Goal: Task Accomplishment & Management: Manage account settings

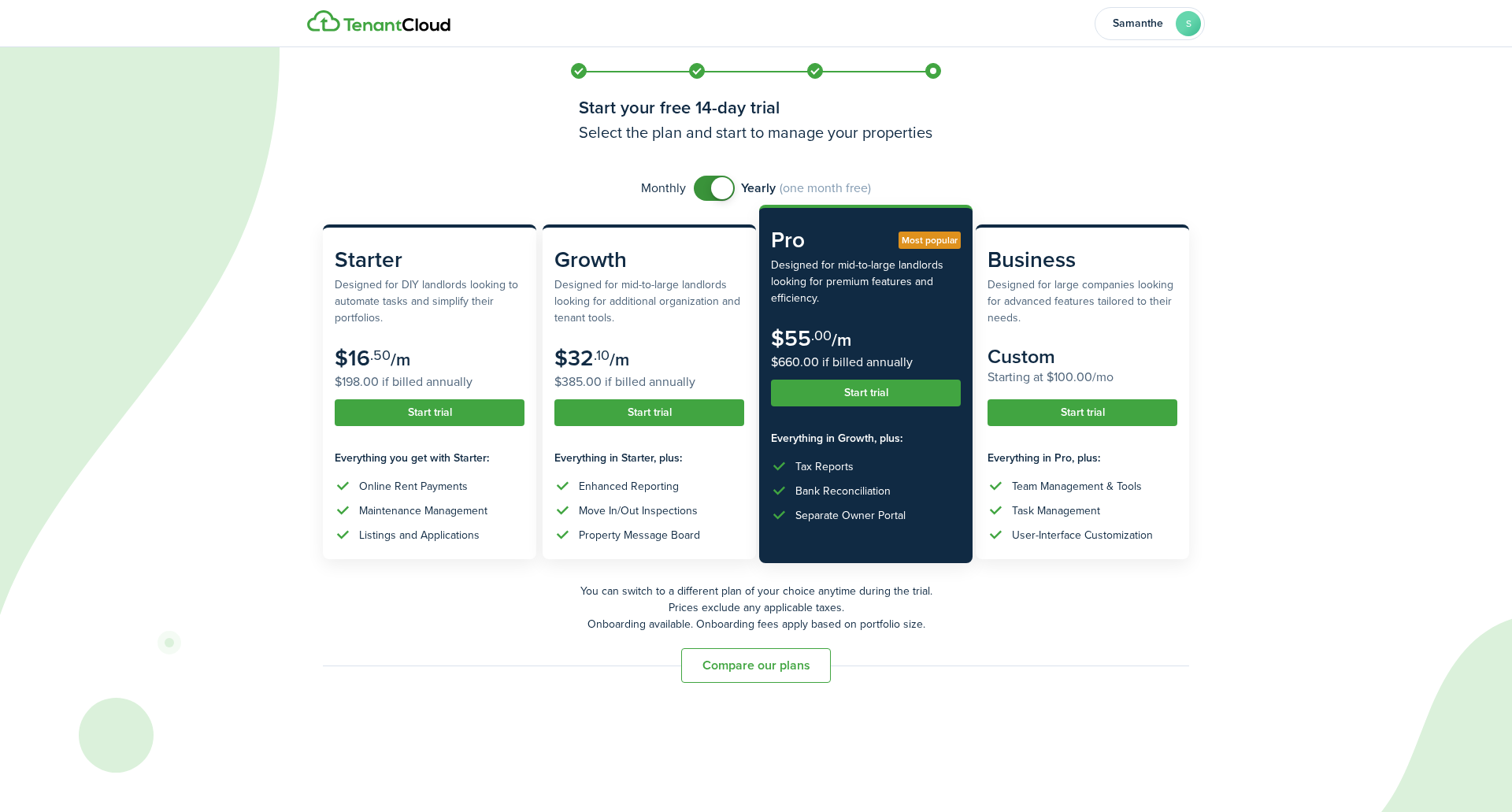
click at [877, 394] on button "Start trial" at bounding box center [865, 393] width 189 height 26
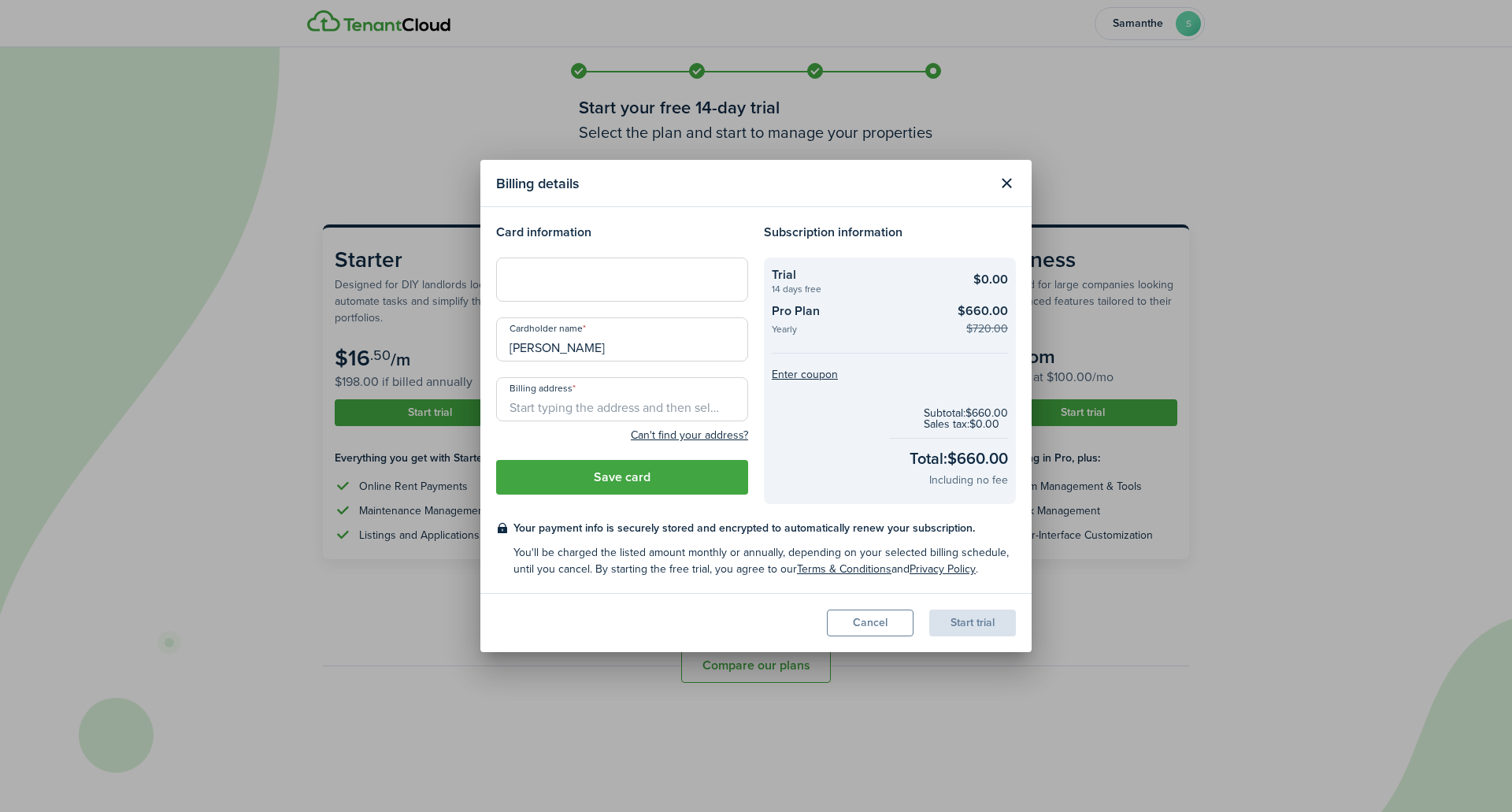
click at [559, 273] on iframe at bounding box center [622, 280] width 232 height 15
click at [541, 402] on input "Billing address" at bounding box center [621, 399] width 252 height 44
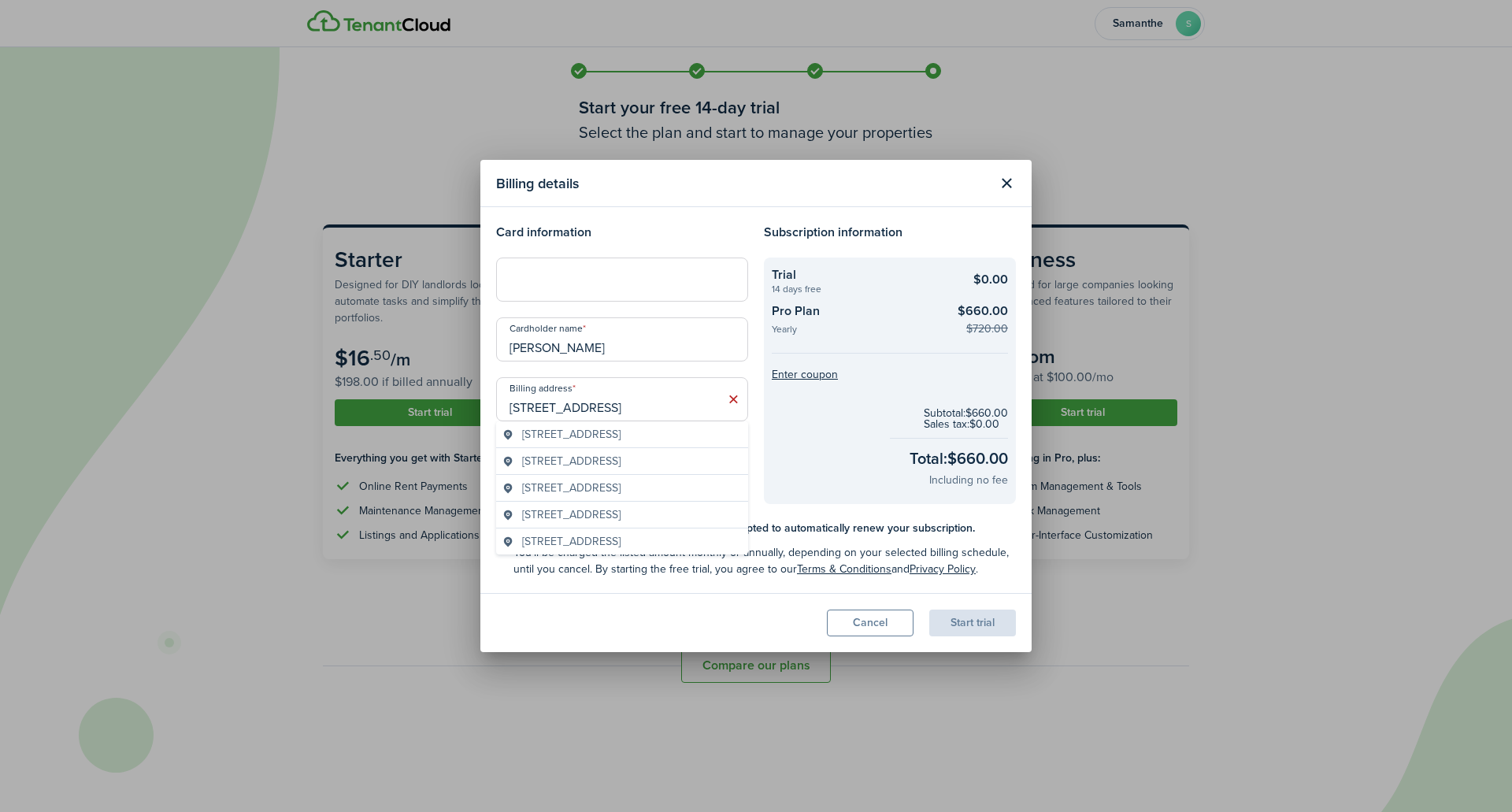
click at [565, 430] on span "[STREET_ADDRESS]" at bounding box center [571, 434] width 98 height 17
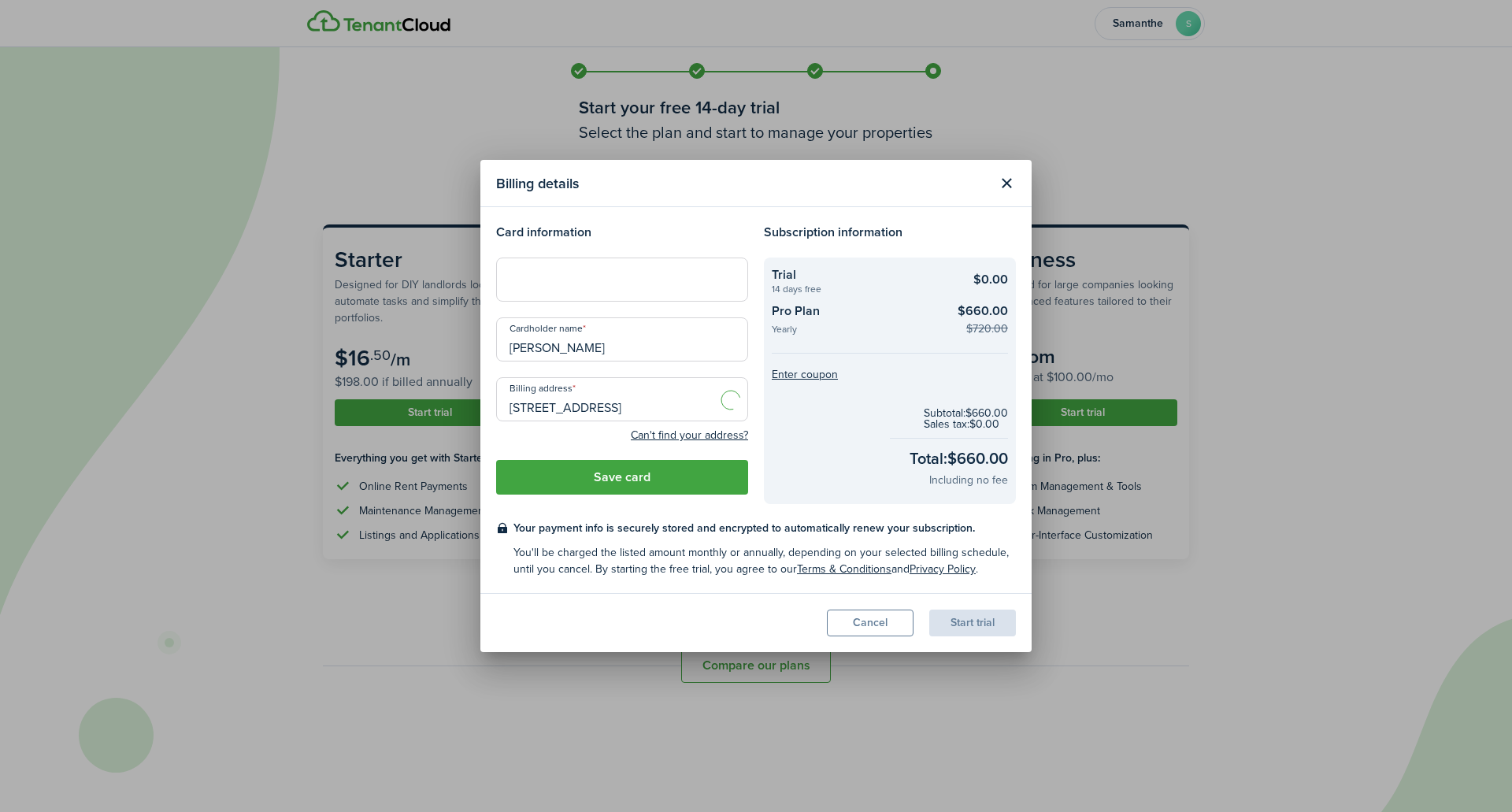
type input "[STREET_ADDRESS]"
click at [572, 479] on button "Save card" at bounding box center [621, 477] width 252 height 34
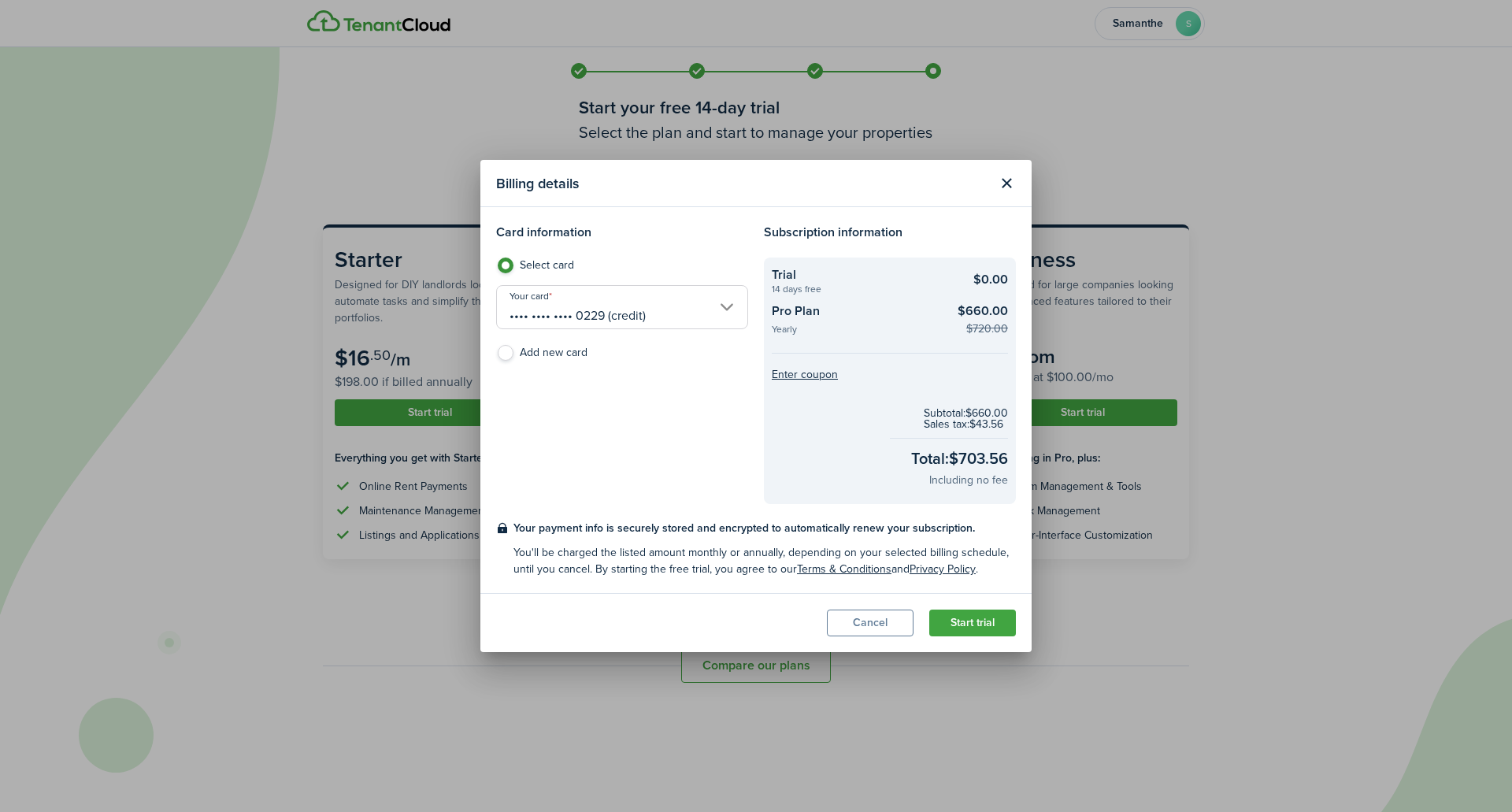
click at [955, 622] on button "Start trial" at bounding box center [972, 622] width 86 height 26
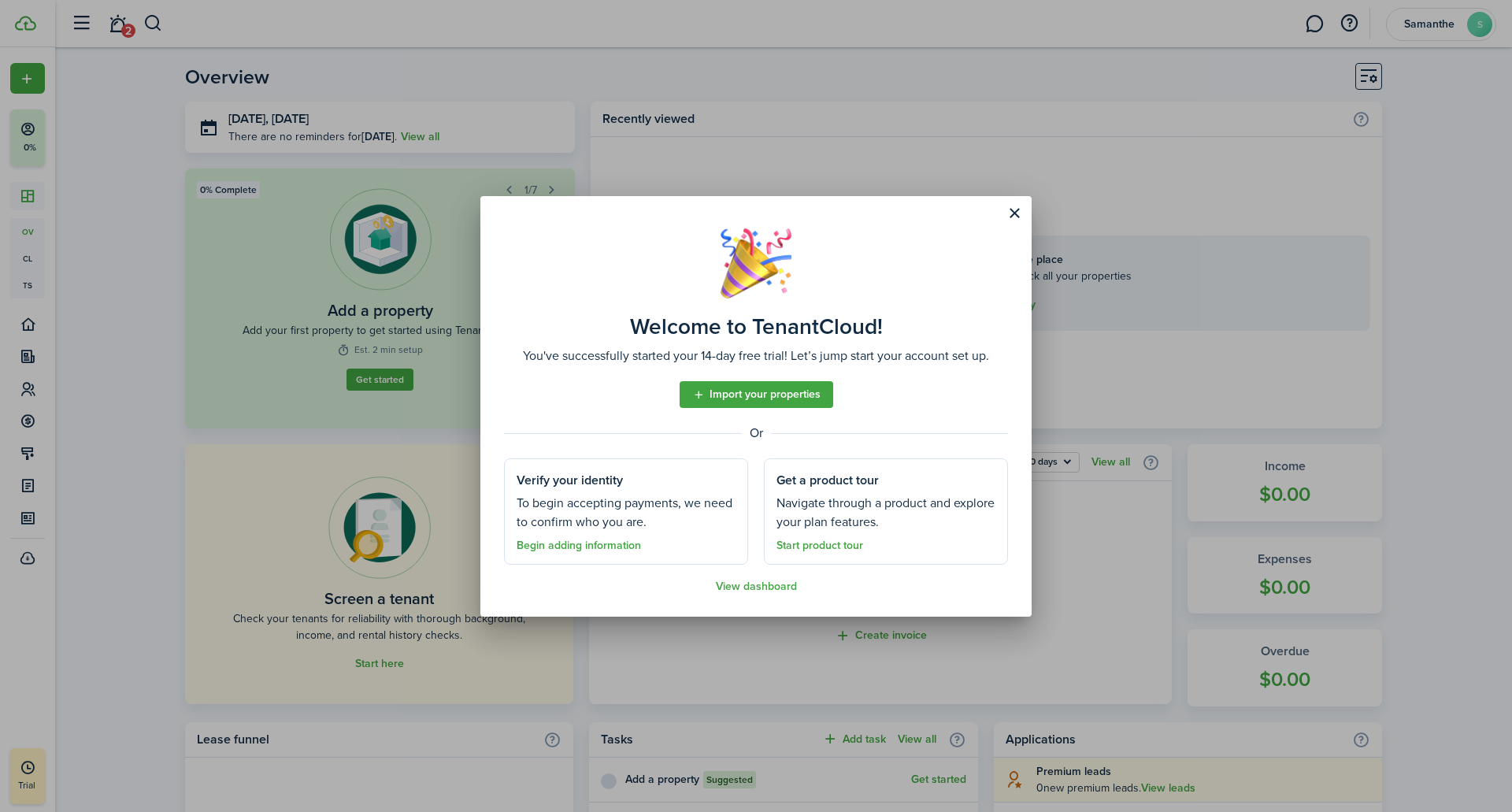
click at [1011, 220] on button "Close modal" at bounding box center [1014, 213] width 26 height 26
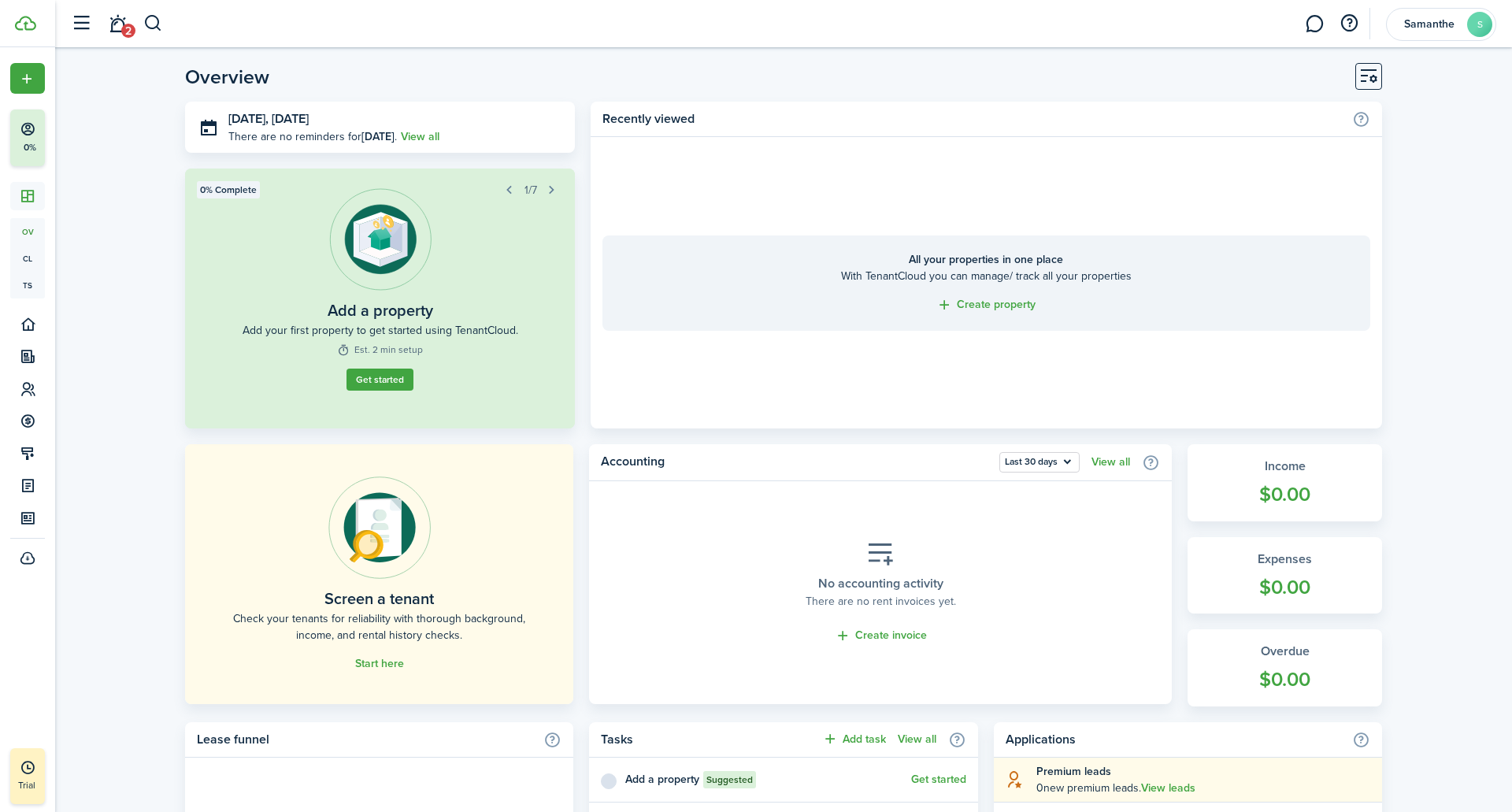
click at [370, 667] on link "Start here" at bounding box center [379, 664] width 49 height 13
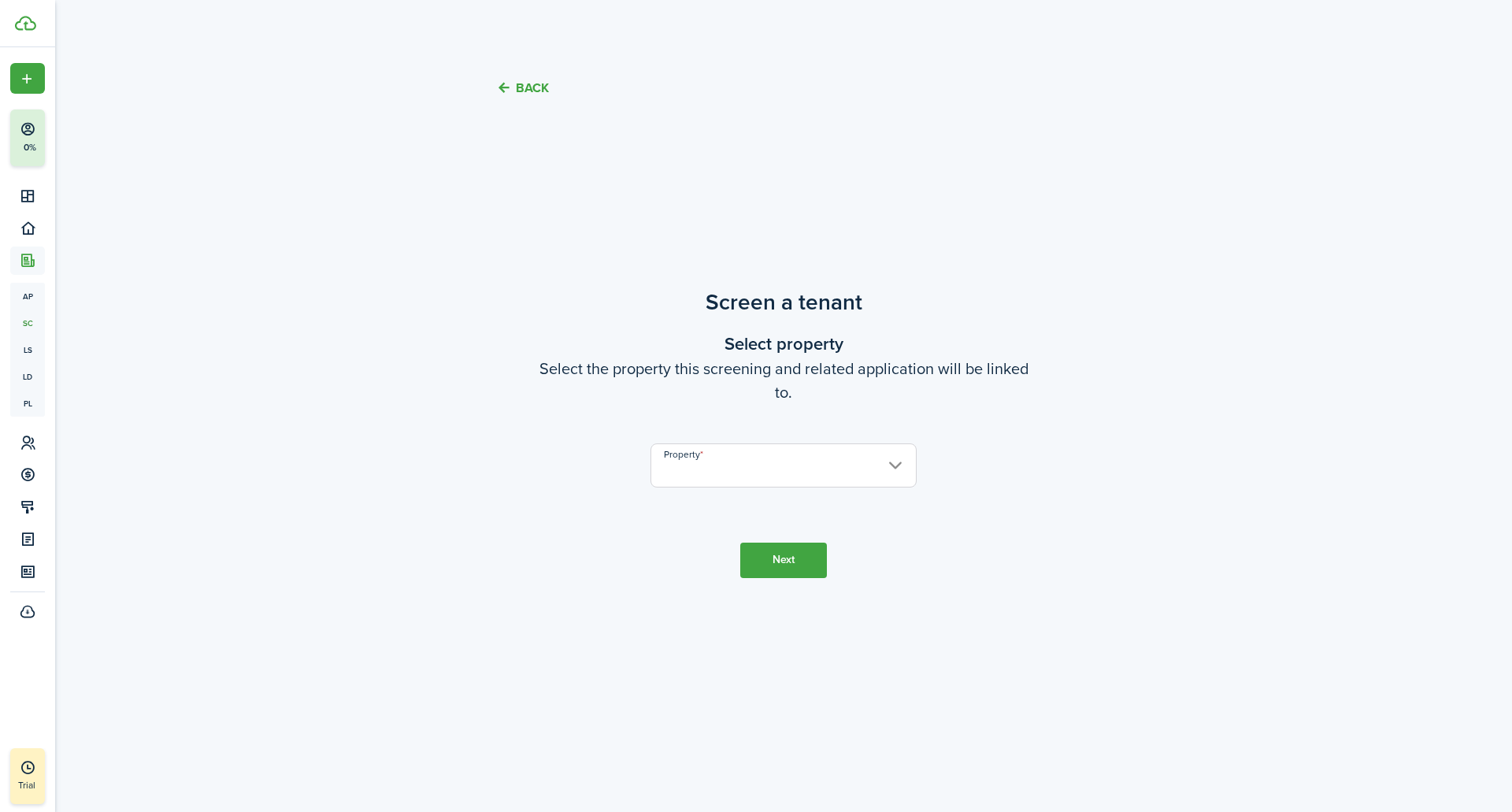
click at [695, 459] on input "Property" at bounding box center [783, 465] width 266 height 44
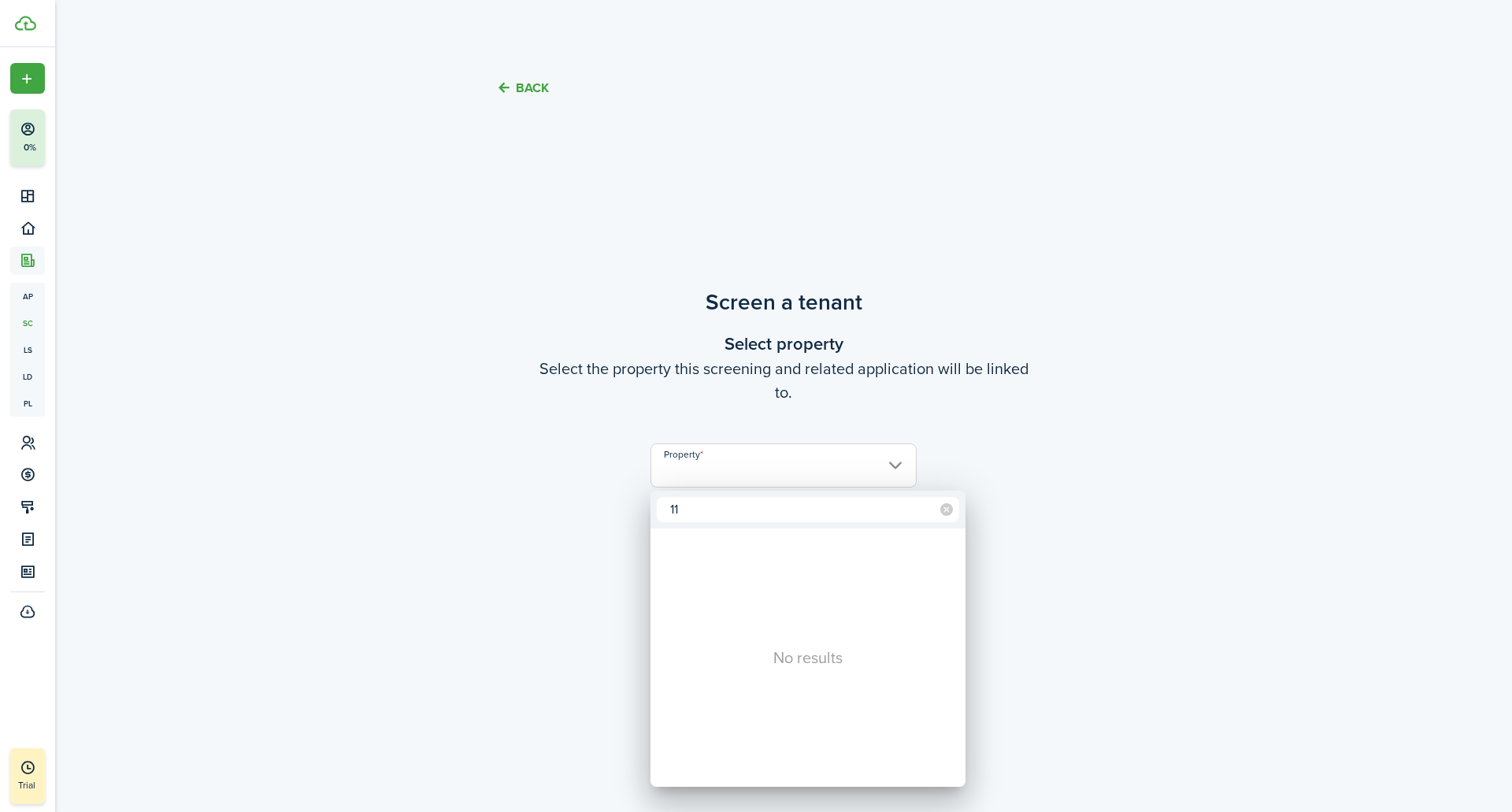
type input "1"
click at [582, 530] on div at bounding box center [756, 406] width 1764 height 1064
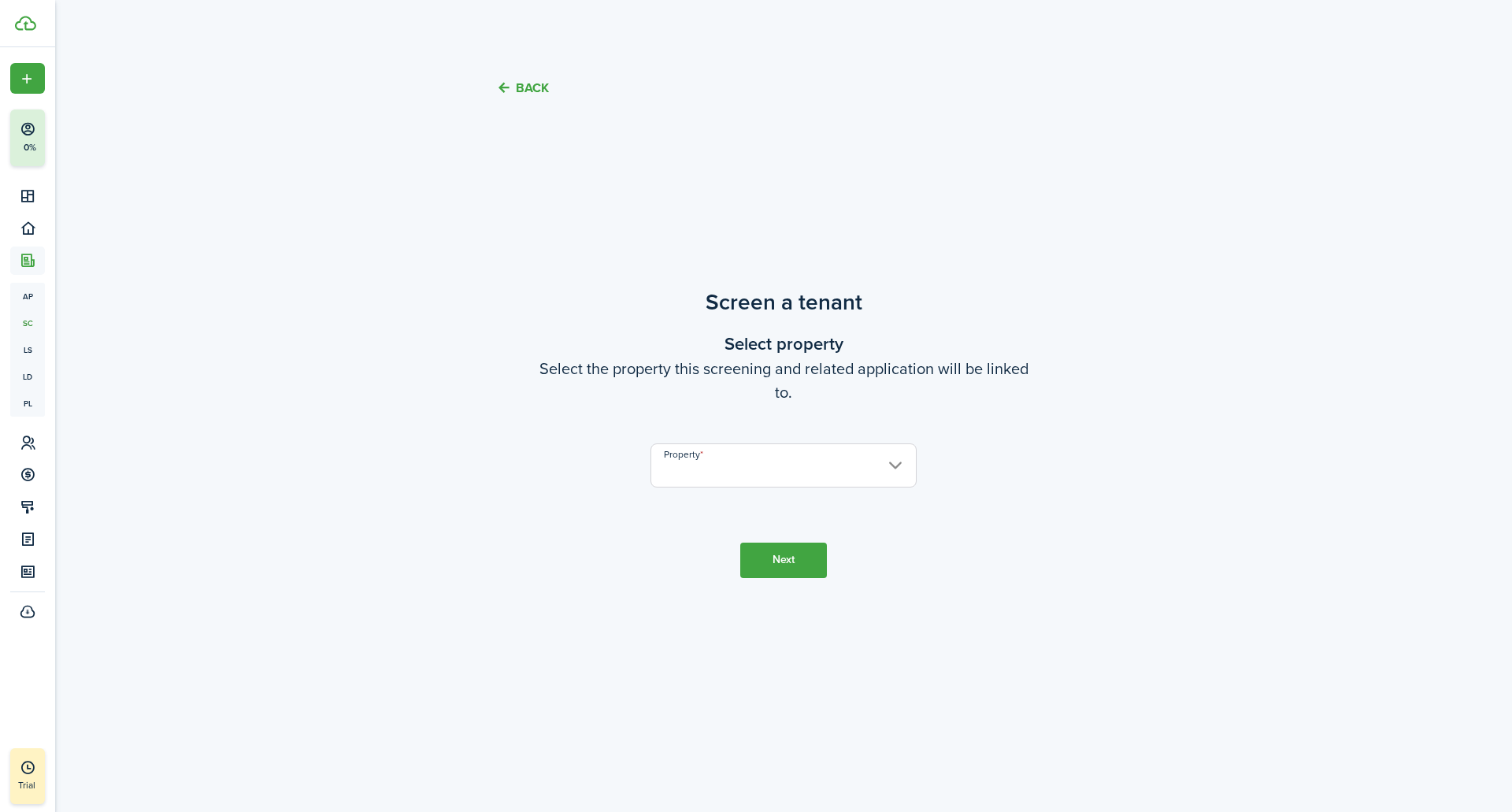
click at [804, 461] on input "Property" at bounding box center [783, 465] width 266 height 44
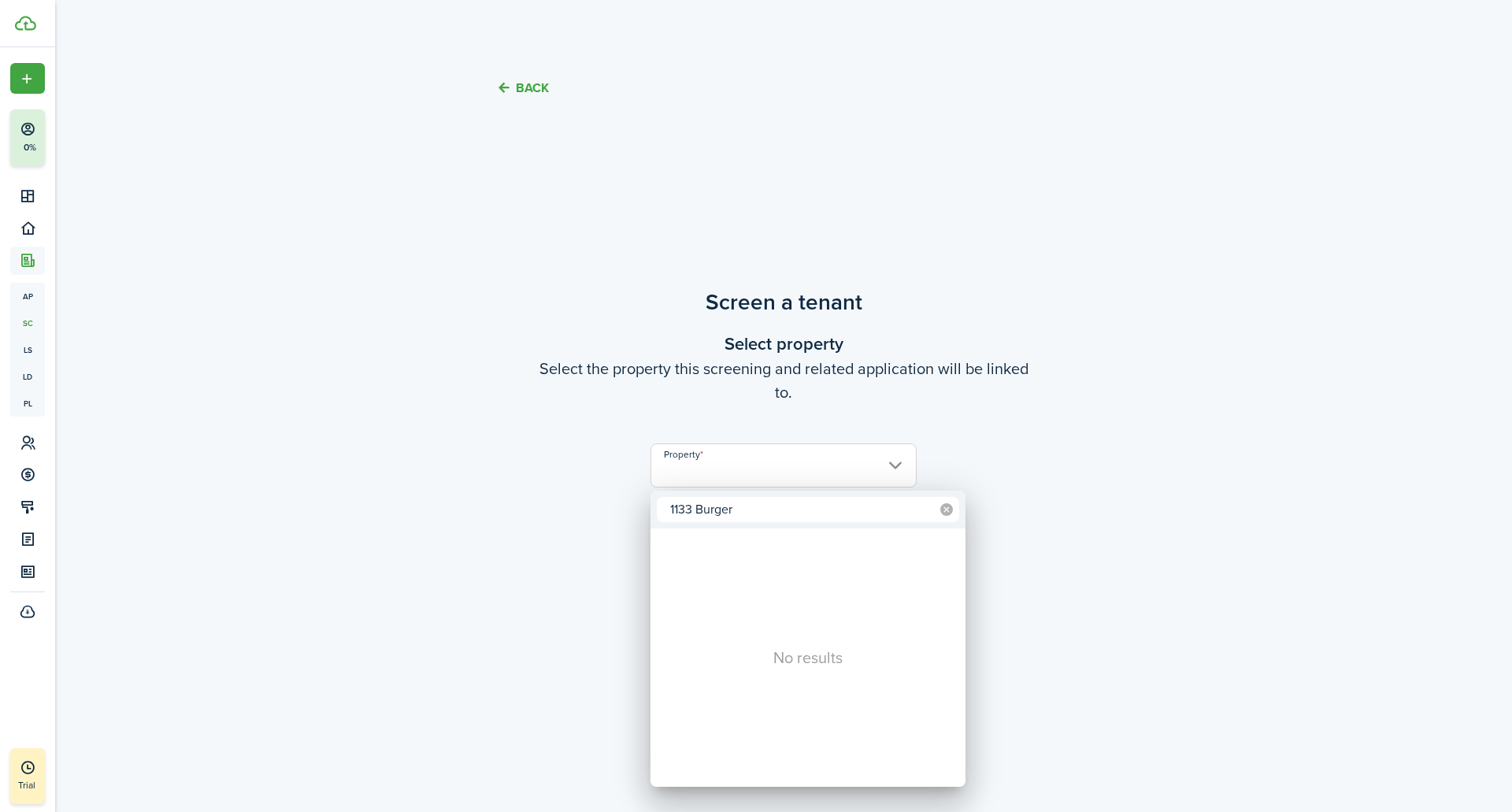
type input "1133 Burger"
click at [957, 503] on mbsc-icon at bounding box center [947, 510] width 26 height 26
click at [517, 102] on div at bounding box center [756, 406] width 1764 height 1064
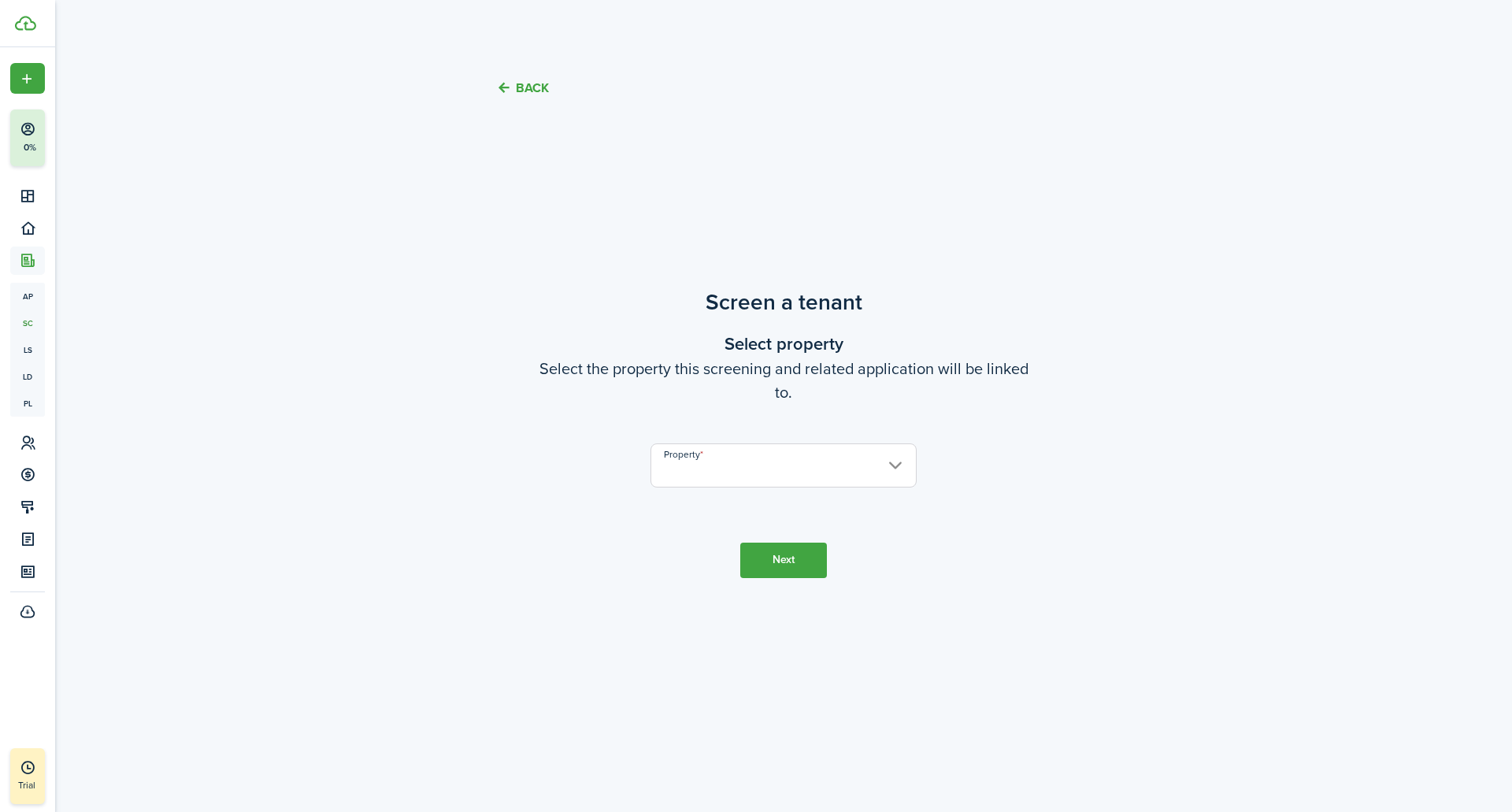
click at [522, 86] on button "Back" at bounding box center [522, 87] width 53 height 17
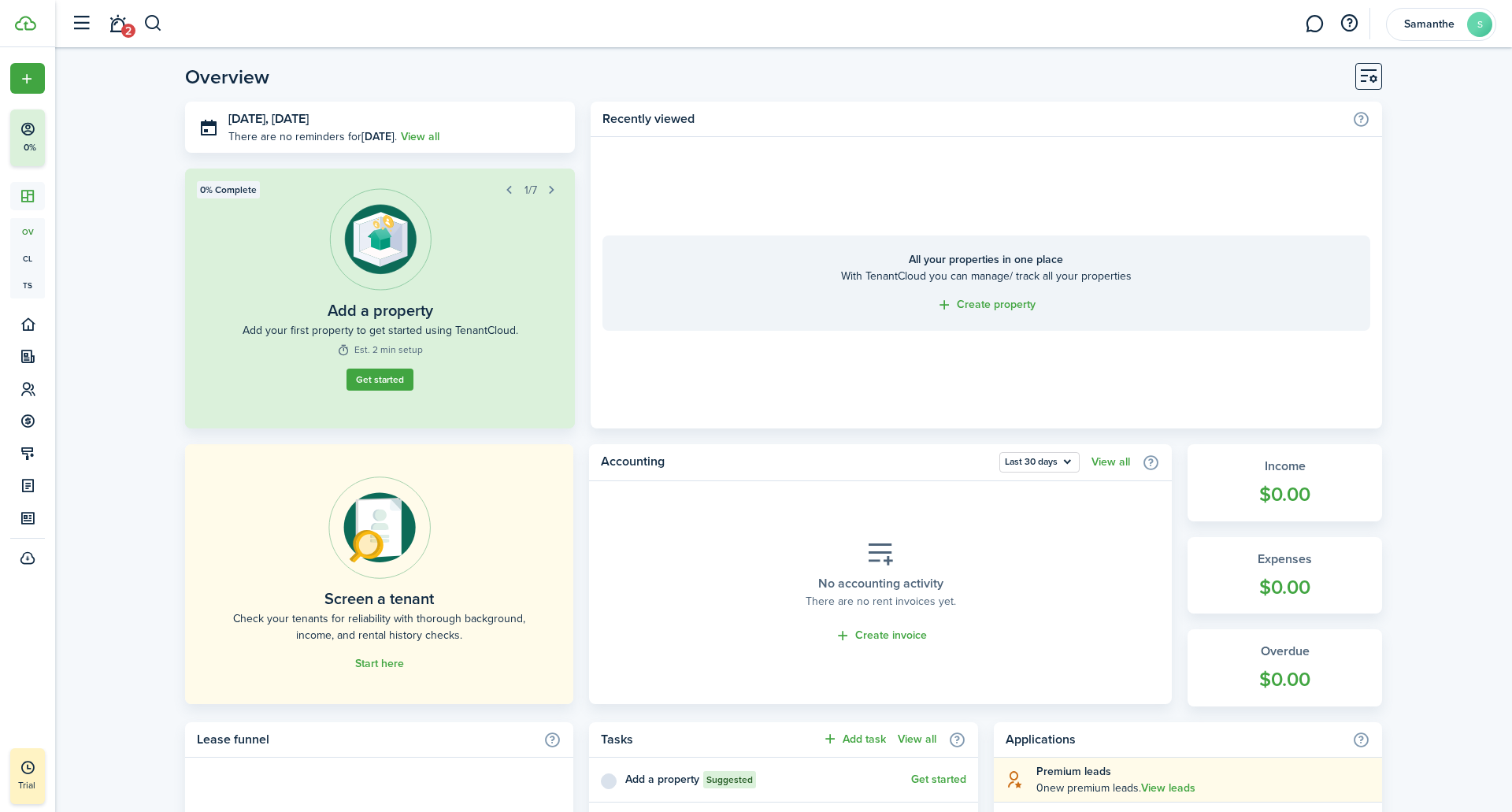
click at [375, 390] on link "Get started" at bounding box center [380, 380] width 67 height 22
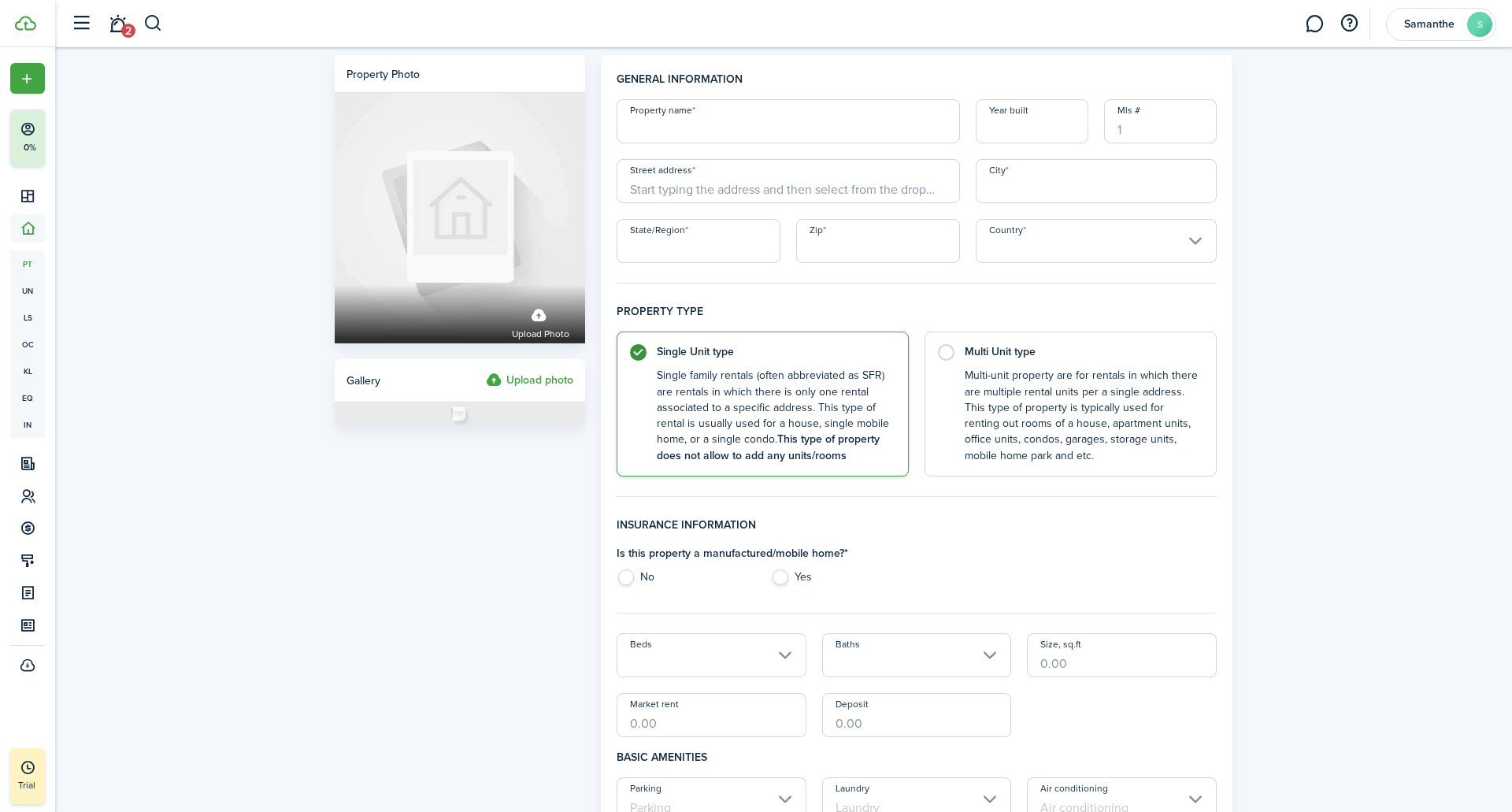
click at [755, 123] on input "Property name" at bounding box center [788, 121] width 343 height 44
type input "Home"
click at [793, 166] on input "Street address" at bounding box center [788, 181] width 343 height 44
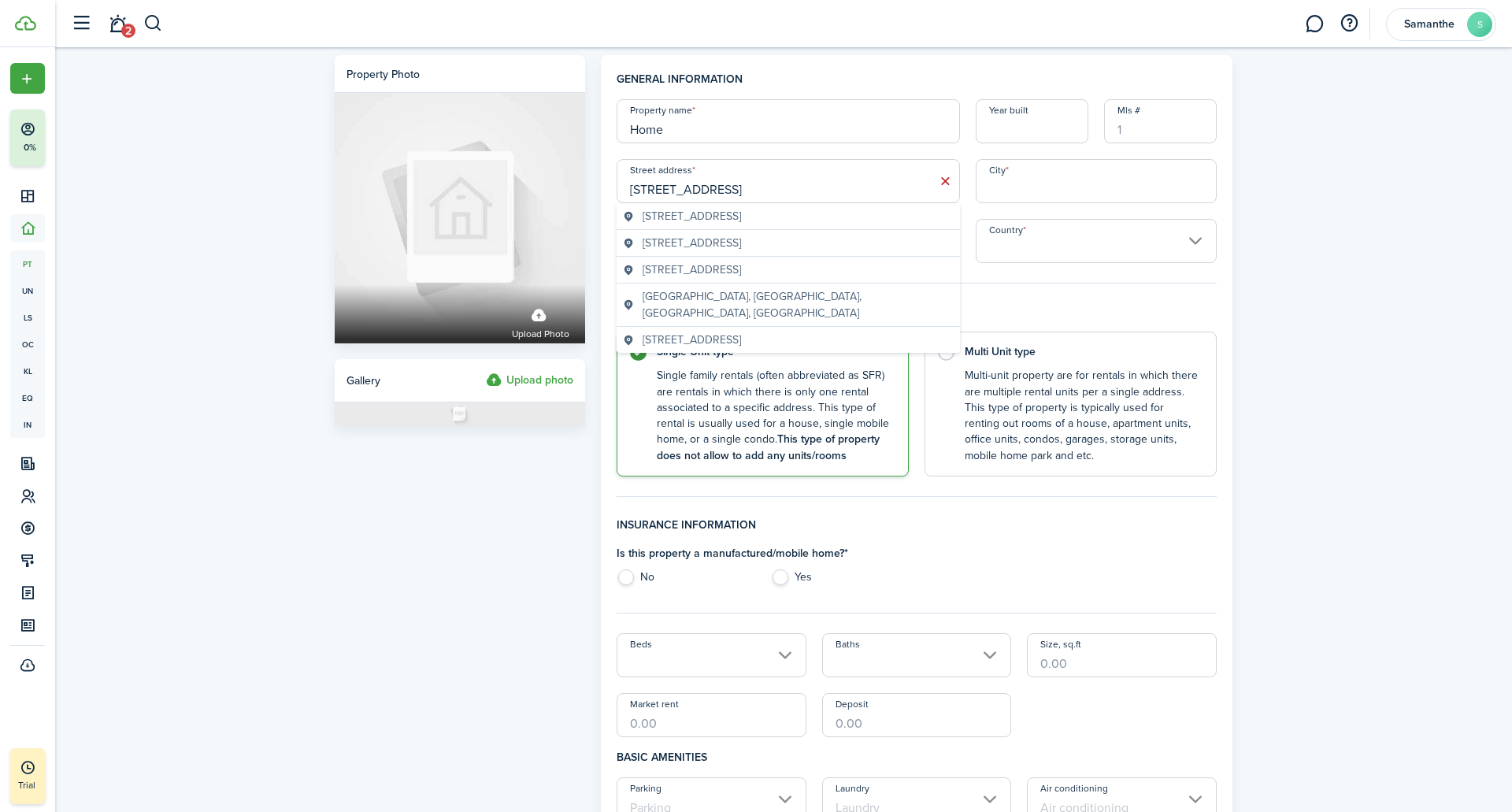
click at [741, 217] on span "[STREET_ADDRESS]" at bounding box center [692, 216] width 98 height 17
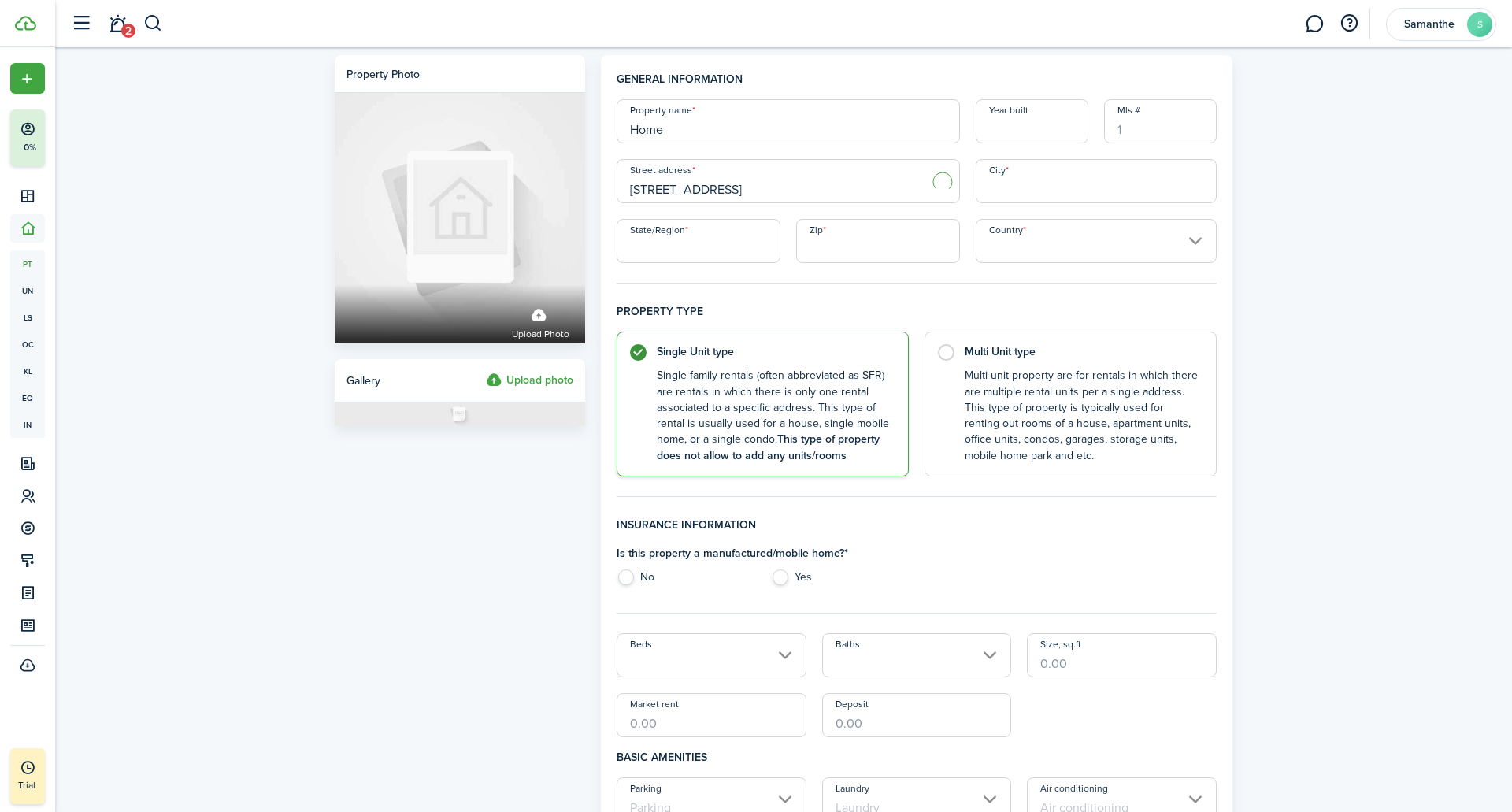
type input "1134 Burger St"
type input "Abilene"
type input "[GEOGRAPHIC_DATA]"
type input "79603"
type input "[GEOGRAPHIC_DATA]"
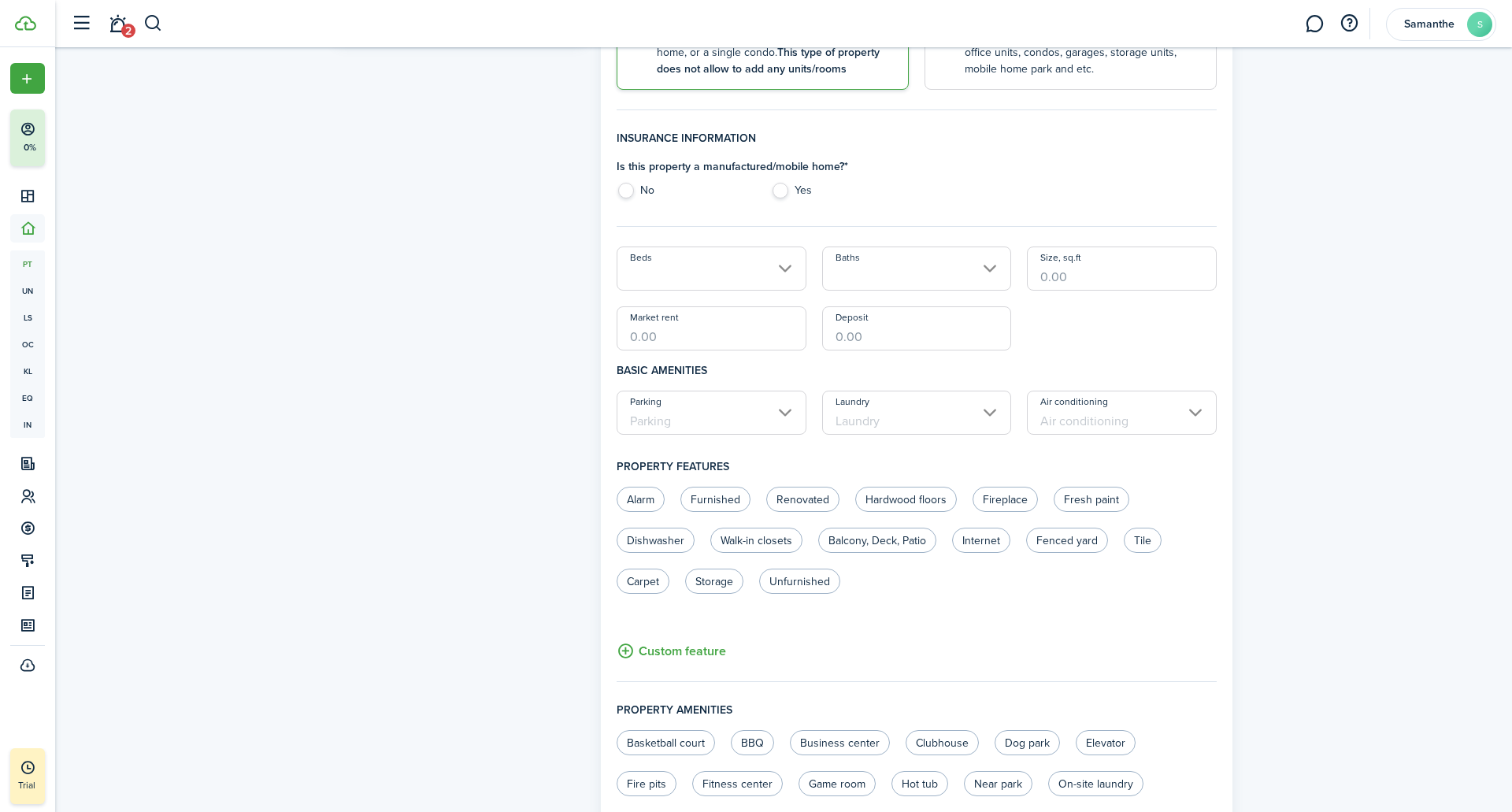
scroll to position [749, 0]
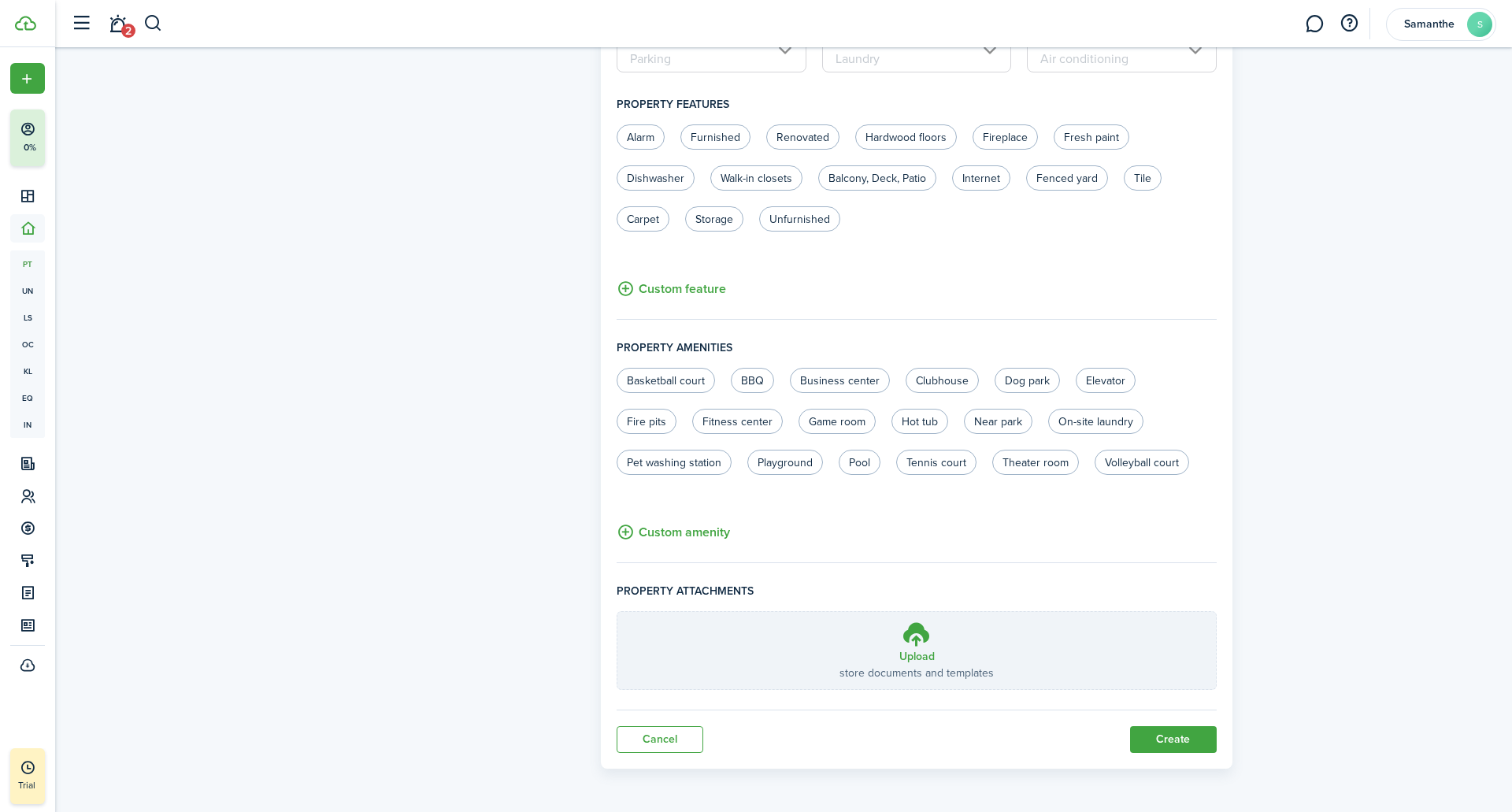
click at [1200, 745] on button "Create" at bounding box center [1173, 739] width 86 height 26
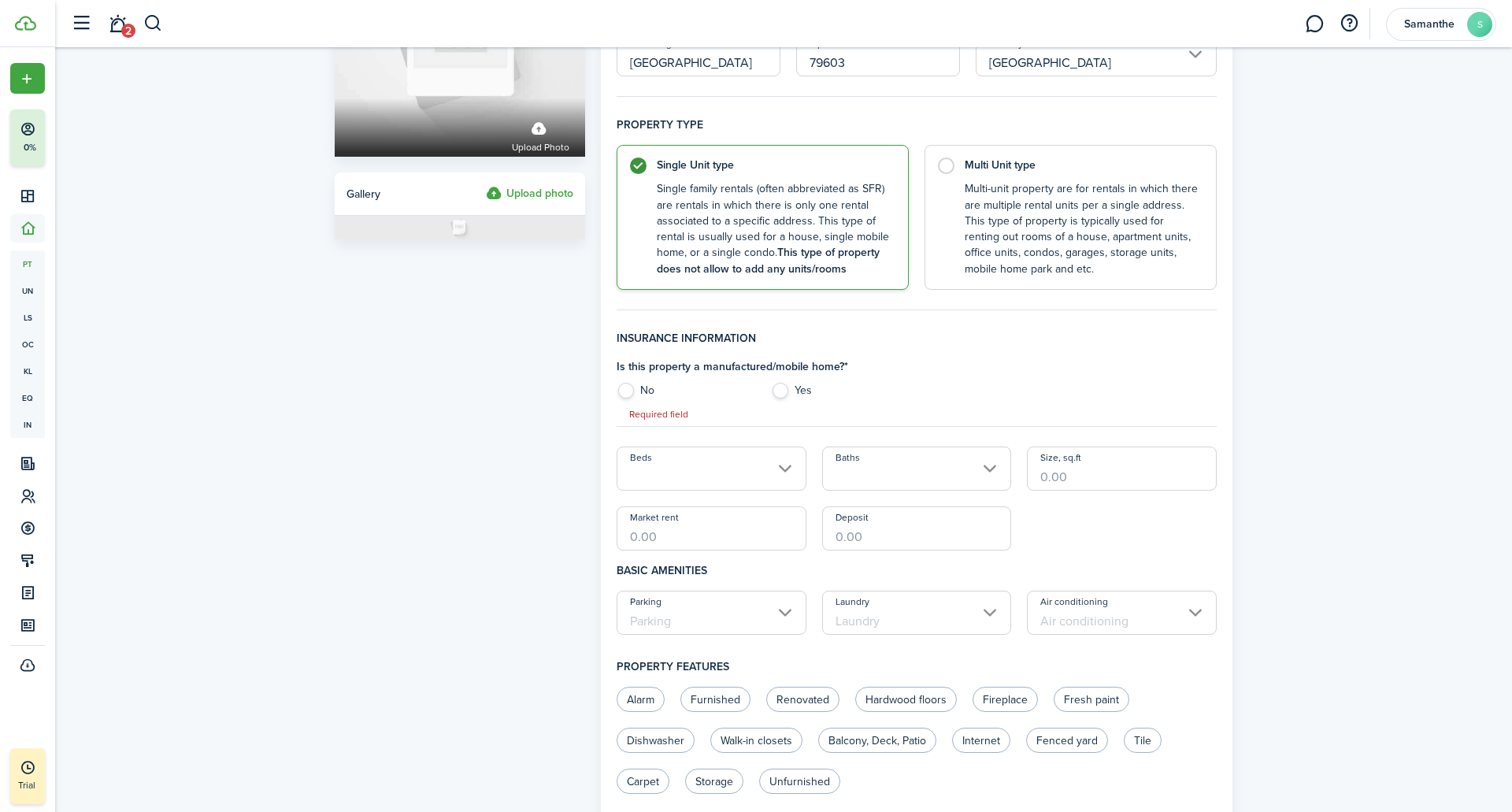
scroll to position [176, 0]
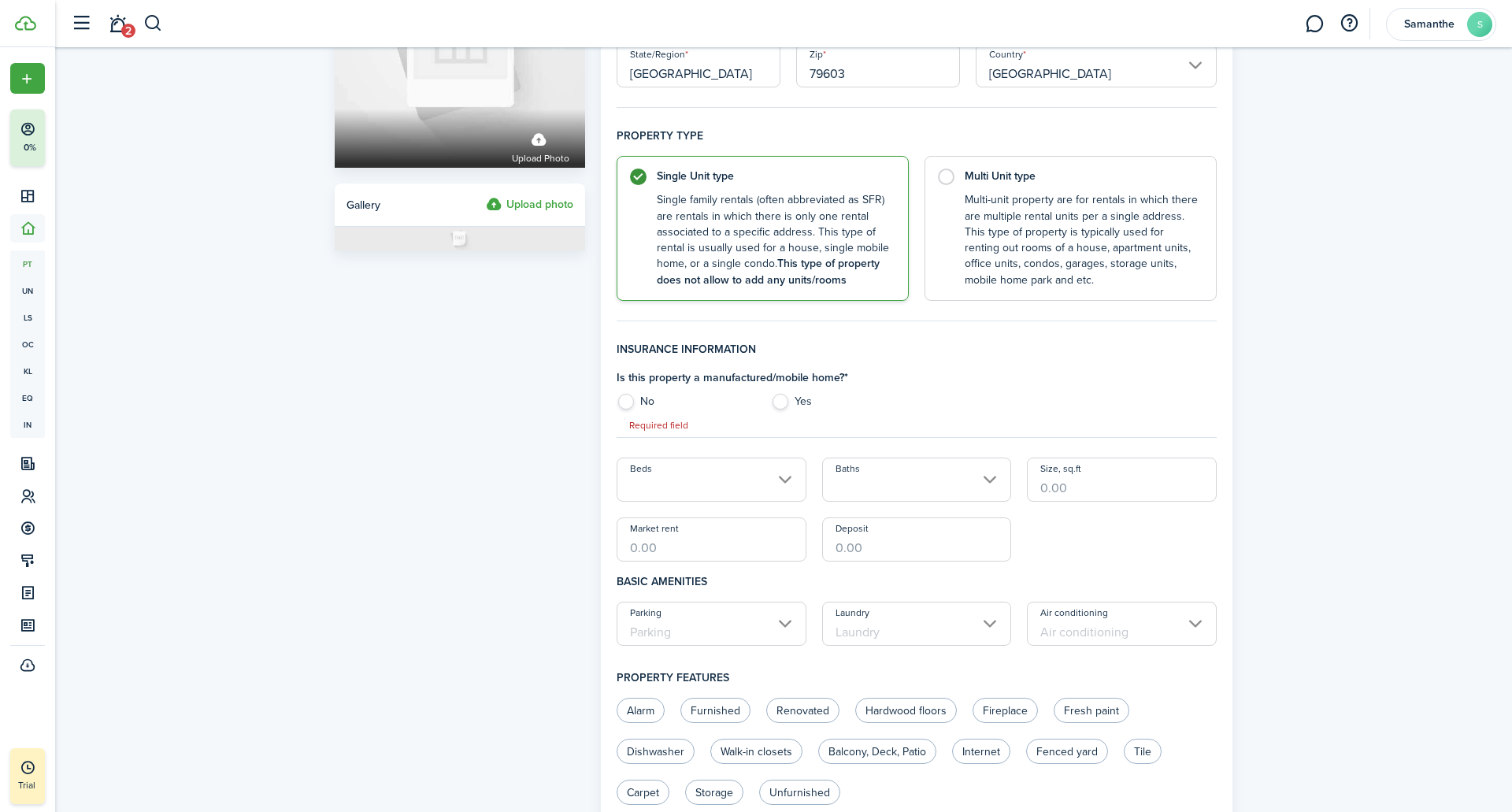
click at [618, 402] on label "No" at bounding box center [685, 406] width 138 height 24
radio input "true"
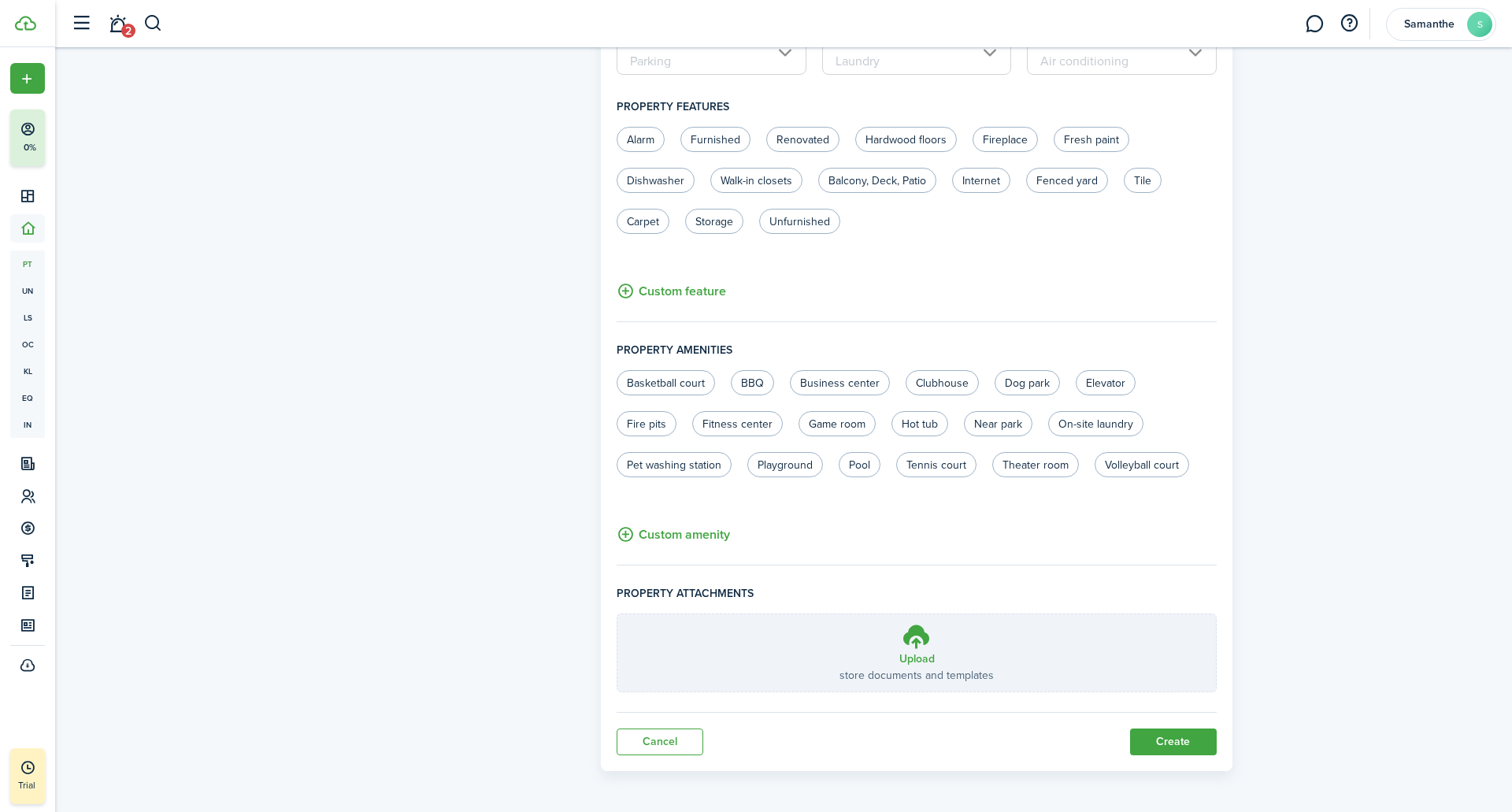
scroll to position [749, 0]
click at [1160, 739] on button "Create" at bounding box center [1173, 739] width 86 height 26
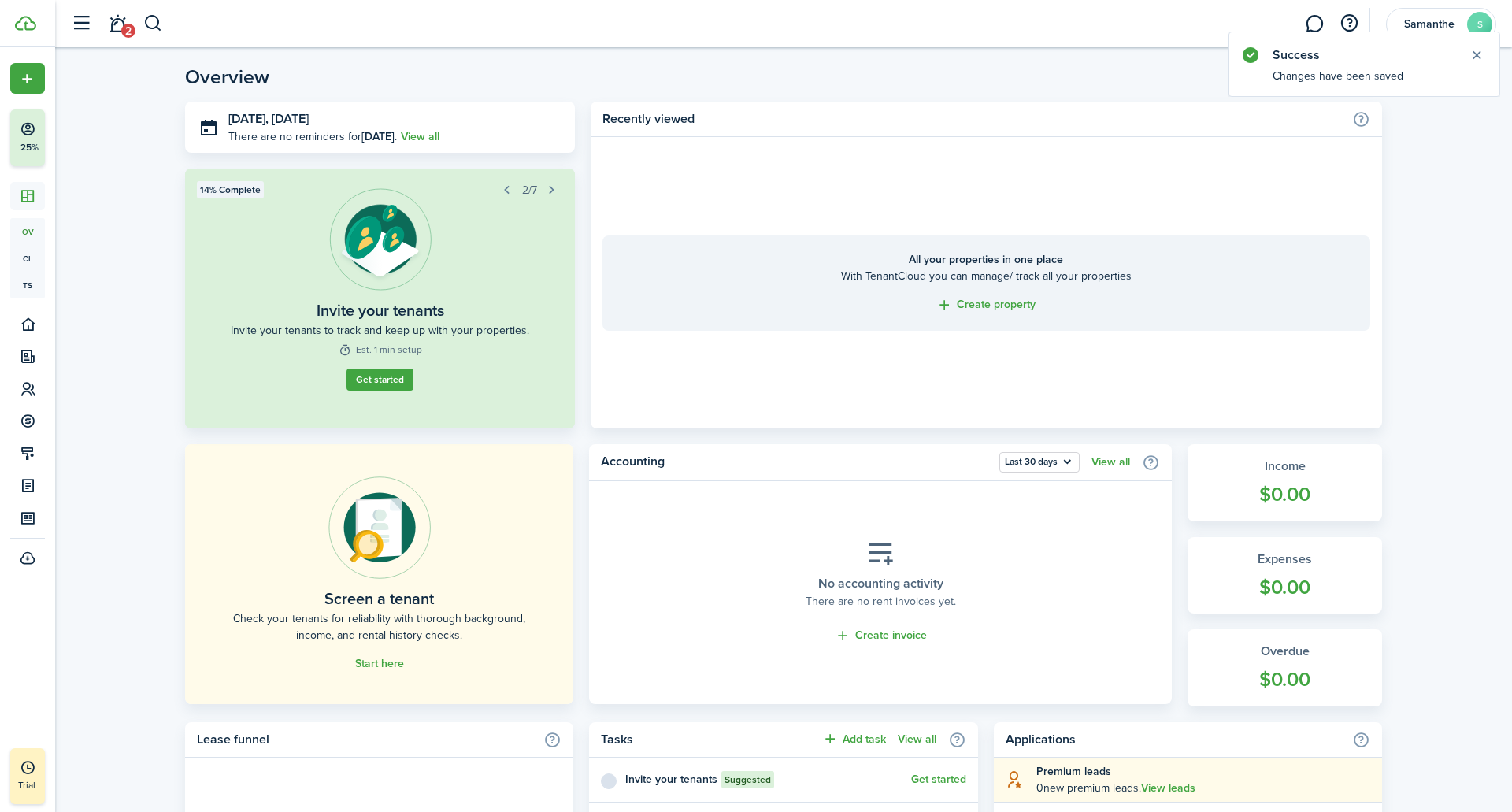
click at [377, 670] on span "Start here" at bounding box center [379, 663] width 49 height 17
click at [377, 662] on link "Start here" at bounding box center [379, 664] width 49 height 13
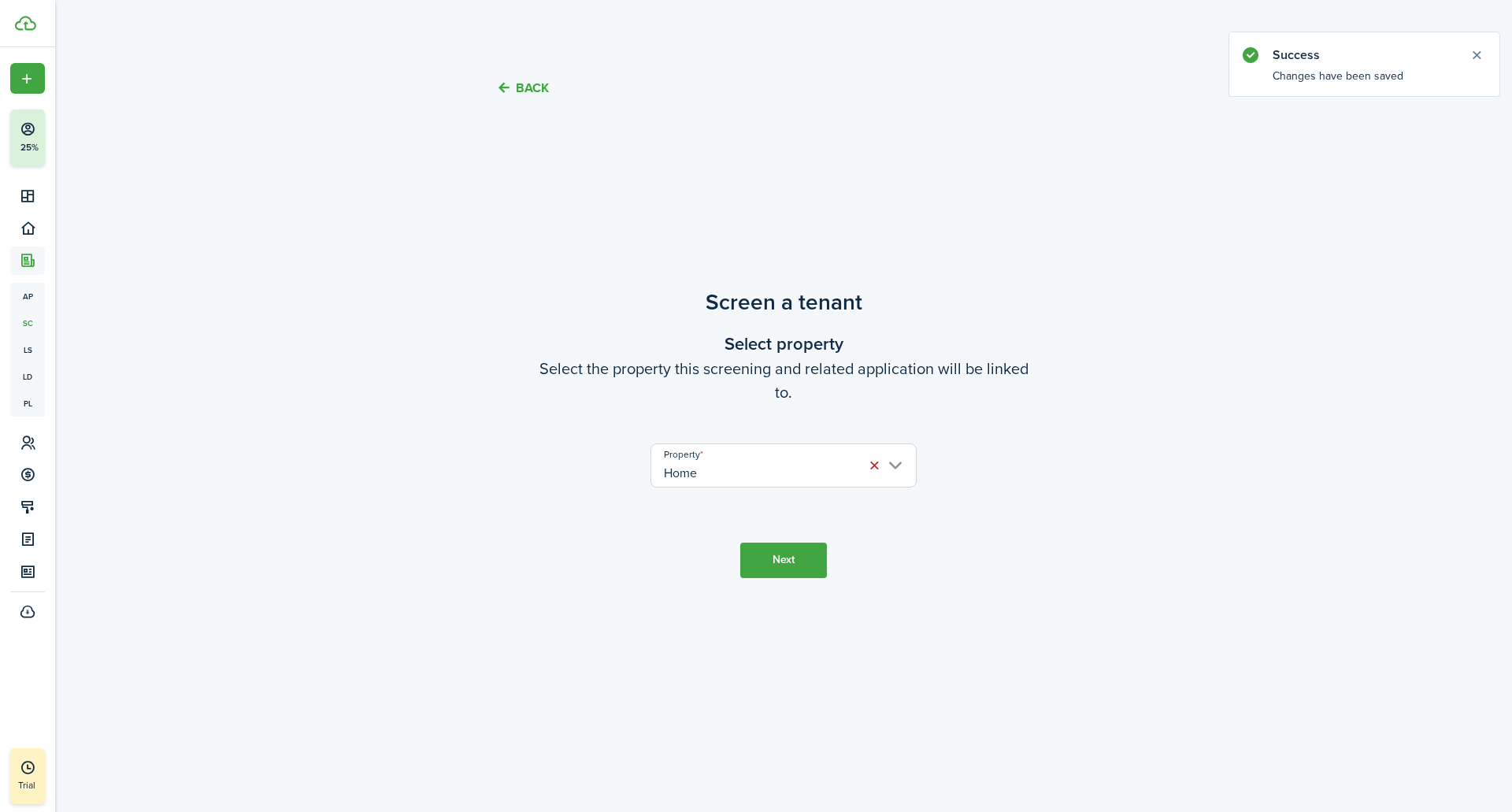
click at [708, 477] on input "Home" at bounding box center [783, 465] width 266 height 44
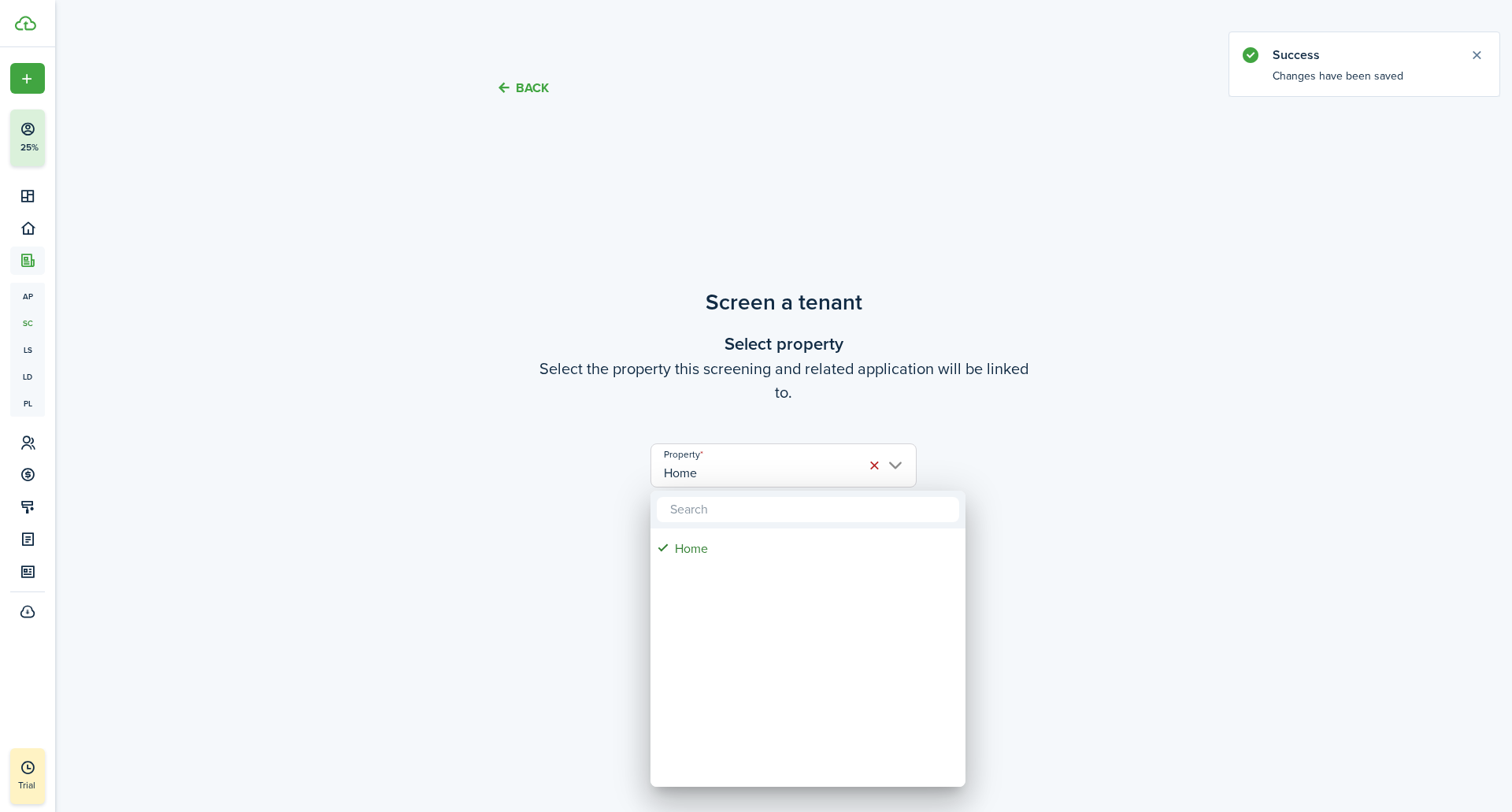
click at [524, 511] on div at bounding box center [756, 406] width 1764 height 1064
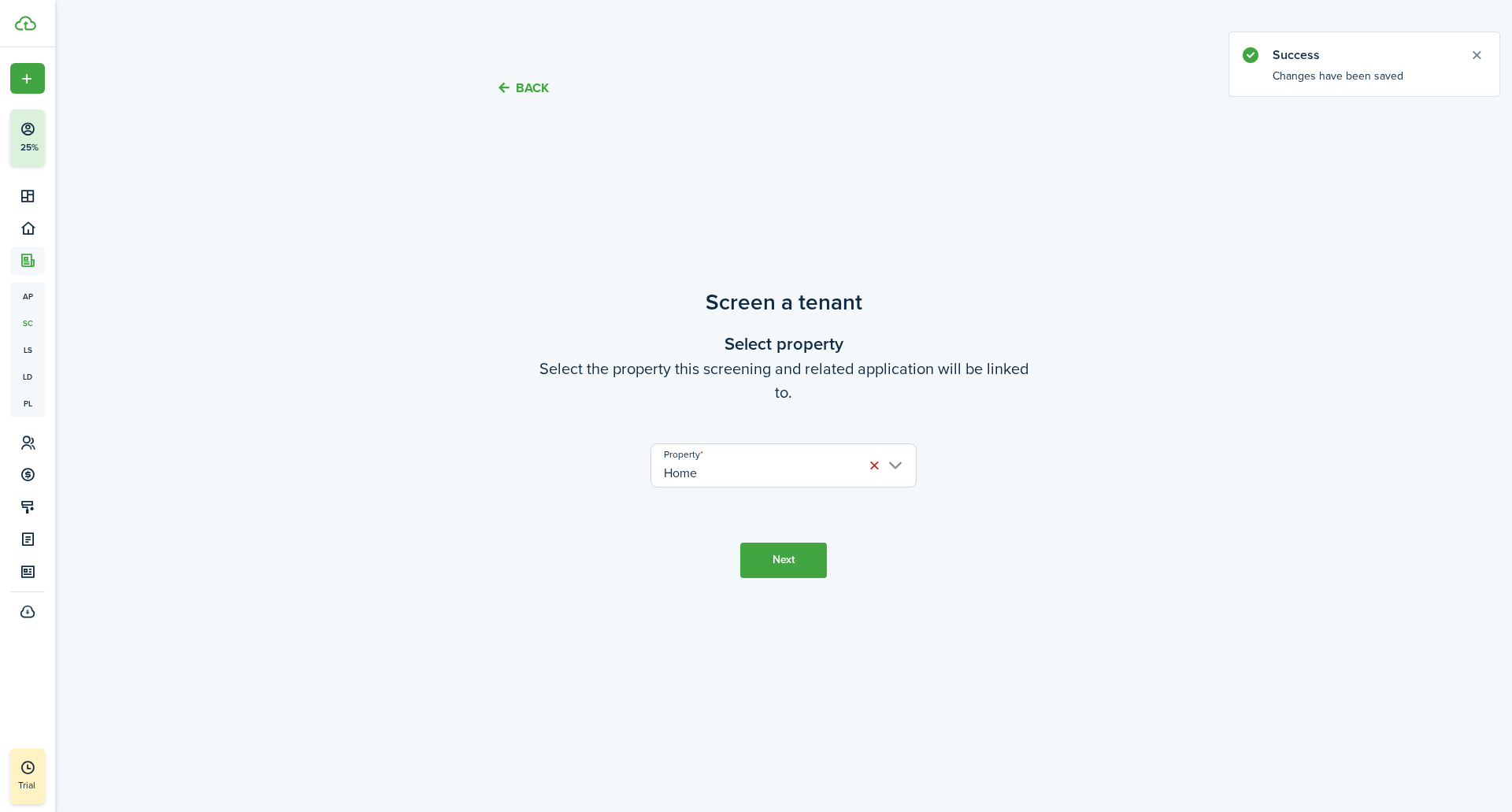
click at [780, 562] on button "Next" at bounding box center [784, 560] width 86 height 35
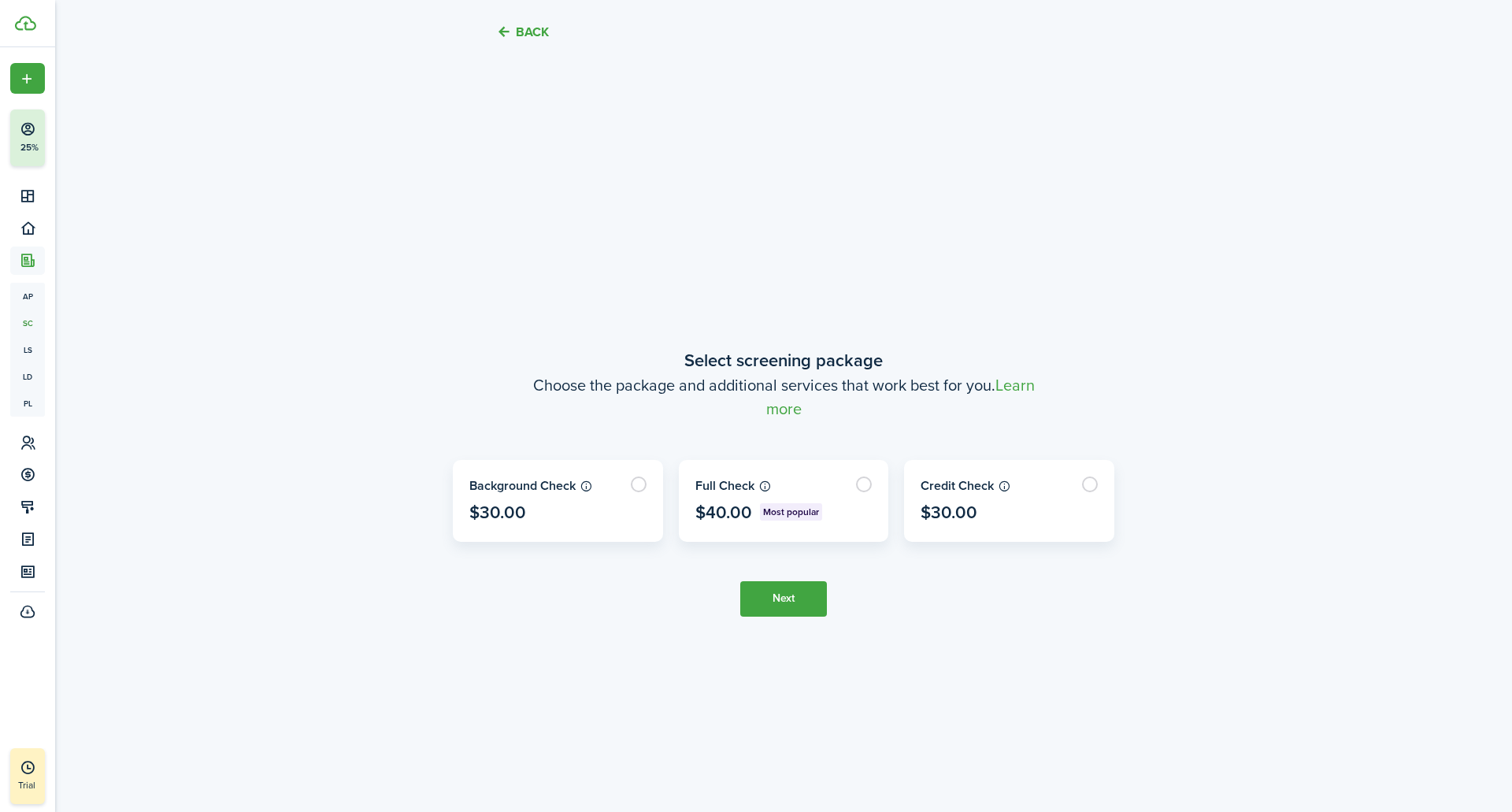
scroll to position [691, 0]
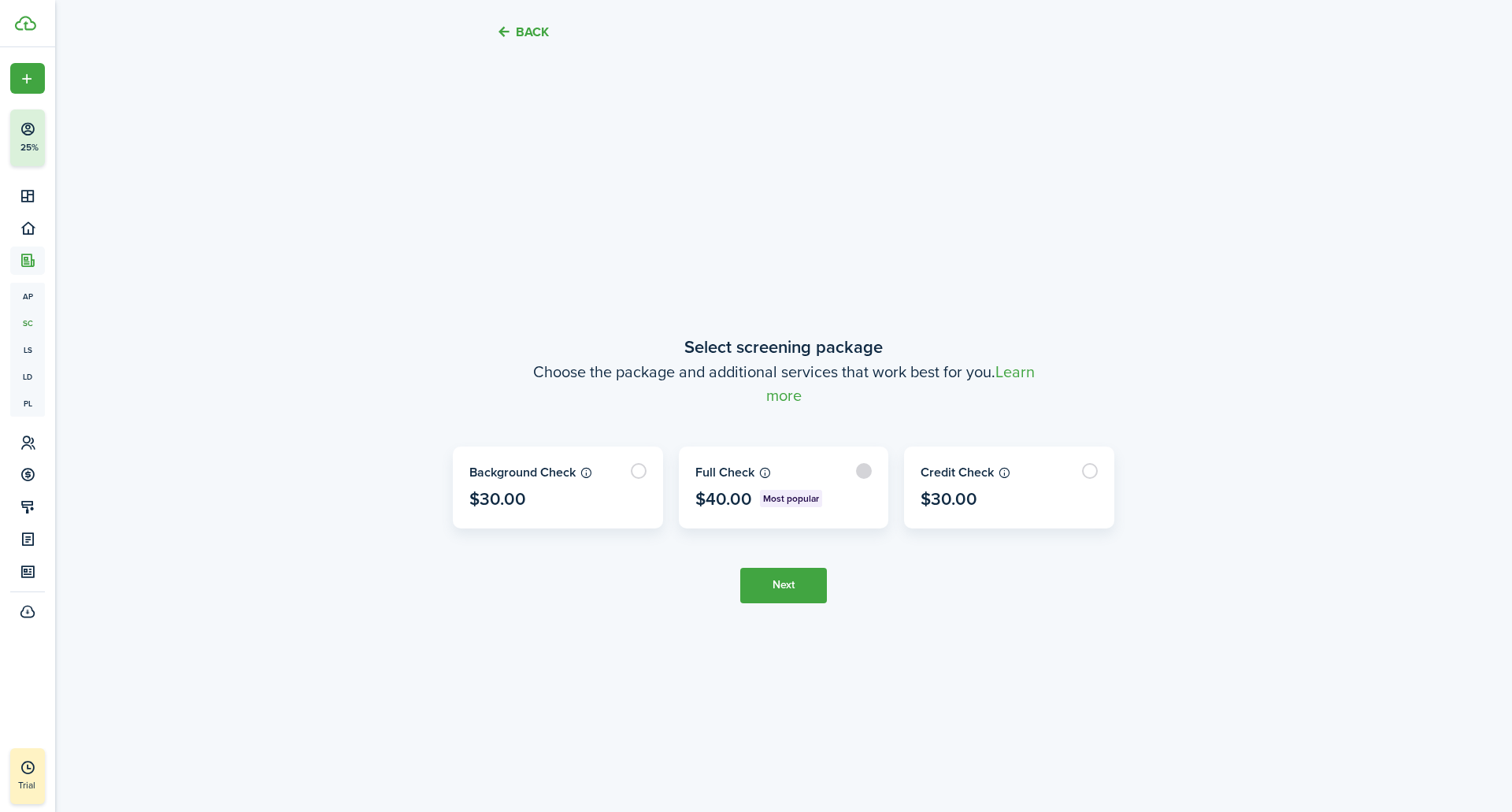
click at [722, 510] on label at bounding box center [784, 487] width 209 height 80
radio input "true"
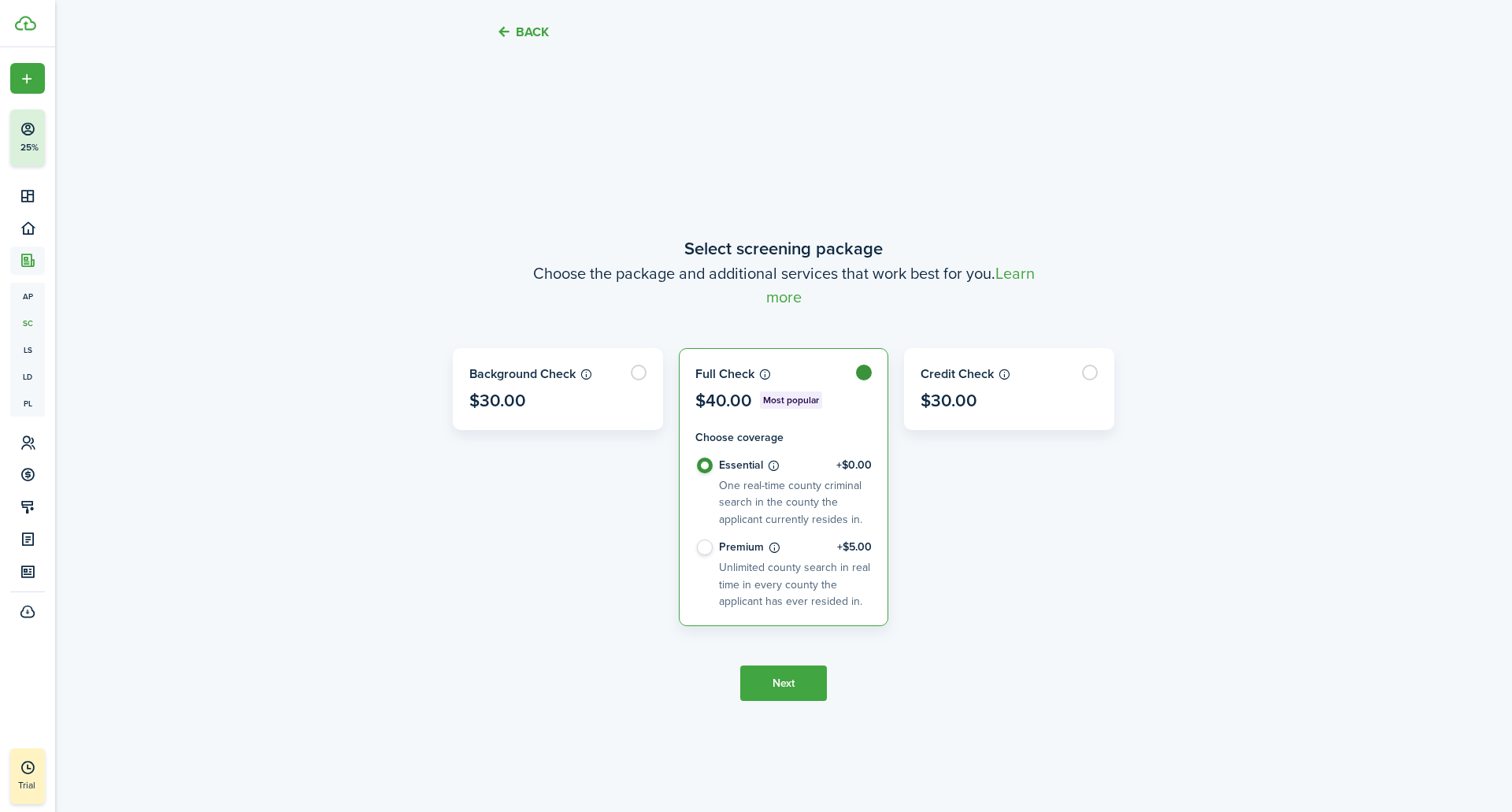
click at [957, 501] on div "Credit Check $30.00" at bounding box center [1009, 487] width 226 height 278
click at [700, 466] on label "Essential +$0.00 One real-time county criminal search in the county the applica…" at bounding box center [784, 498] width 178 height 82
click at [525, 412] on label at bounding box center [557, 389] width 209 height 80
radio input "true"
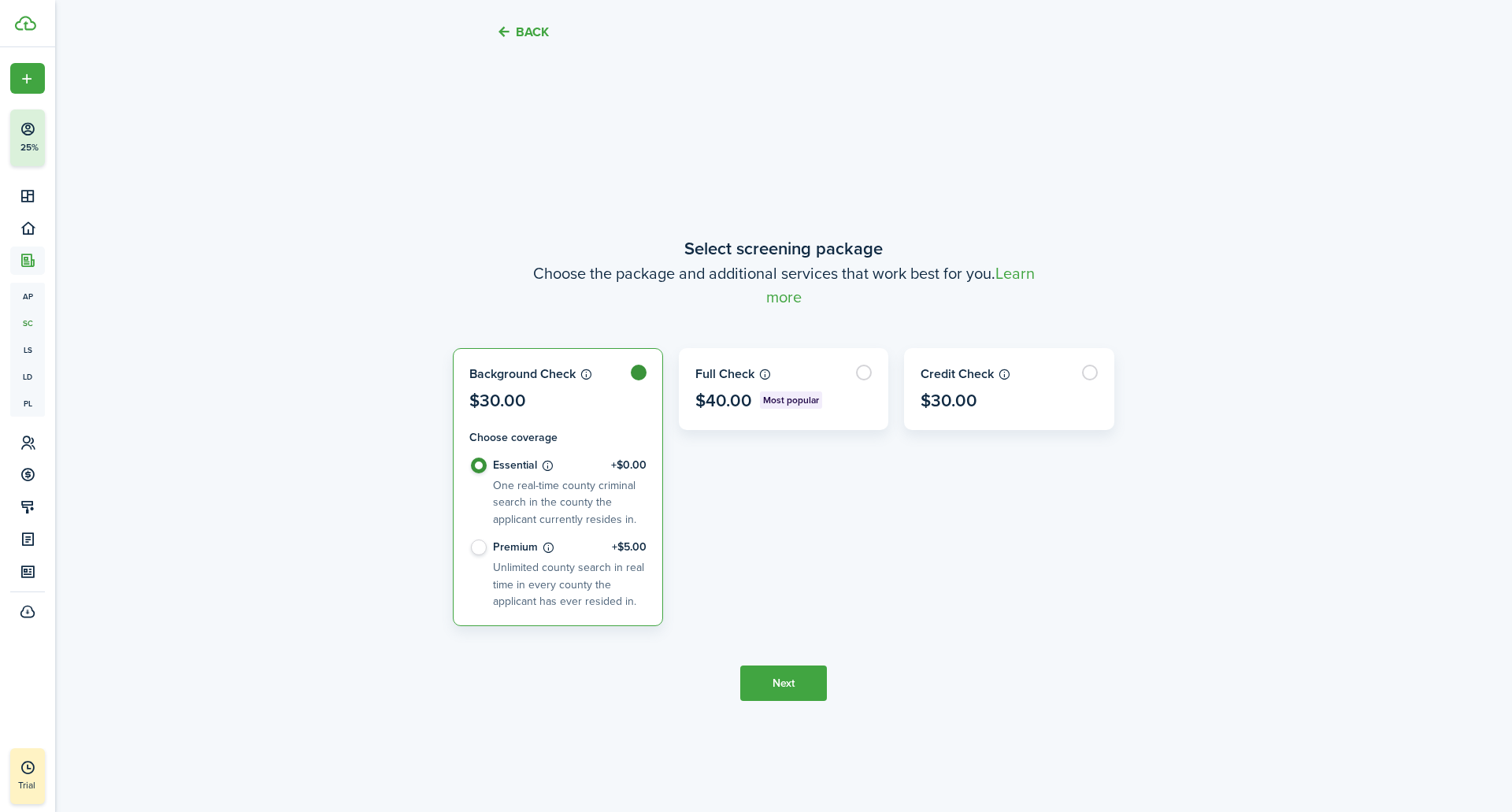
click at [345, 444] on div "Back Screen a tenant Select property Select the property this screening and rel…" at bounding box center [784, 119] width 913 height 1510
click at [535, 27] on button "Back" at bounding box center [522, 32] width 53 height 17
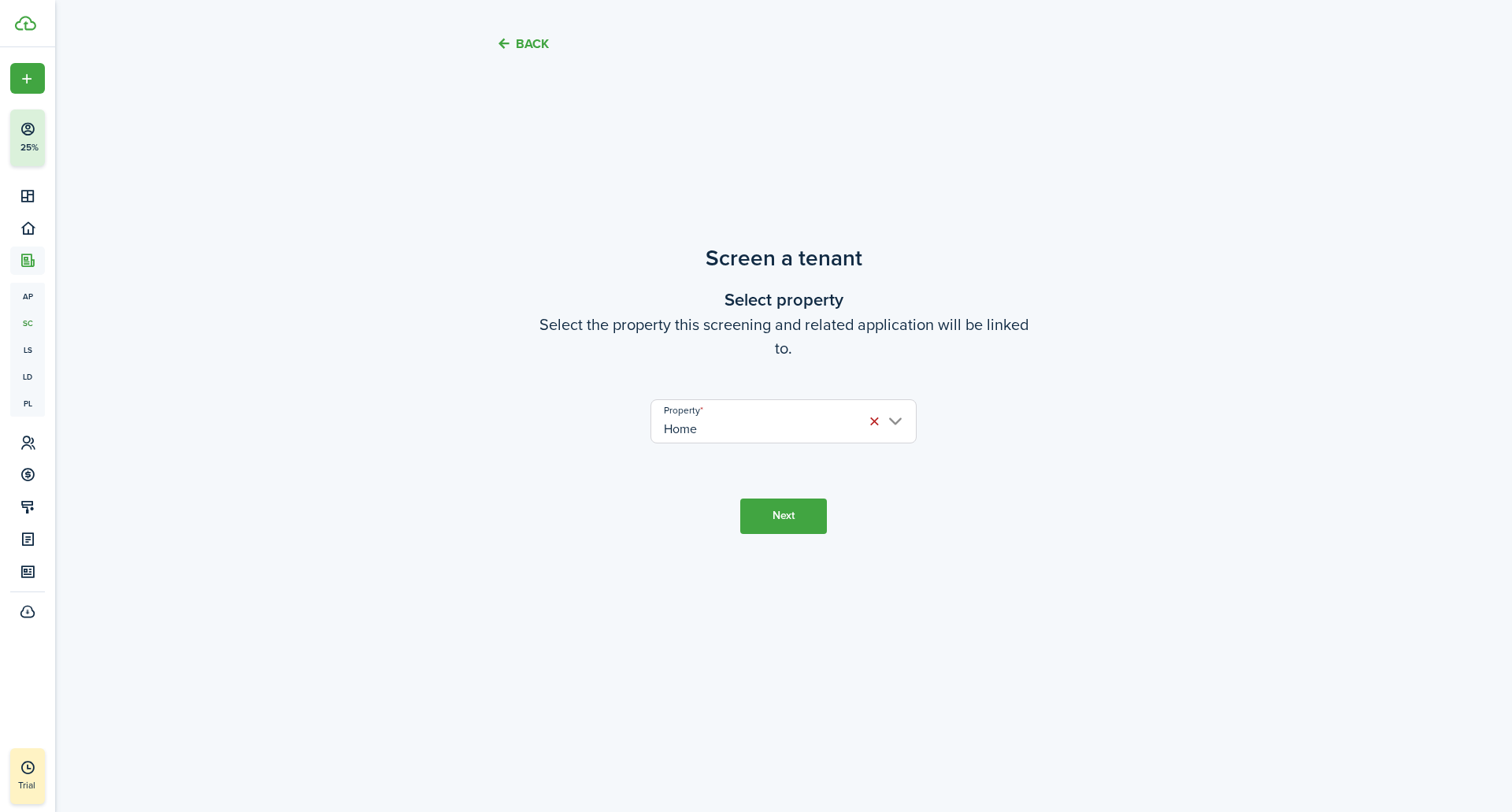
scroll to position [0, 0]
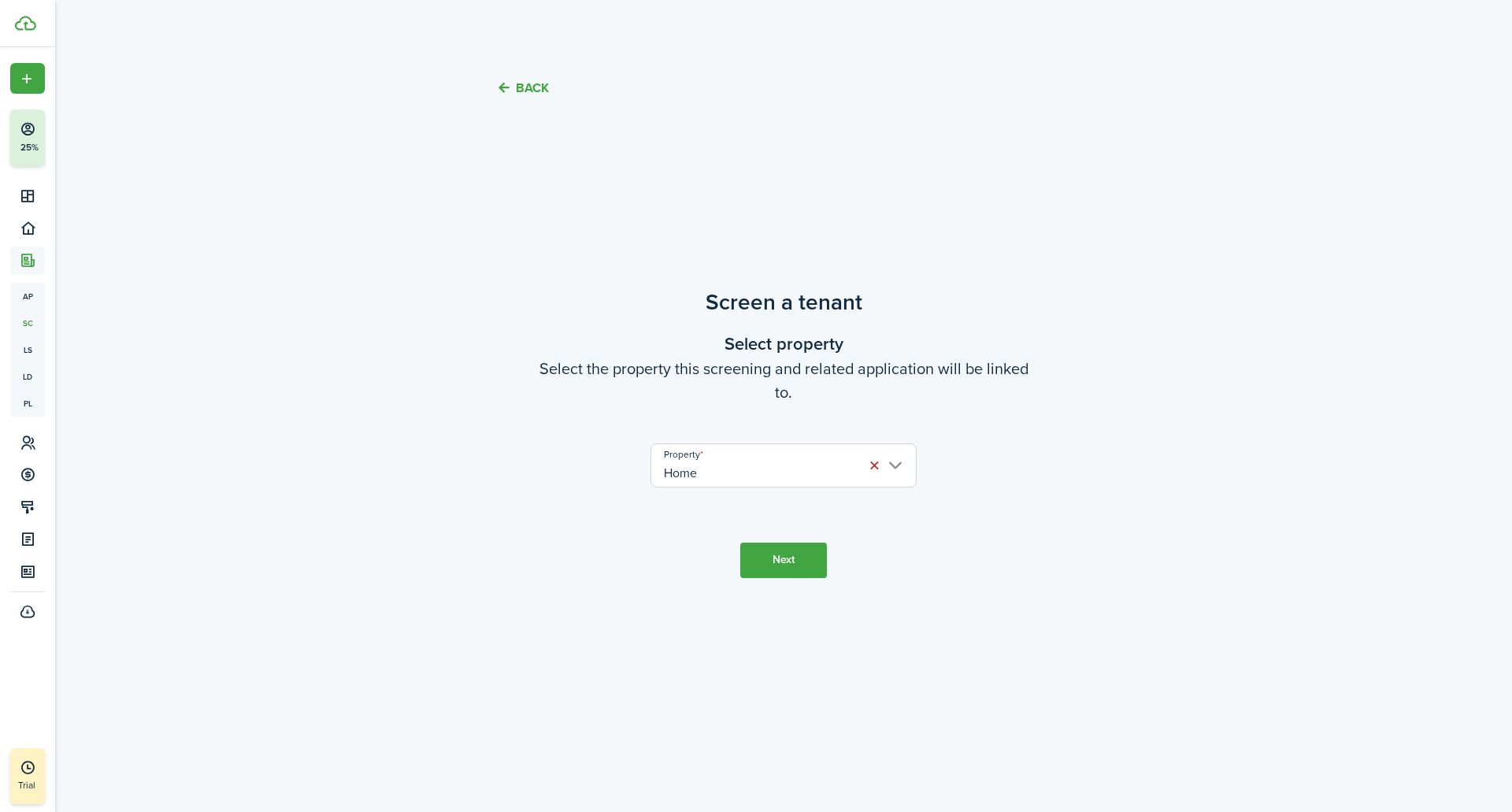
click at [818, 559] on button "Next" at bounding box center [784, 560] width 86 height 35
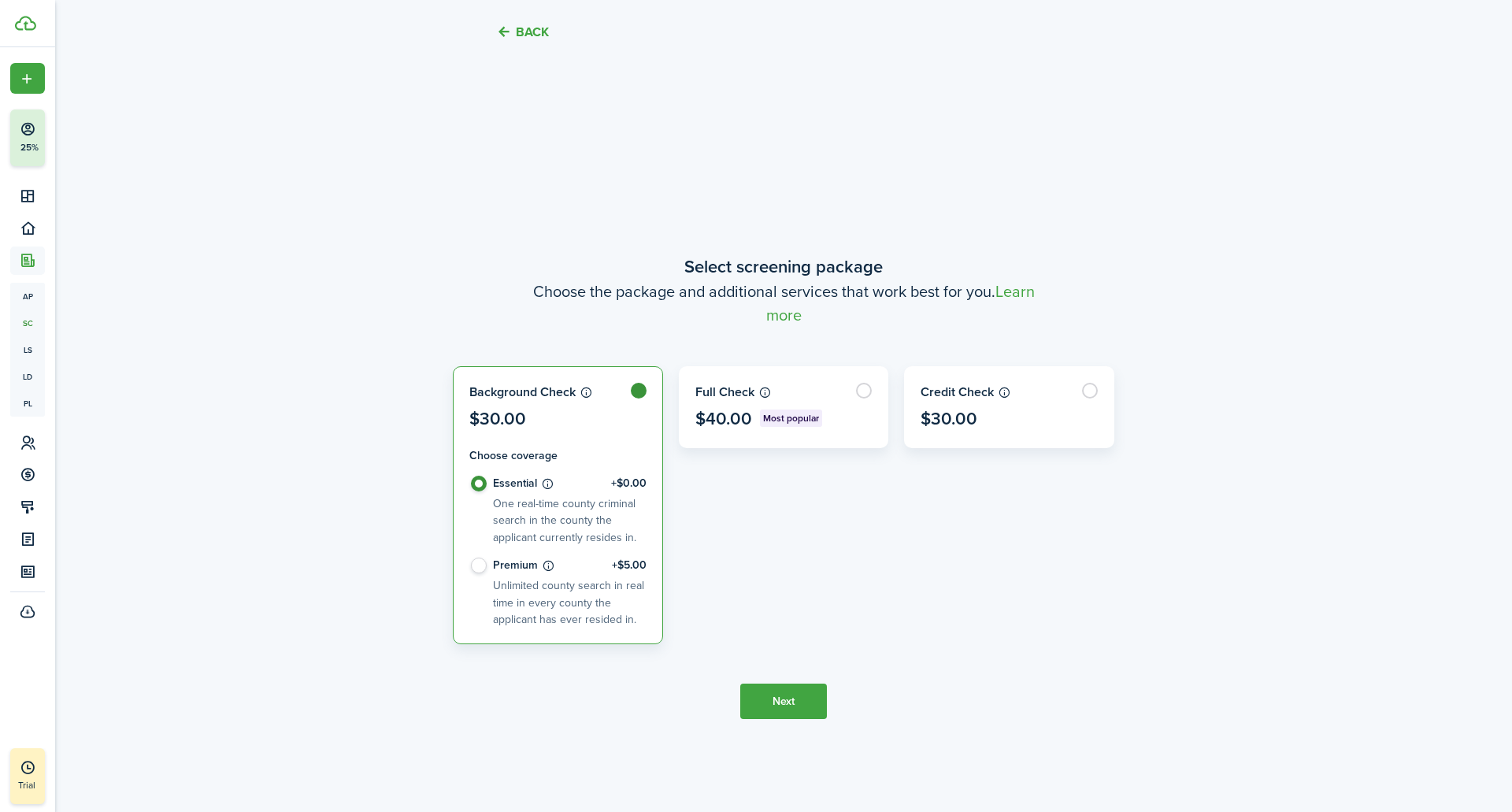
scroll to position [691, 0]
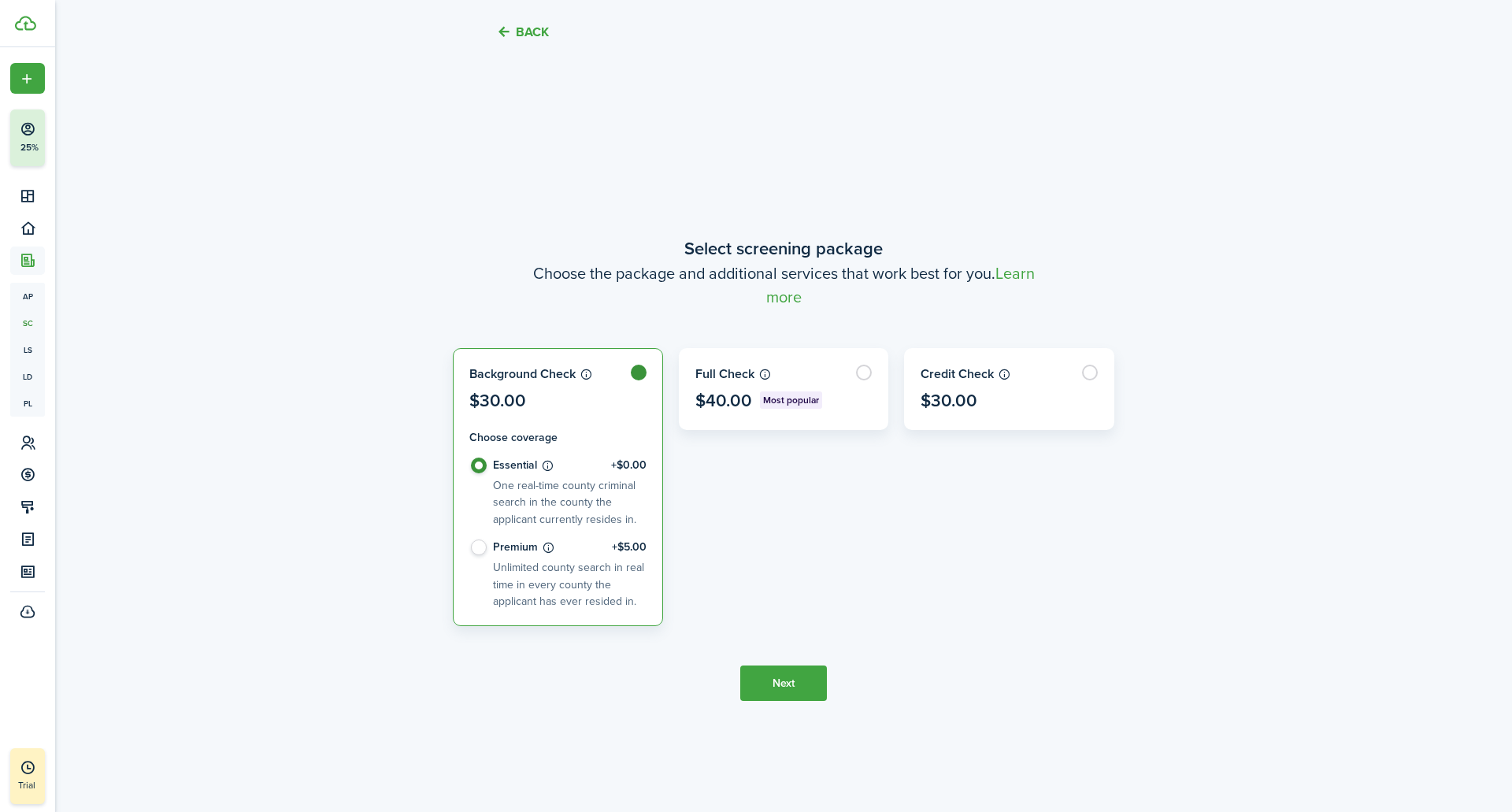
click at [524, 26] on button "Back" at bounding box center [522, 32] width 53 height 17
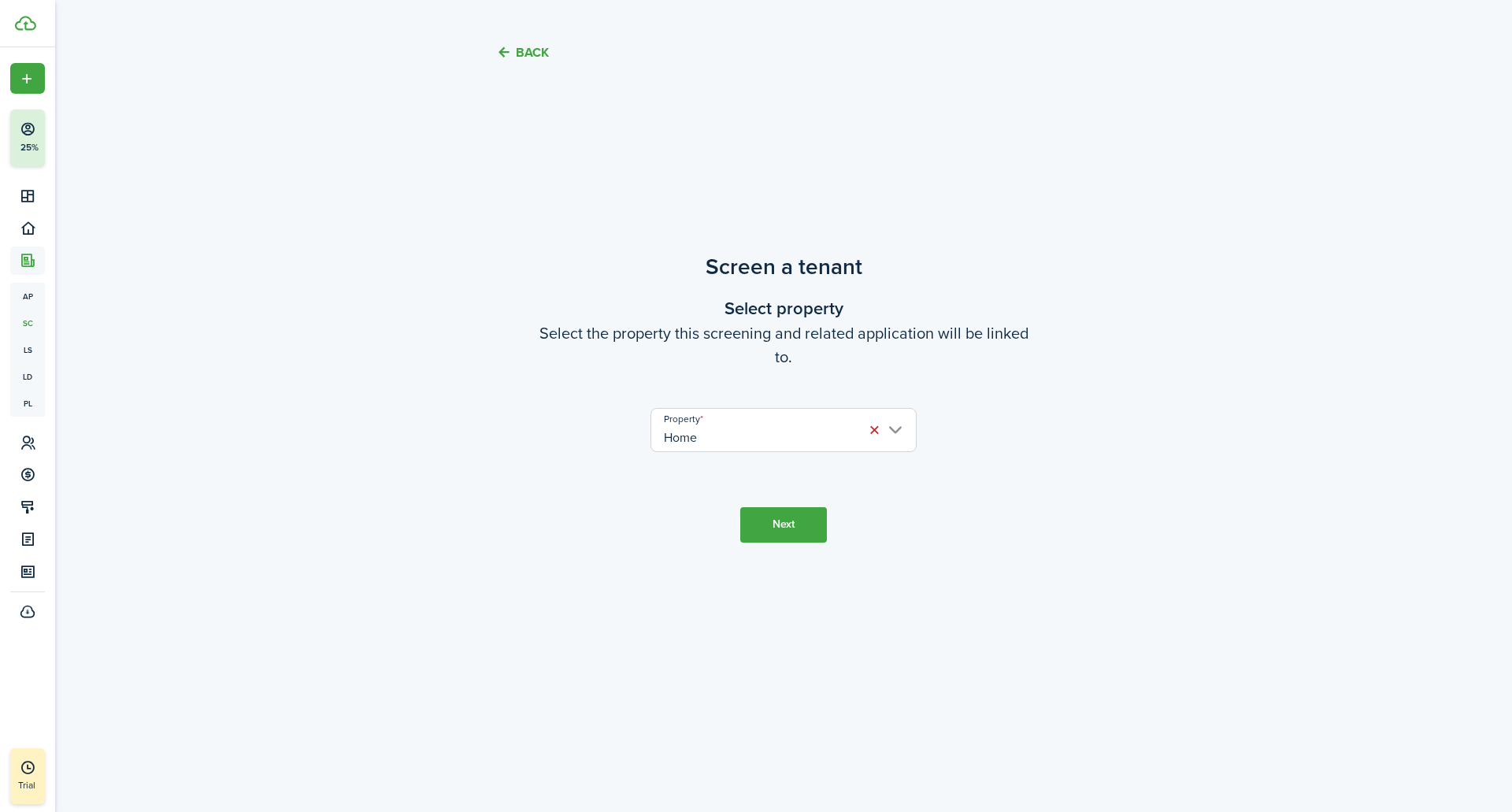
scroll to position [0, 0]
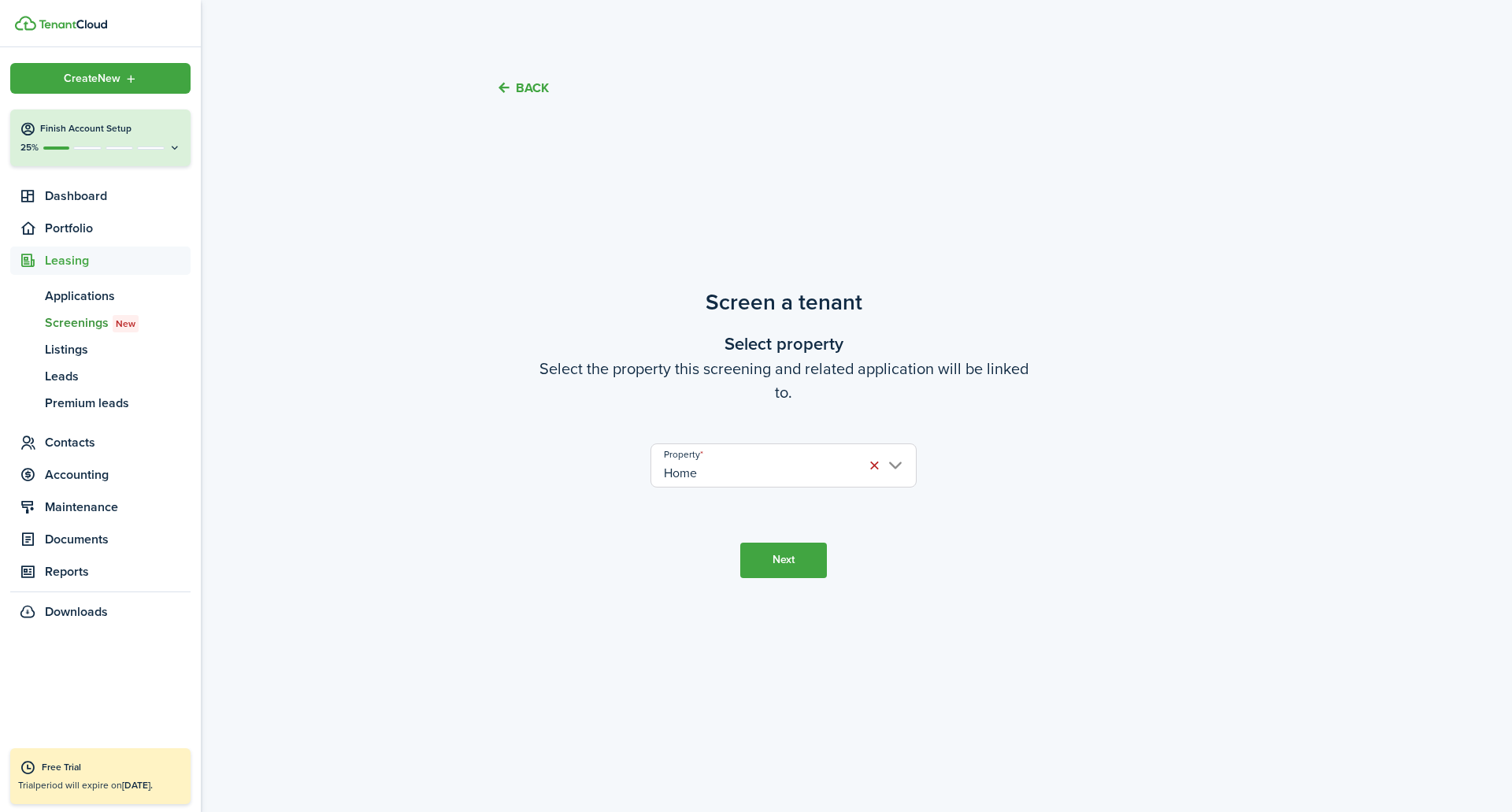
click at [40, 26] on img at bounding box center [73, 25] width 69 height 10
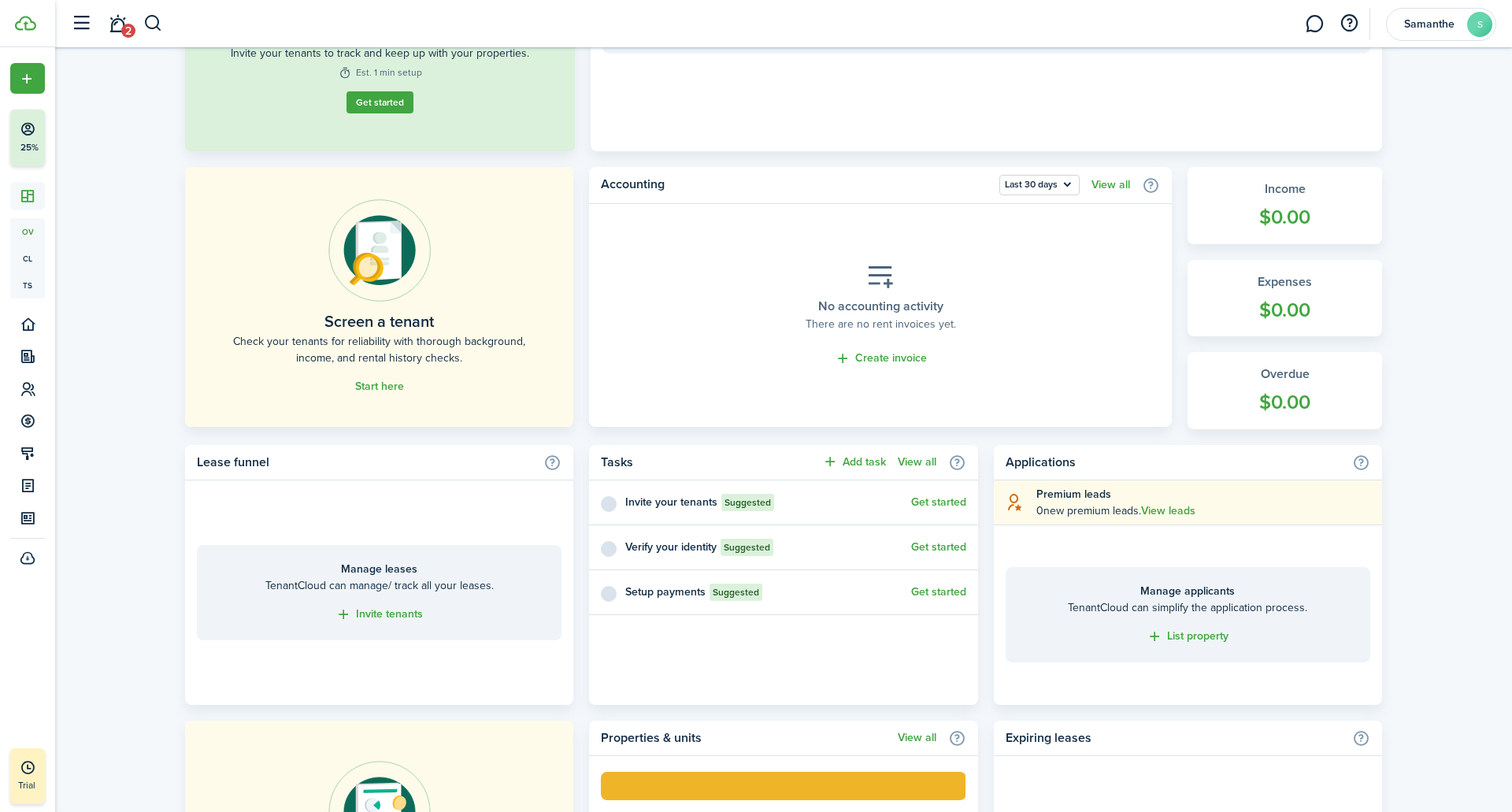
scroll to position [283, 0]
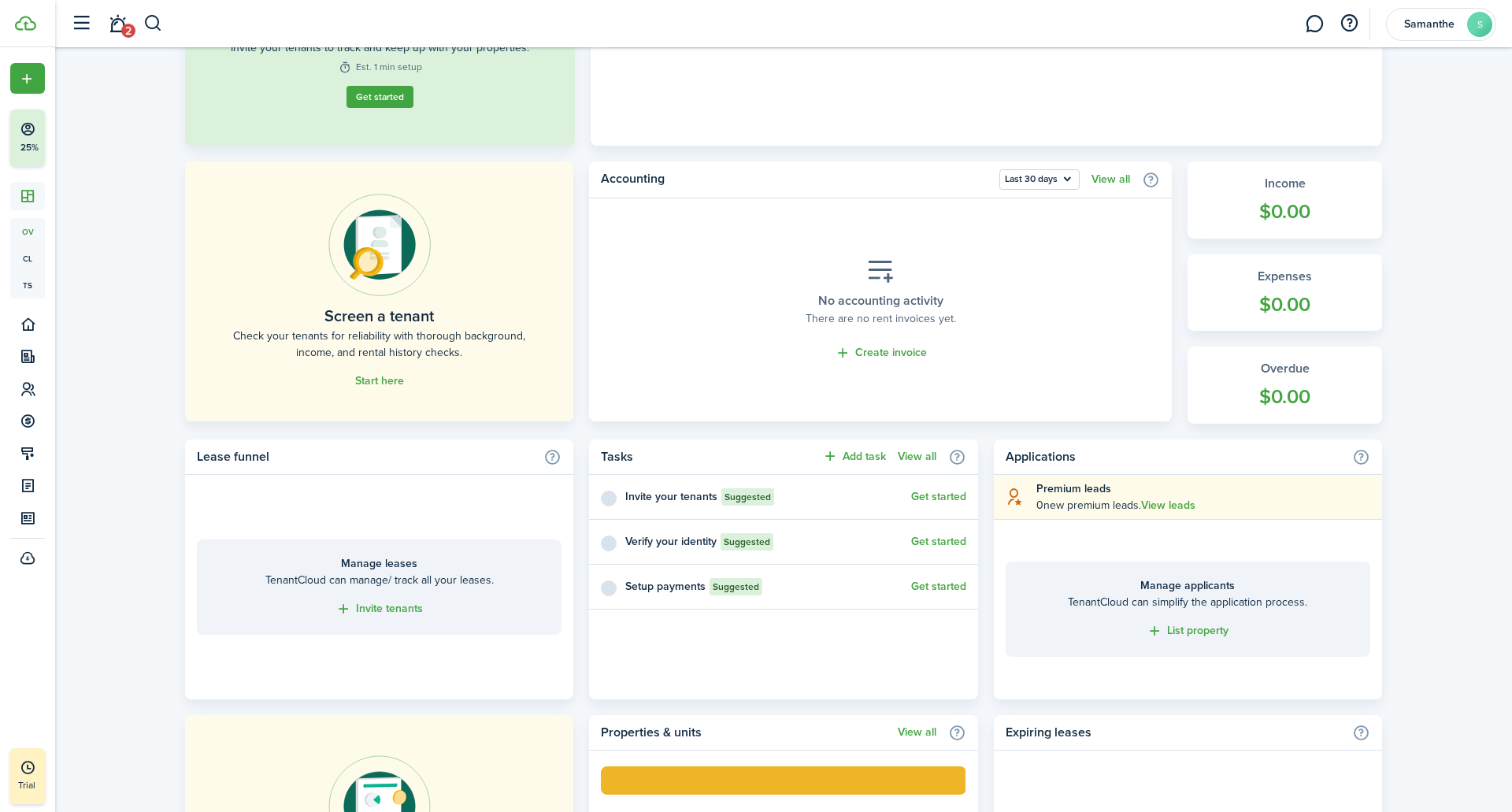
click at [373, 381] on link "Start here" at bounding box center [379, 382] width 49 height 13
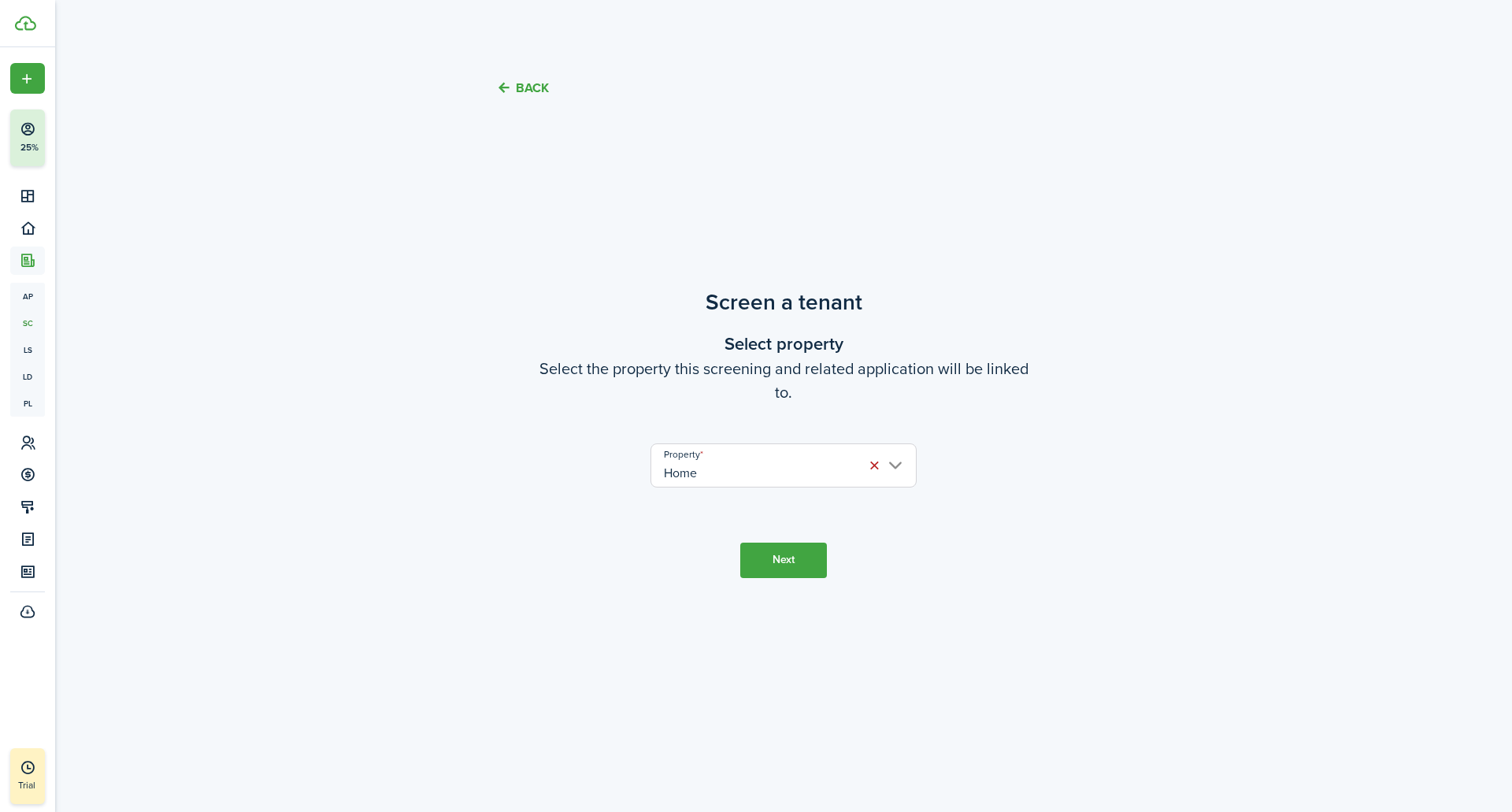
click at [791, 544] on button "Next" at bounding box center [784, 560] width 86 height 35
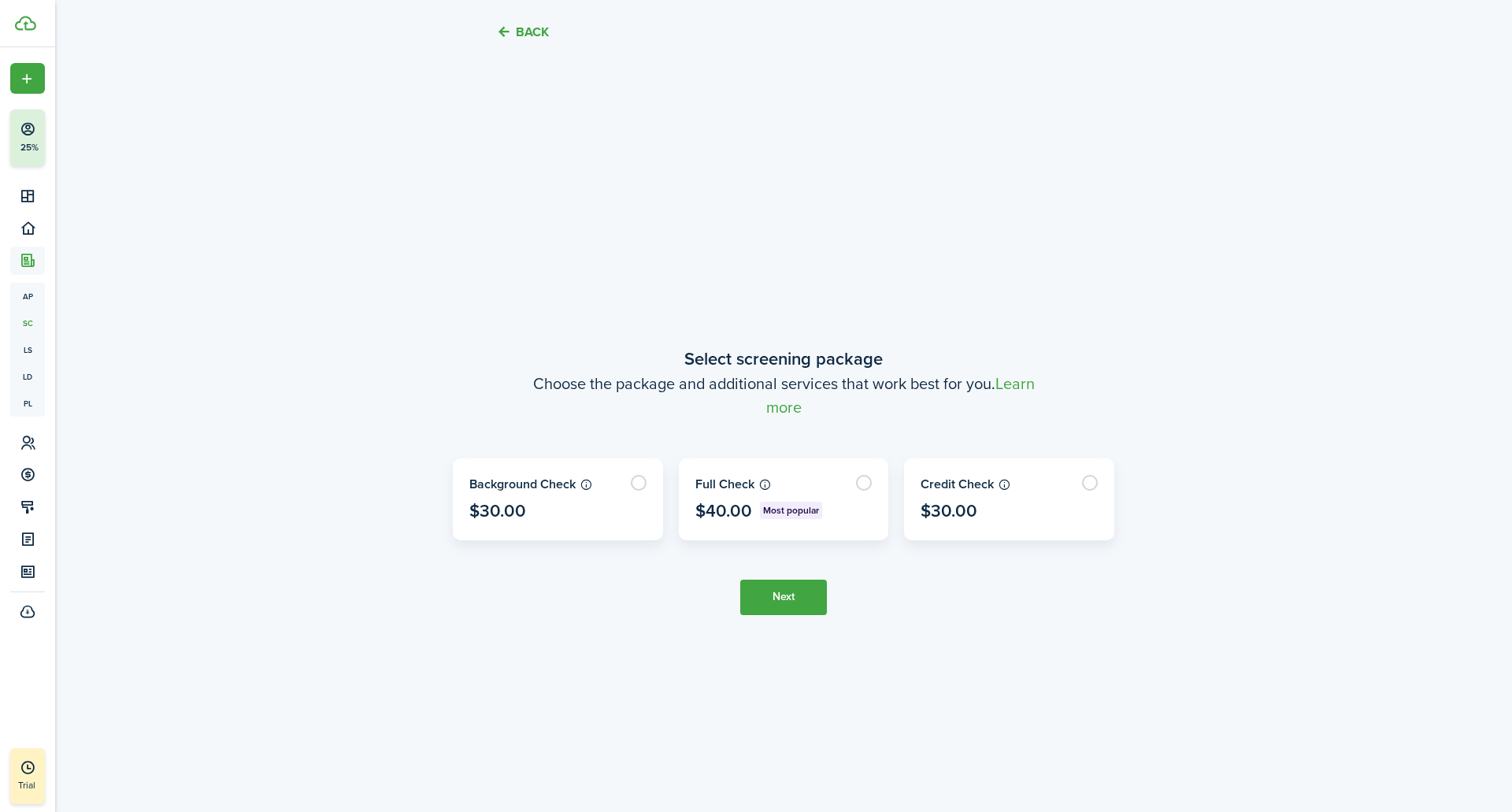
scroll to position [691, 0]
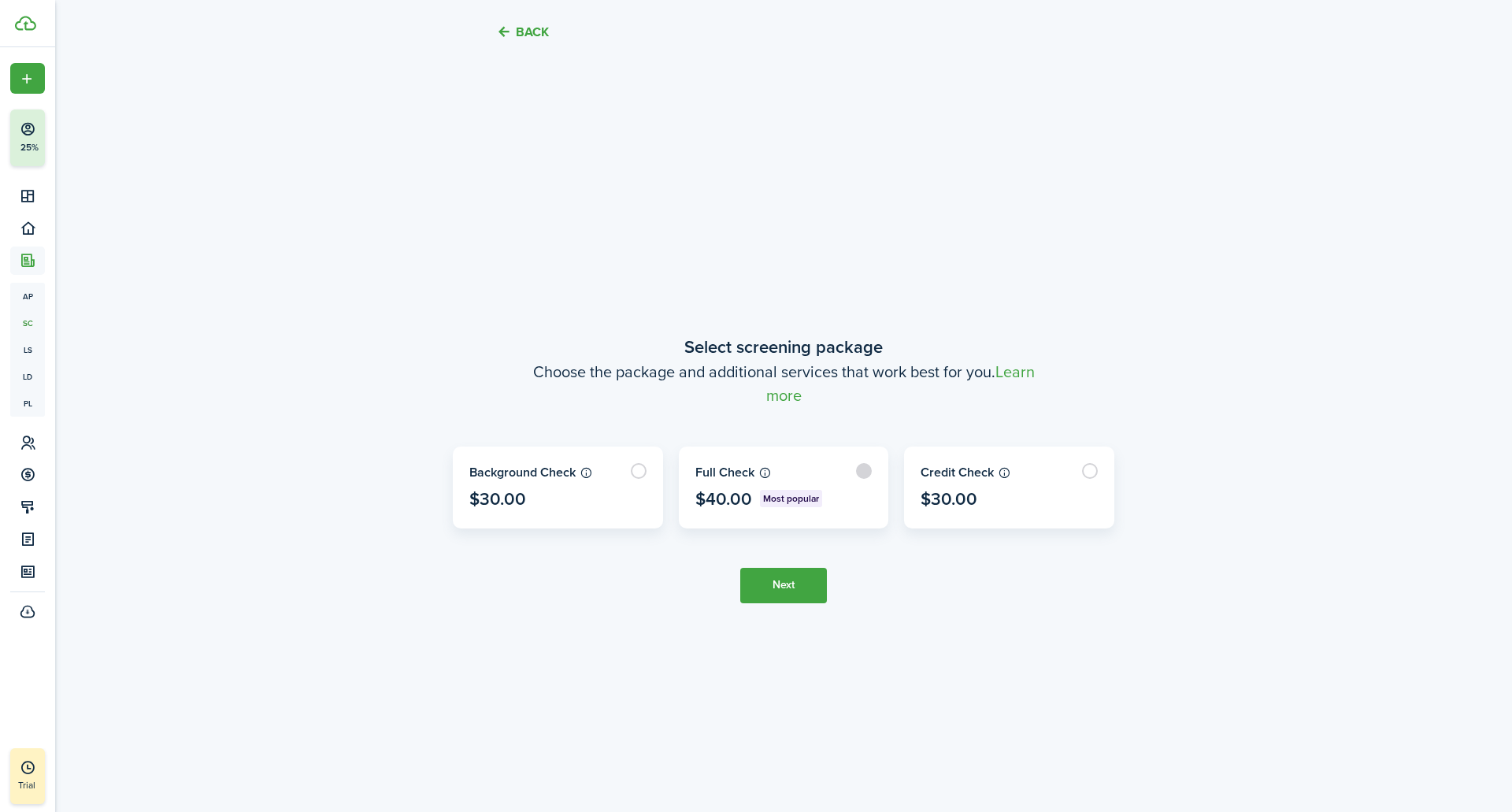
click at [770, 497] on label at bounding box center [784, 487] width 209 height 80
radio input "true"
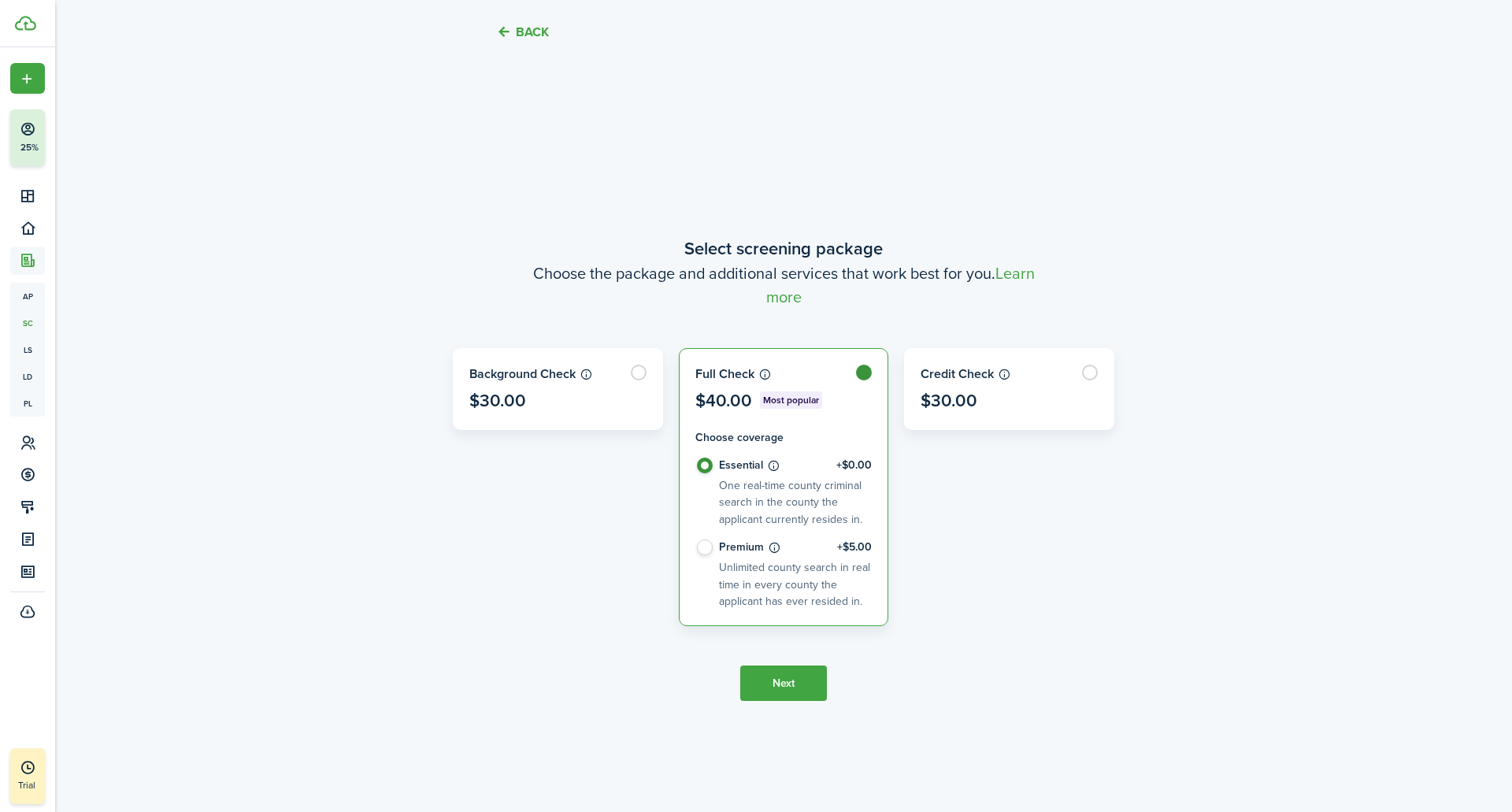
click at [756, 678] on button "Next" at bounding box center [784, 683] width 86 height 35
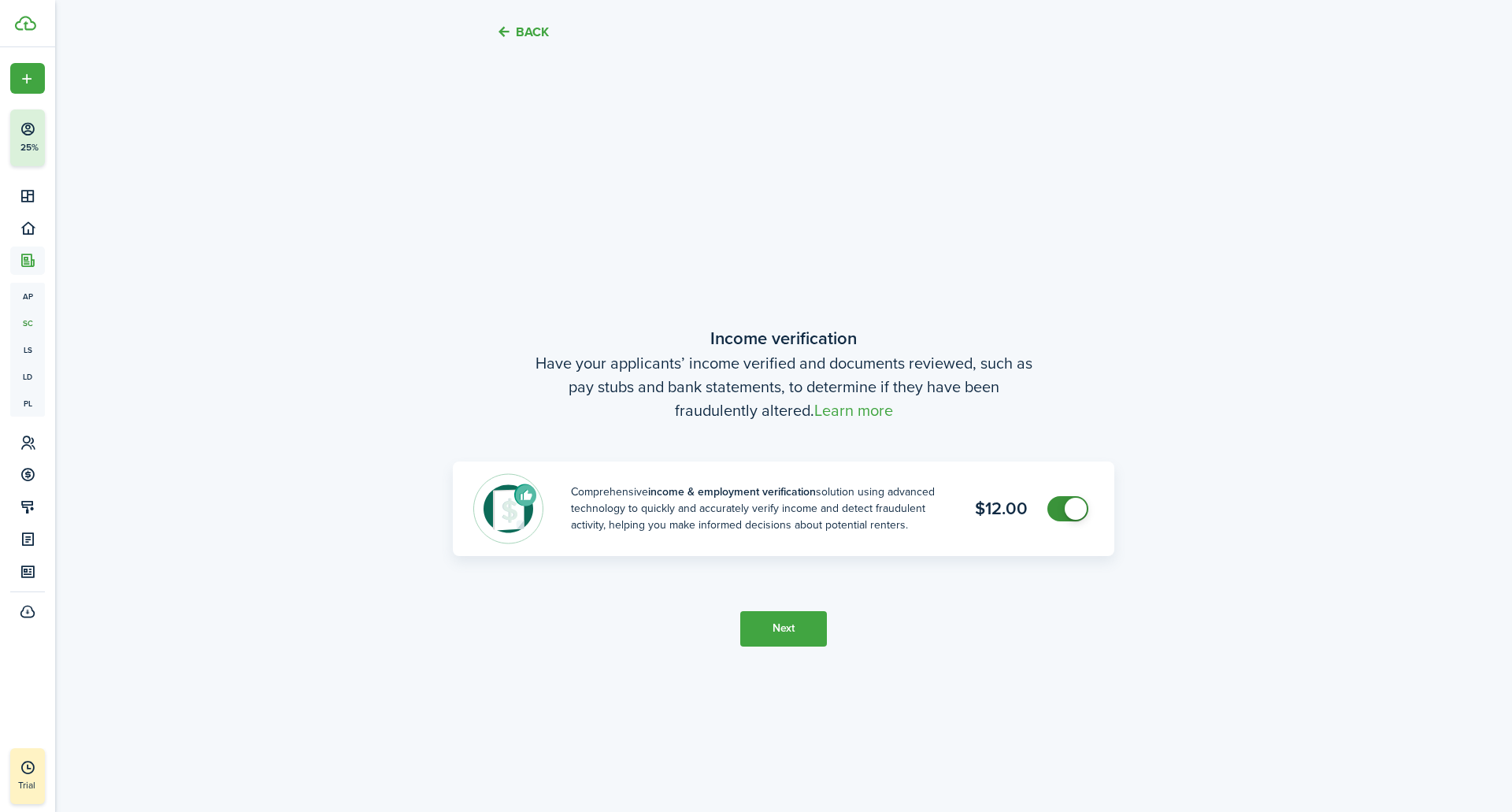
scroll to position [1503, 0]
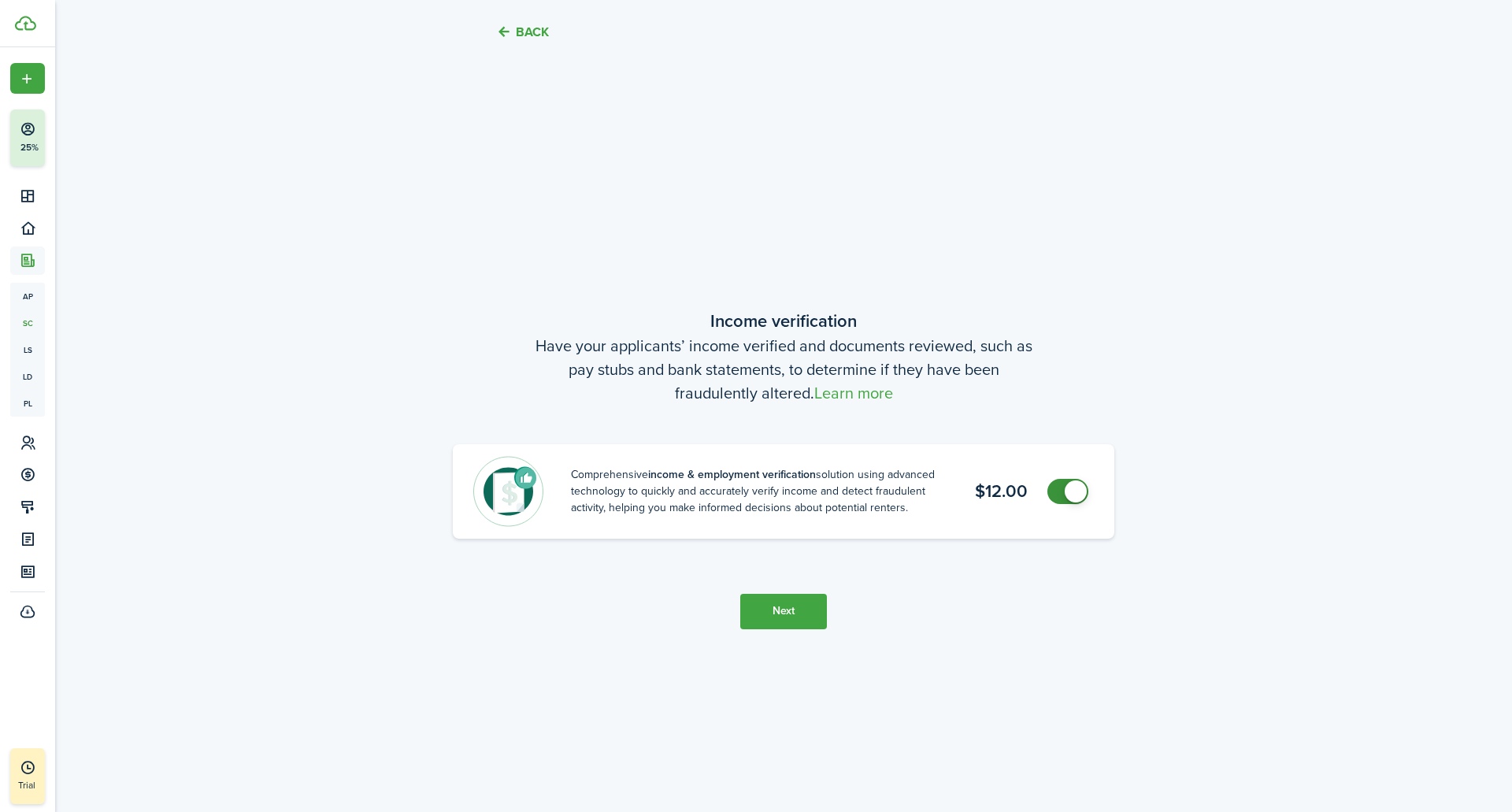
checkbox input "false"
click at [1066, 490] on span at bounding box center [1075, 492] width 22 height 22
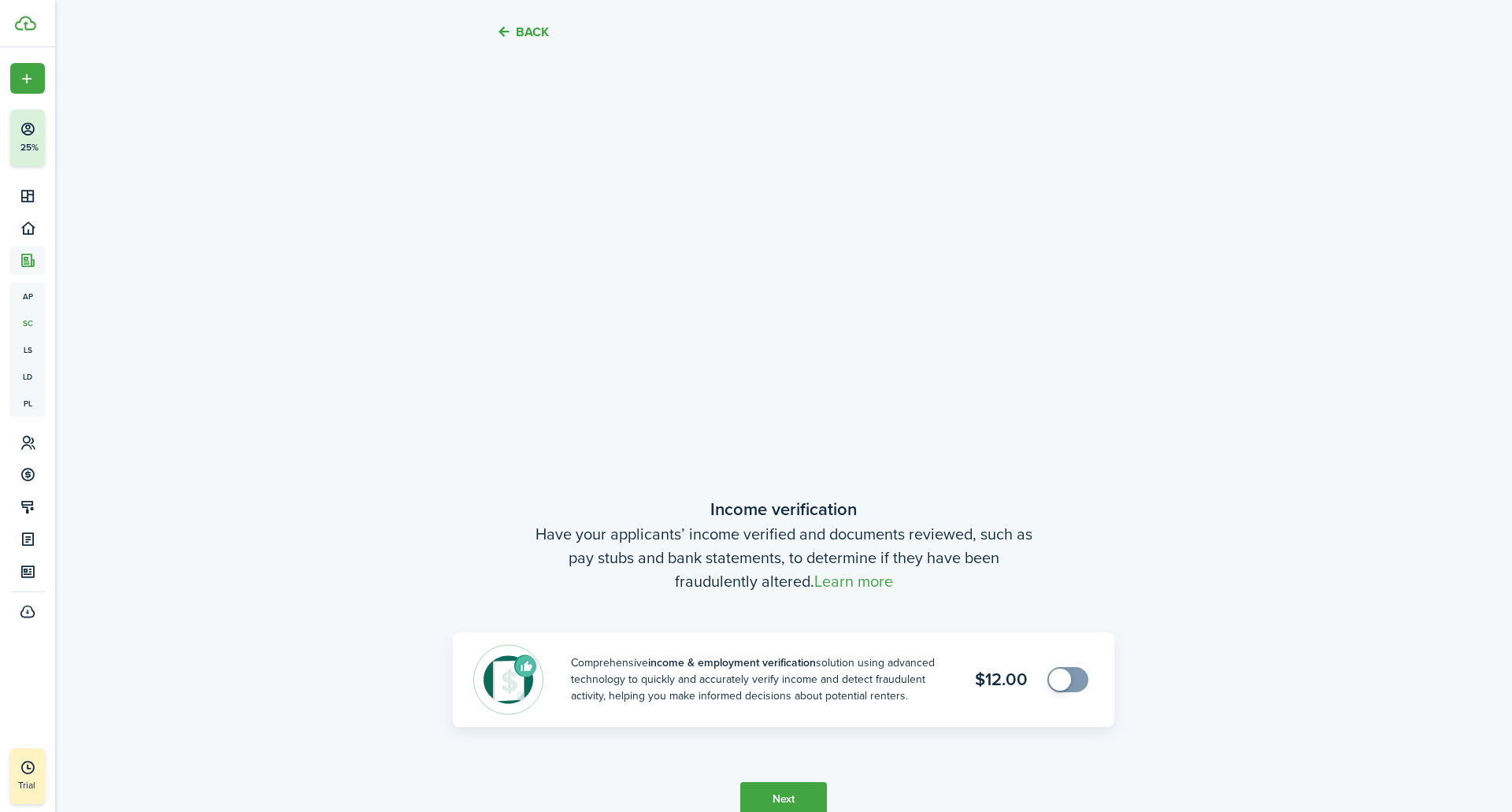
click at [511, 30] on button "Back" at bounding box center [522, 32] width 53 height 17
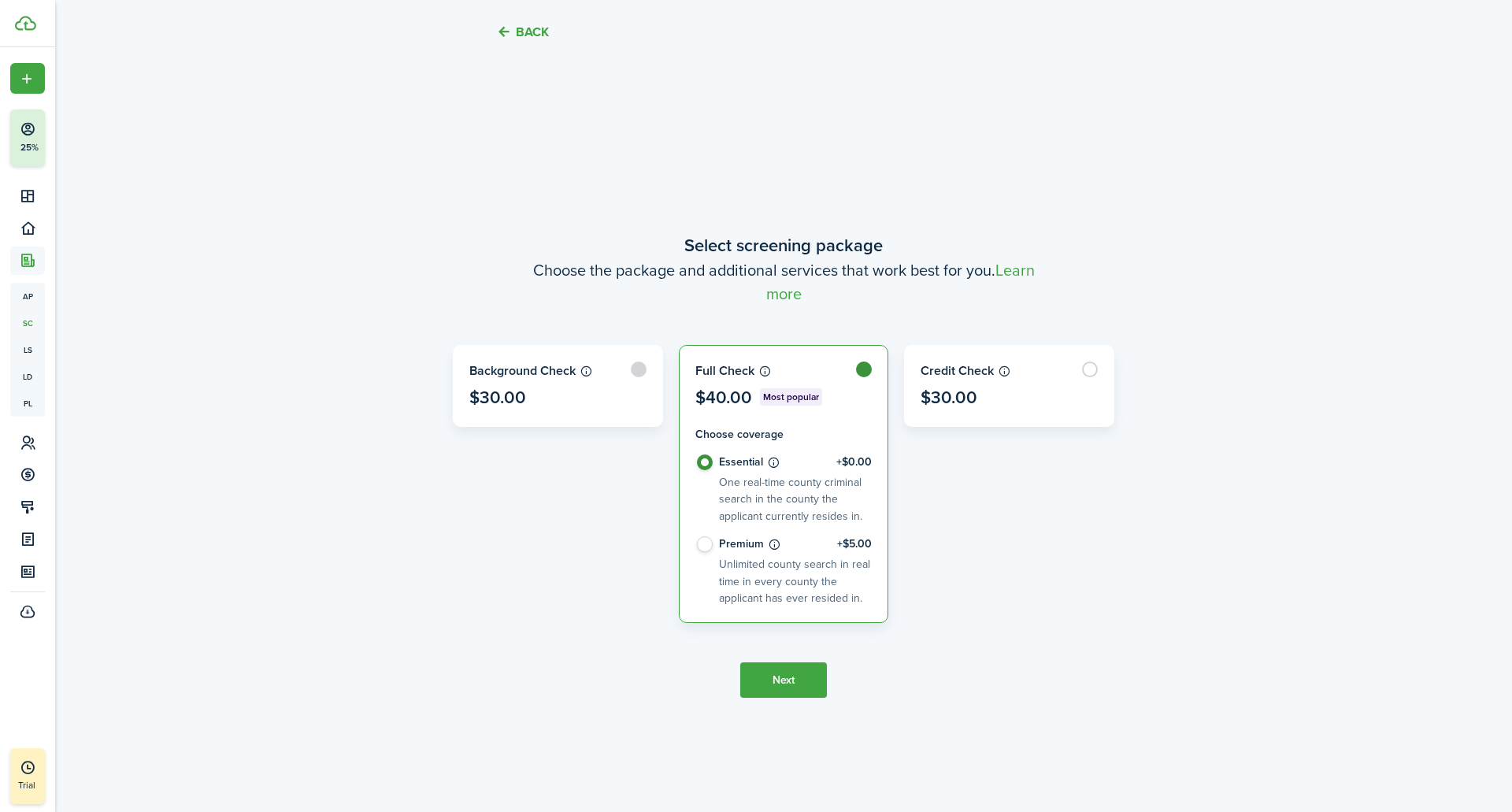
scroll to position [691, 0]
click at [861, 372] on label at bounding box center [784, 389] width 209 height 80
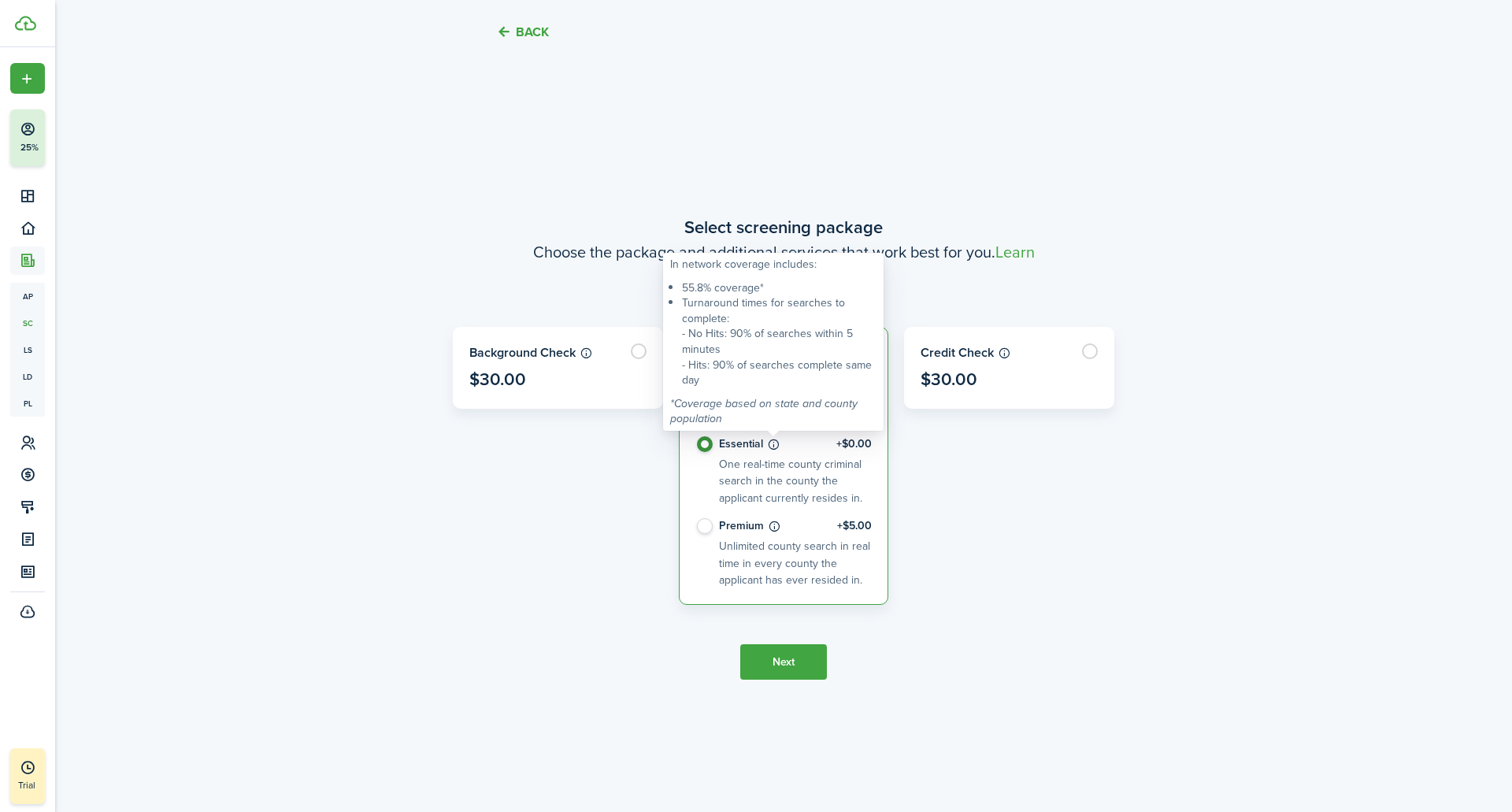
scroll to position [748, 0]
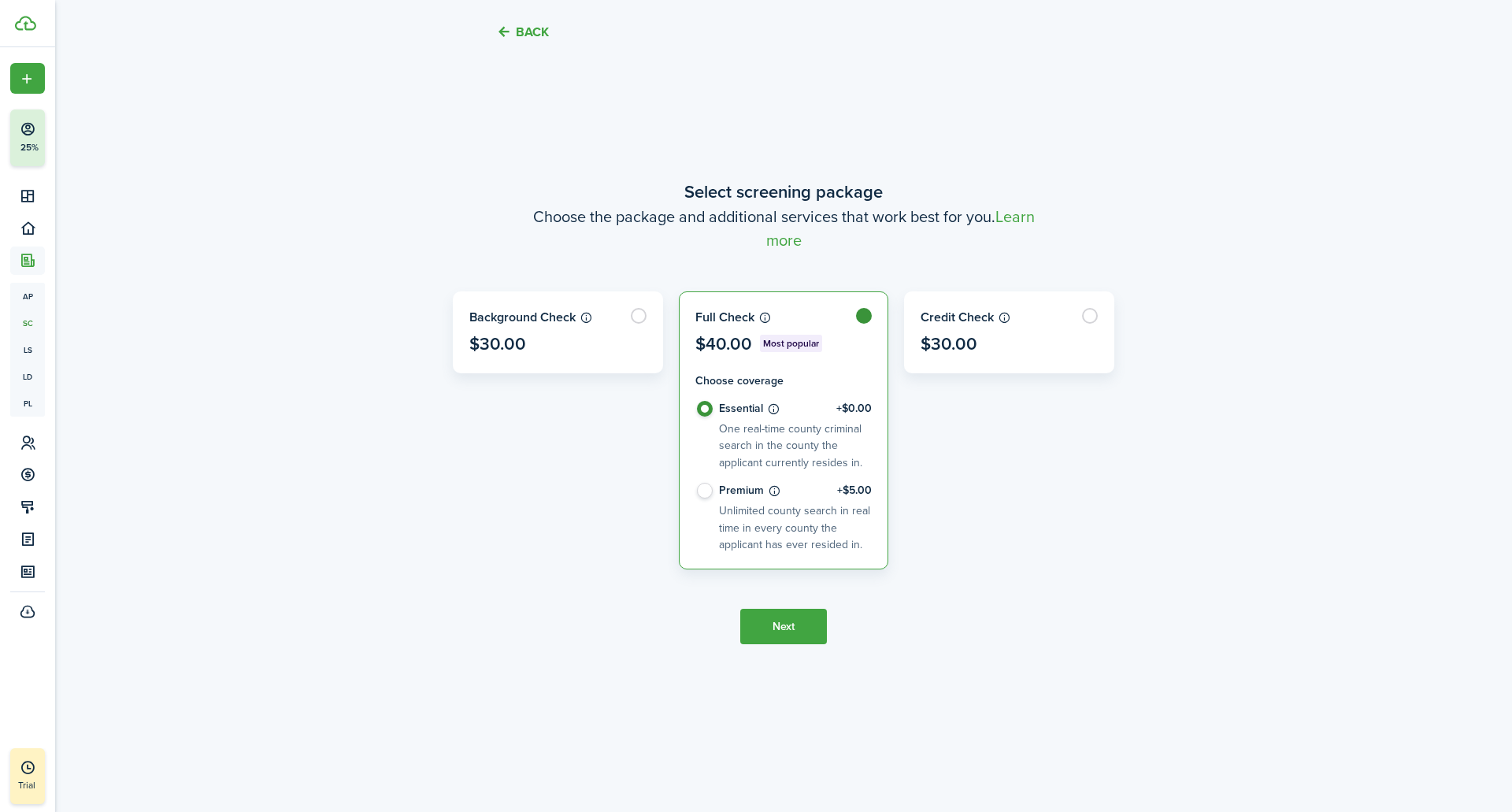
click at [753, 624] on button "Next" at bounding box center [784, 626] width 86 height 35
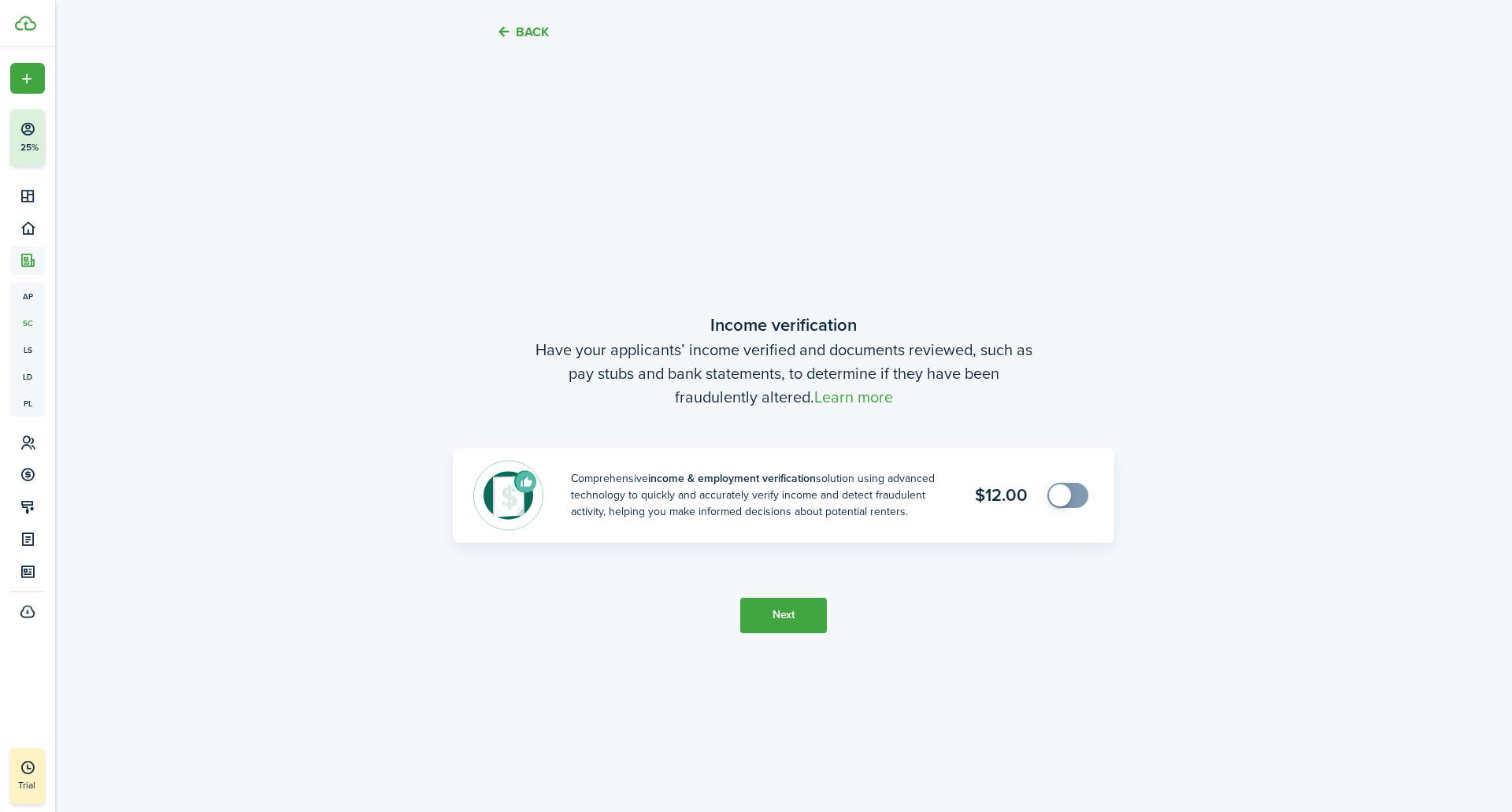
scroll to position [1503, 0]
click at [798, 610] on button "Next" at bounding box center [784, 611] width 86 height 35
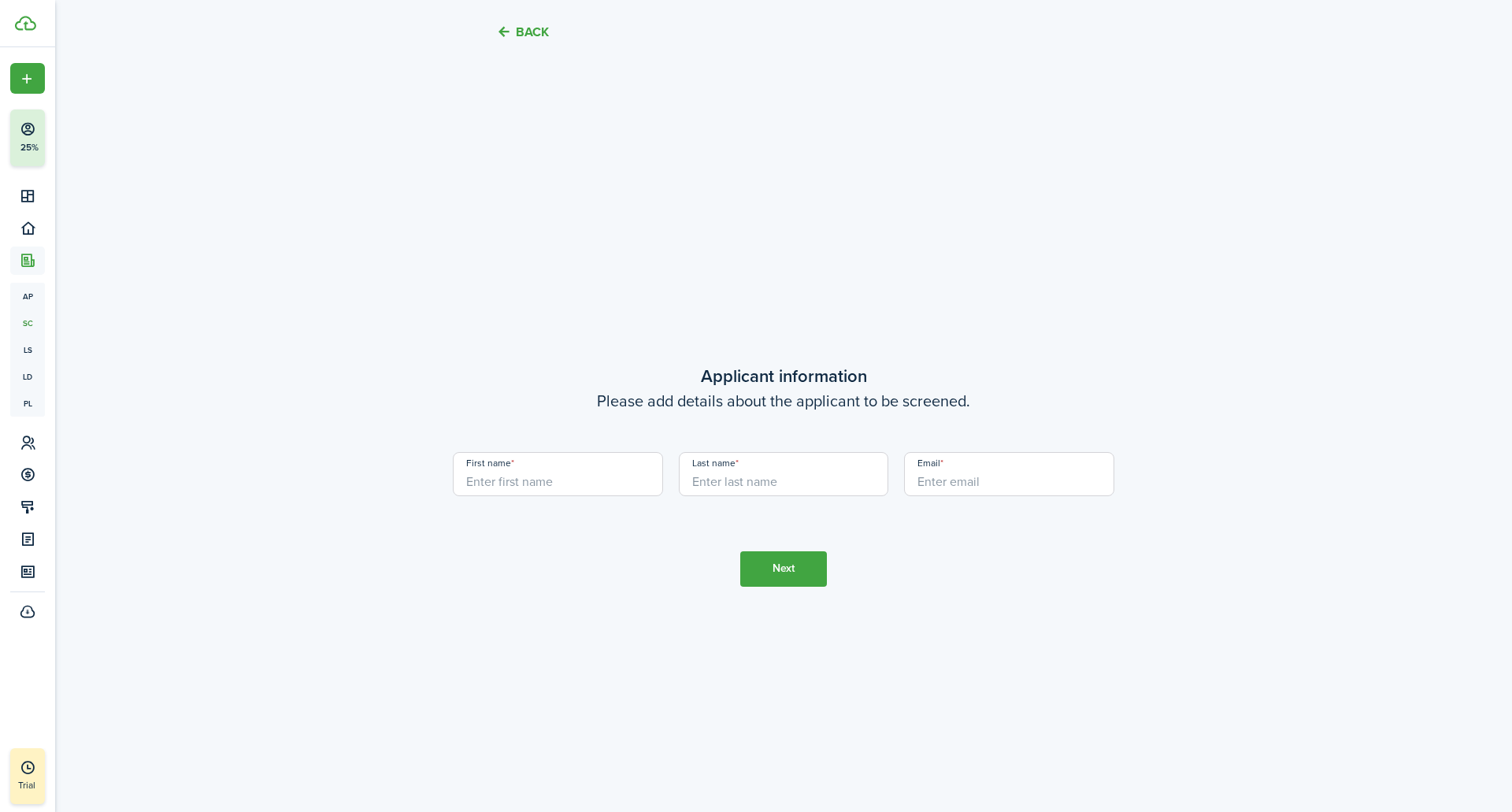
scroll to position [2315, 0]
click at [608, 495] on div "First name" at bounding box center [557, 475] width 226 height 60
click at [609, 482] on input "First name" at bounding box center [557, 467] width 210 height 44
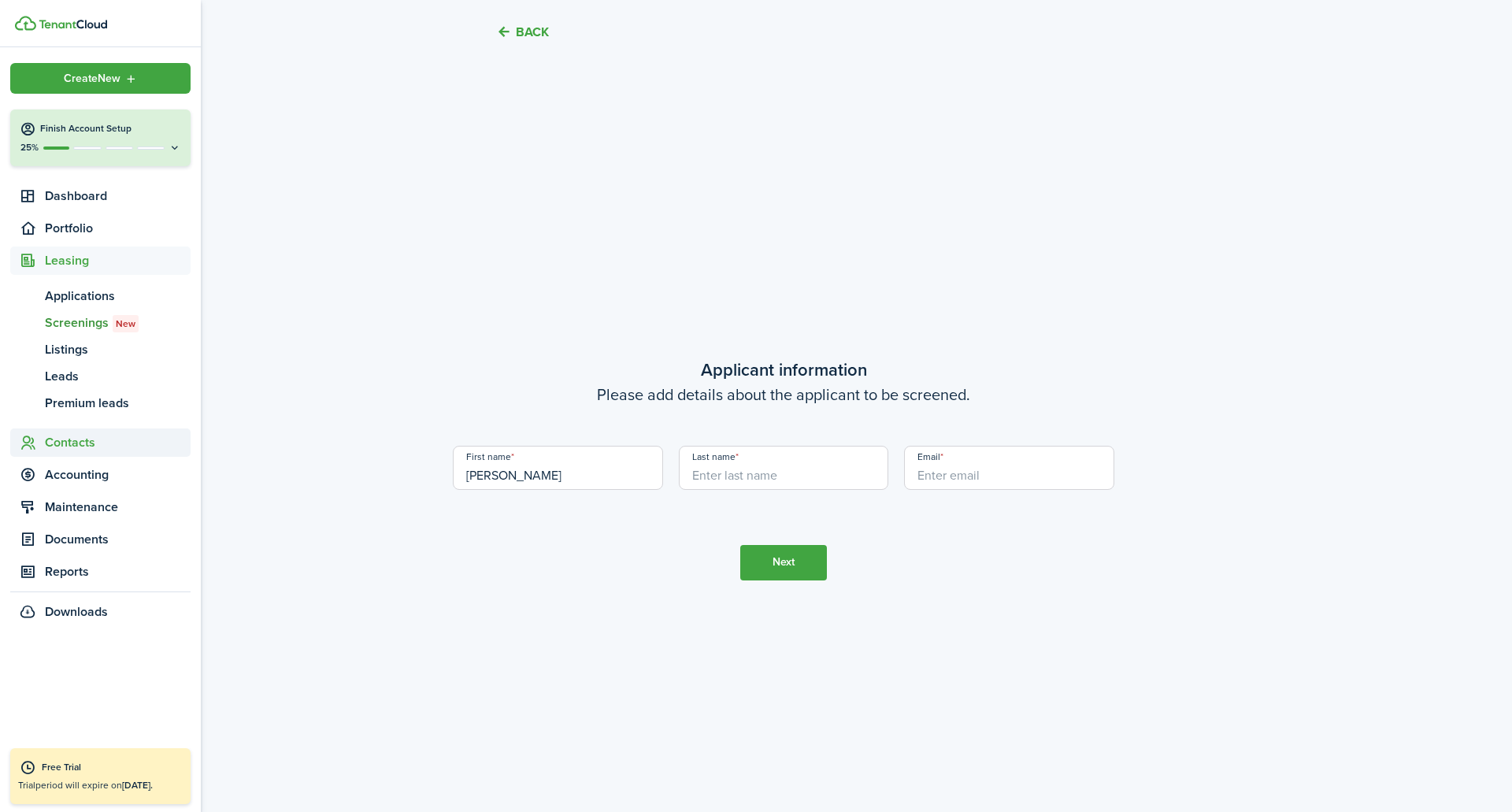
type input "[PERSON_NAME]"
click at [26, 443] on icon at bounding box center [28, 443] width 17 height 16
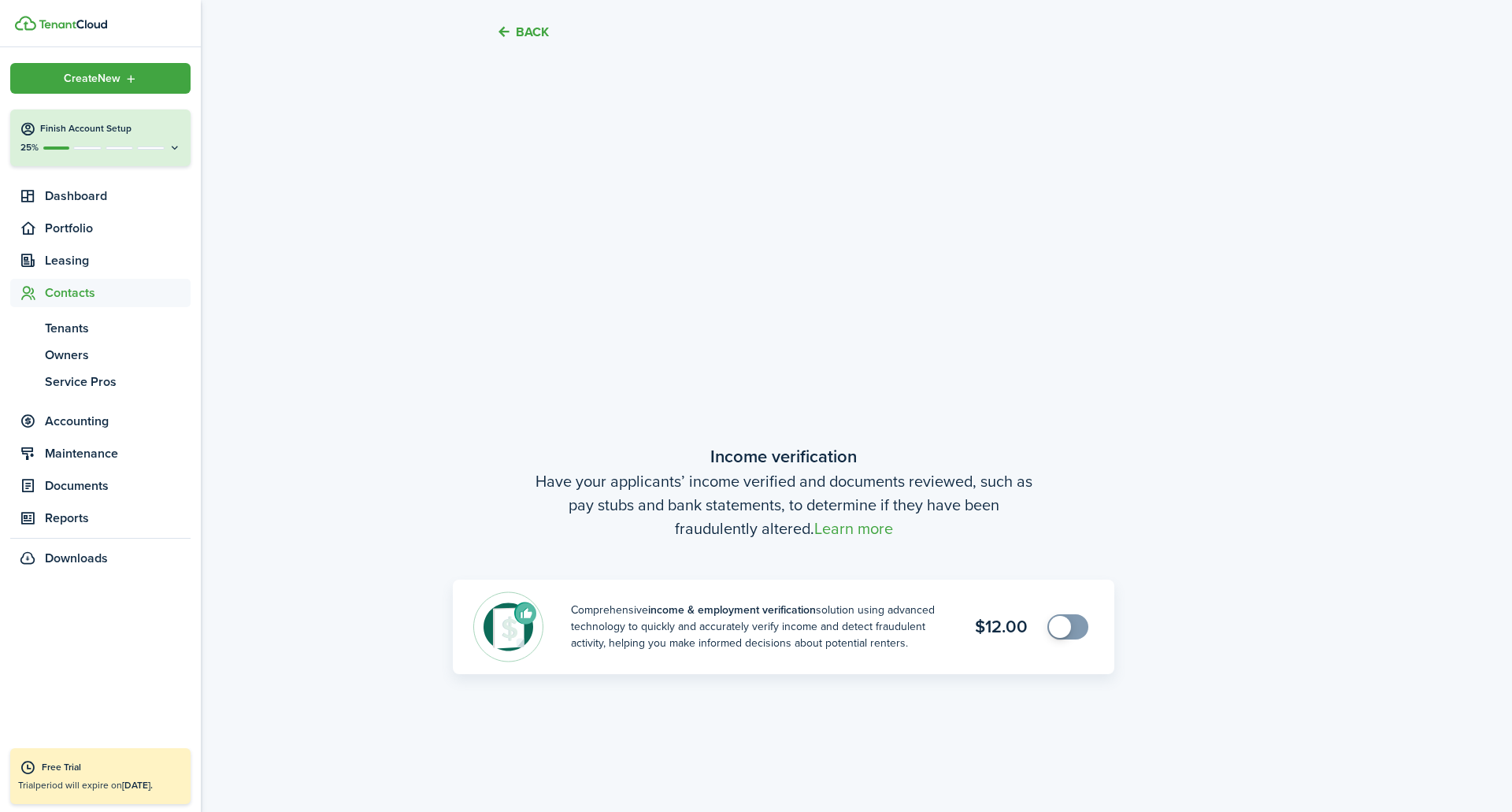
scroll to position [1079, 0]
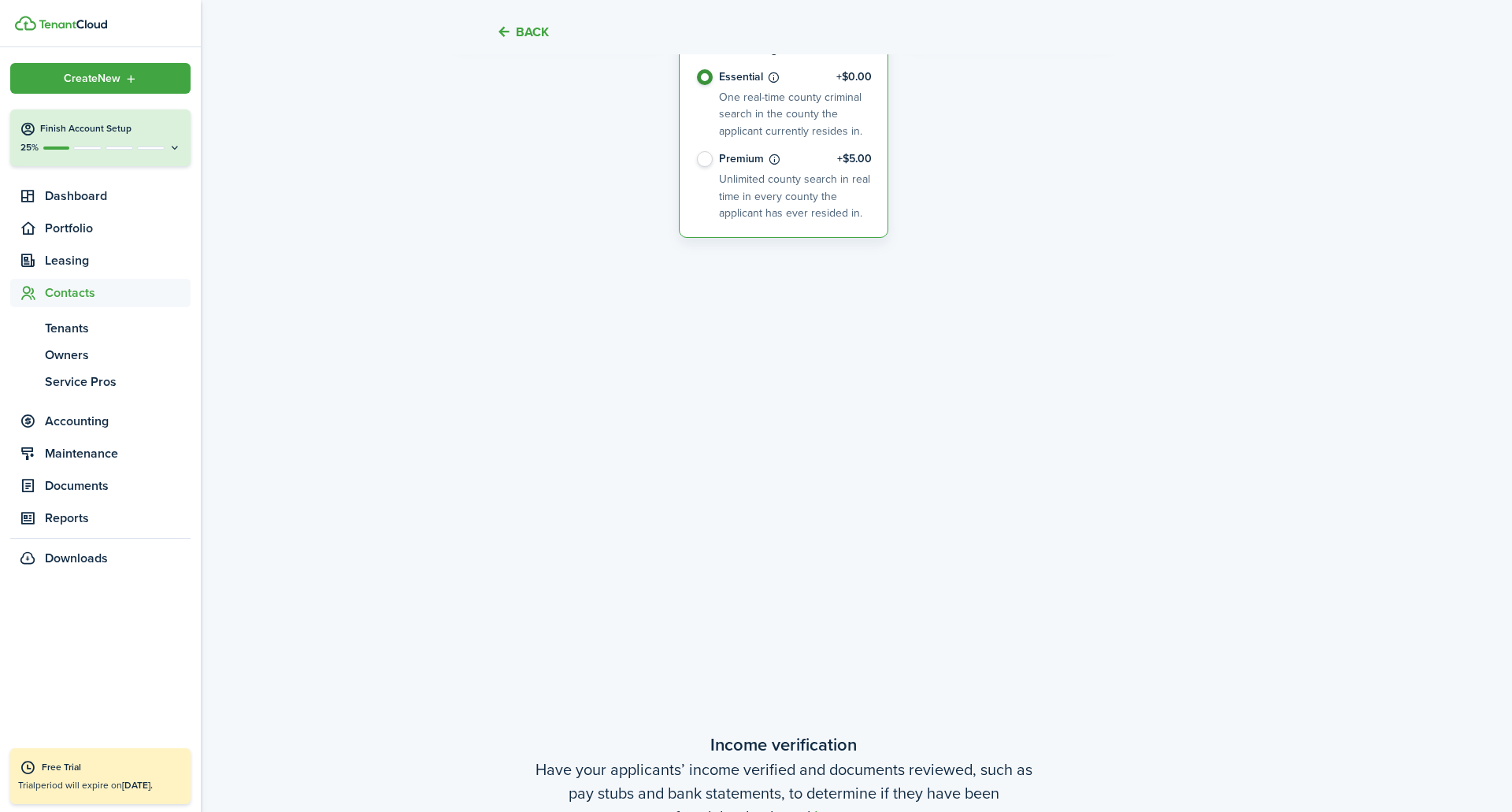
click at [47, 24] on img at bounding box center [73, 25] width 69 height 10
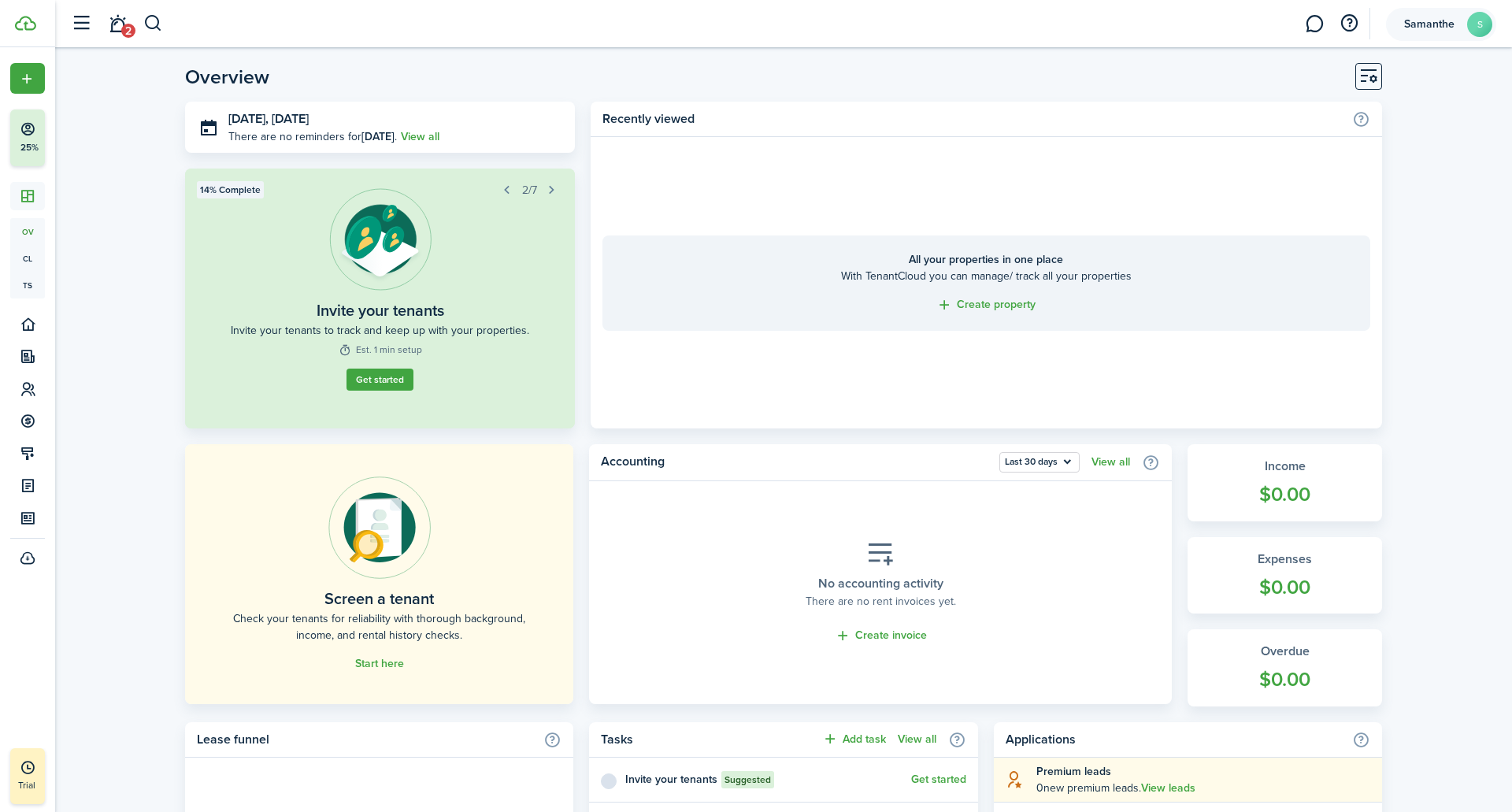
click at [1423, 17] on account-user-avatar "Samanthe S" at bounding box center [1441, 24] width 110 height 33
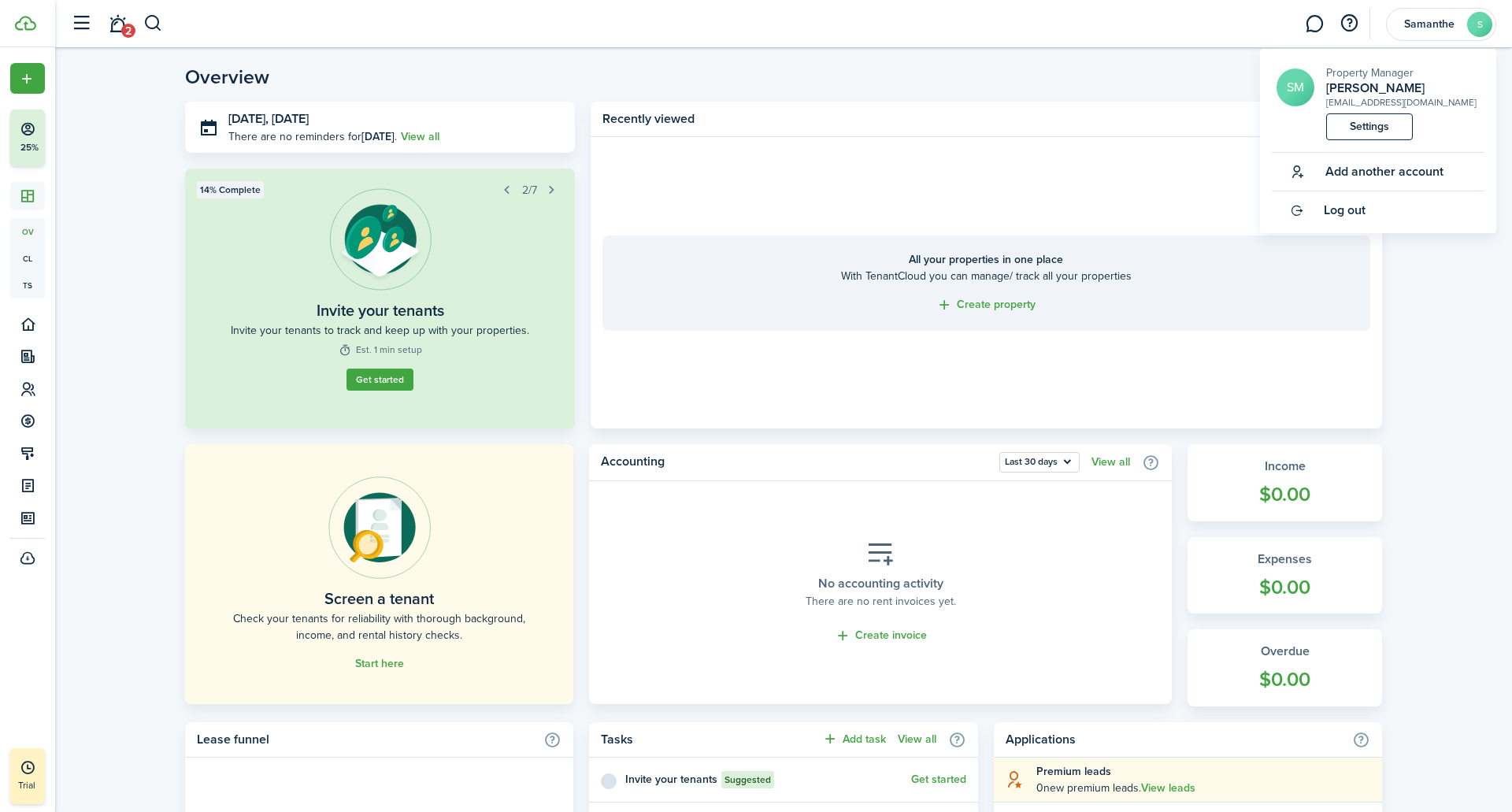
click at [1351, 136] on link "Settings" at bounding box center [1369, 126] width 86 height 26
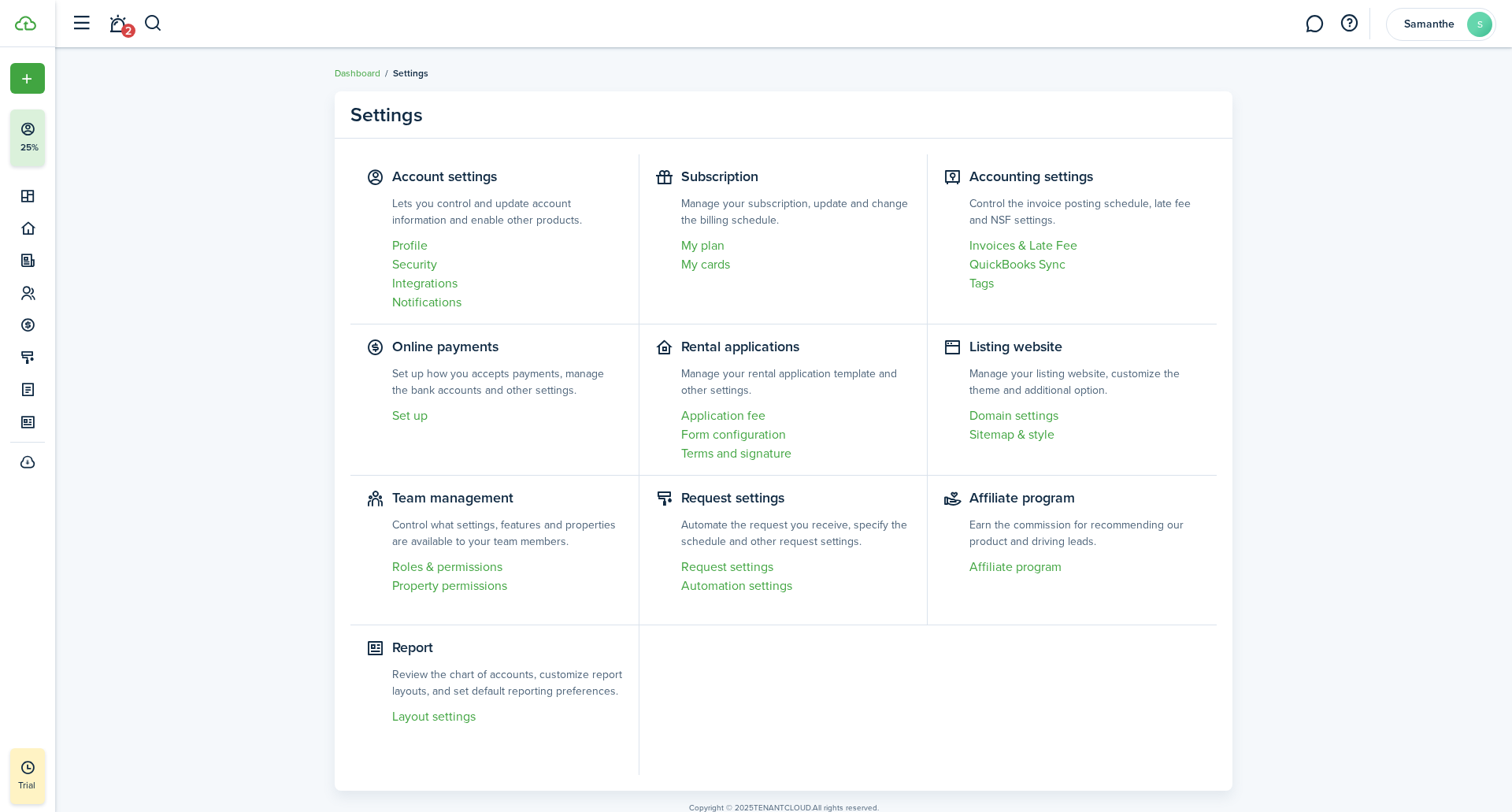
click at [410, 242] on link "Profile" at bounding box center [507, 246] width 231 height 19
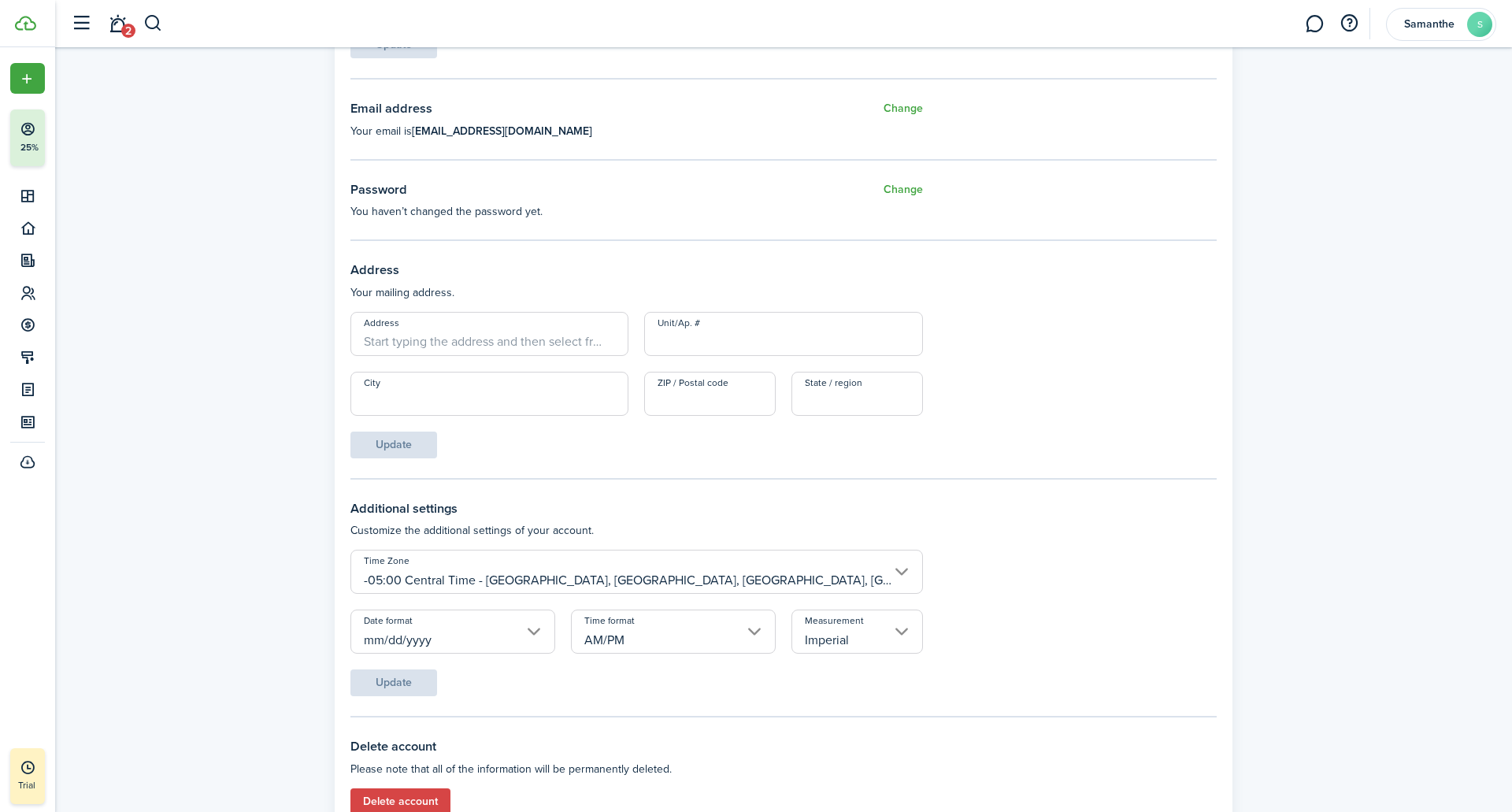
scroll to position [487, 0]
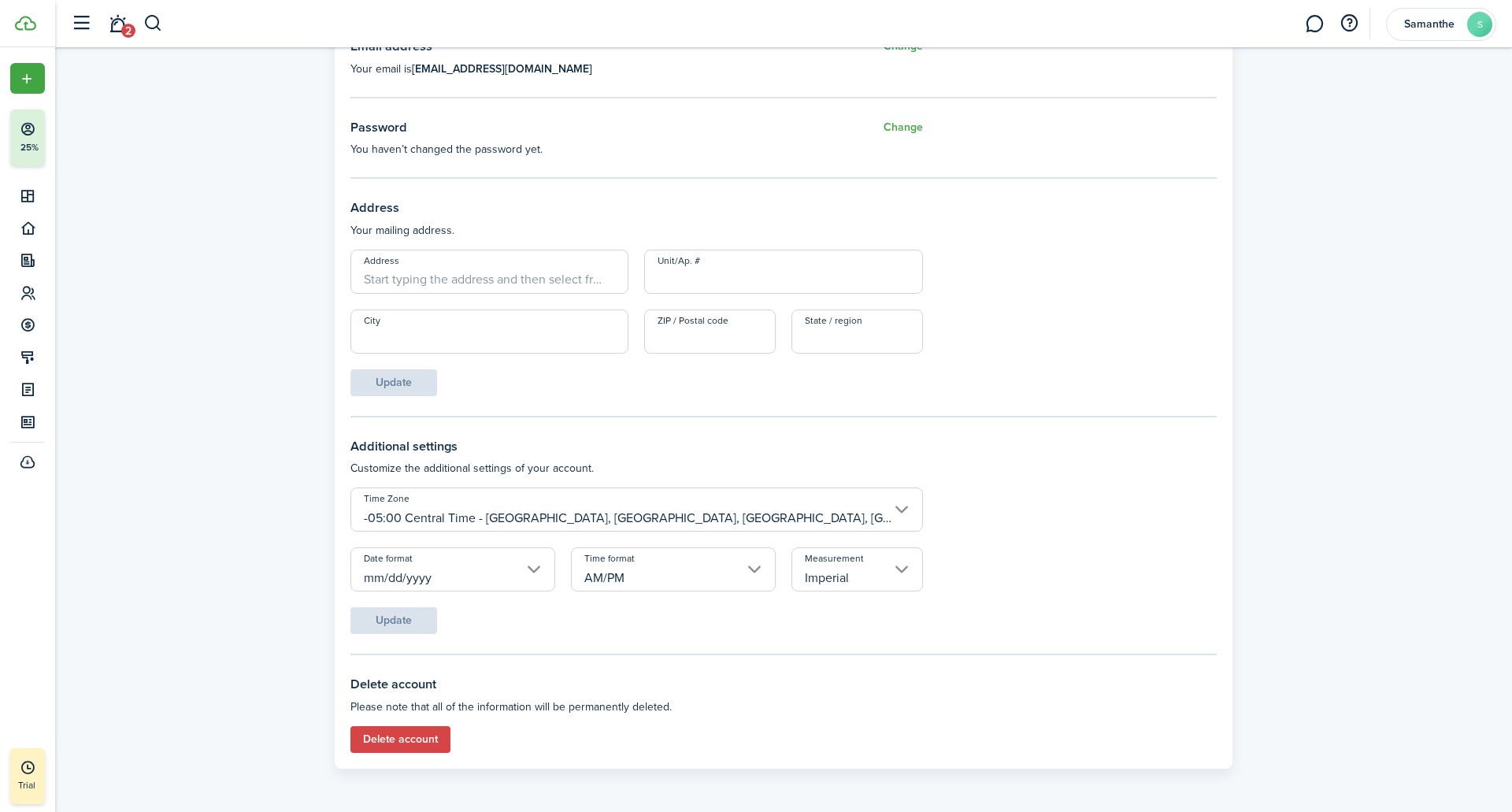
click at [373, 751] on button "Delete account" at bounding box center [400, 739] width 100 height 26
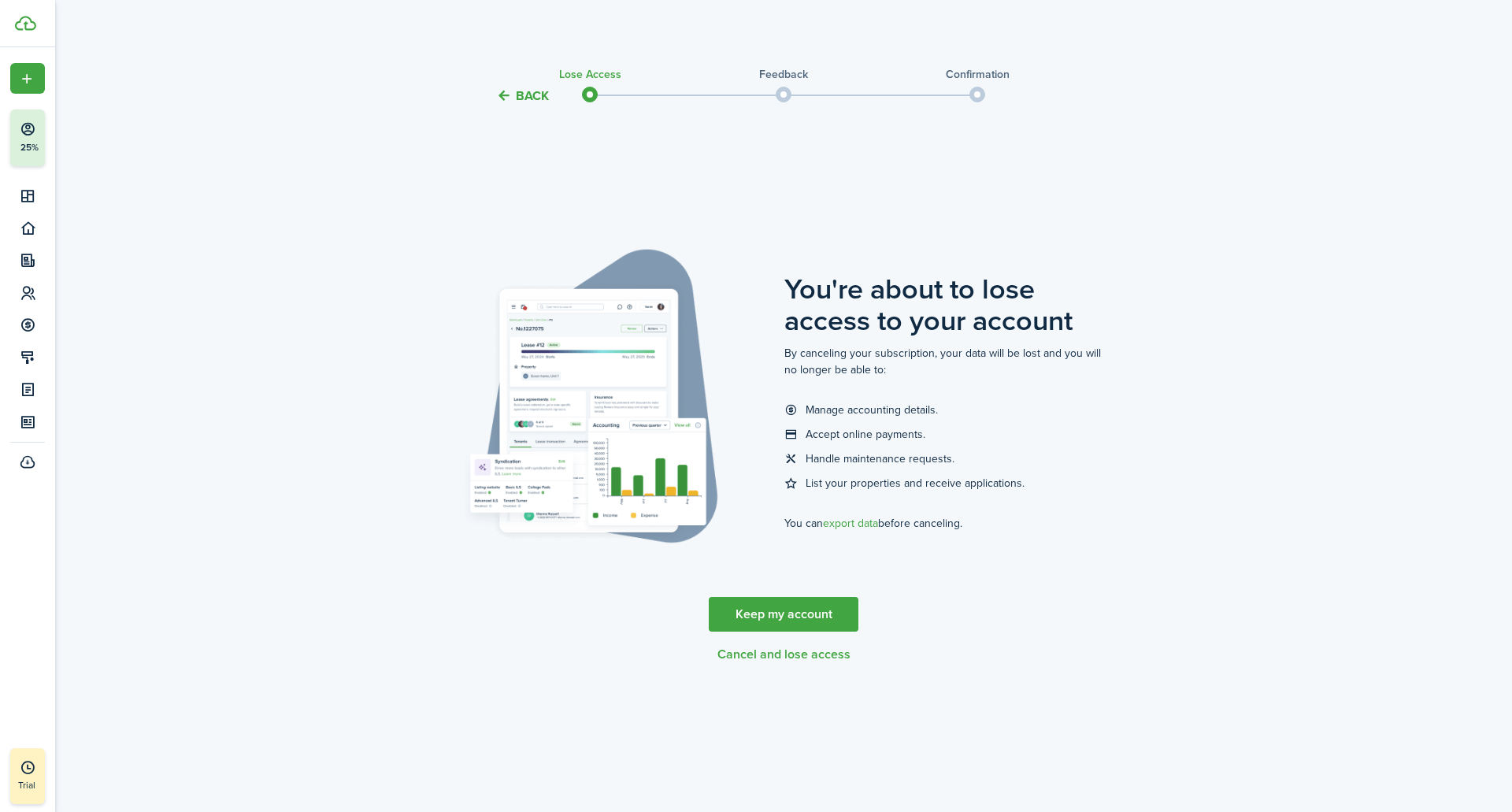
click at [778, 655] on button "Cancel and lose access" at bounding box center [784, 654] width 133 height 14
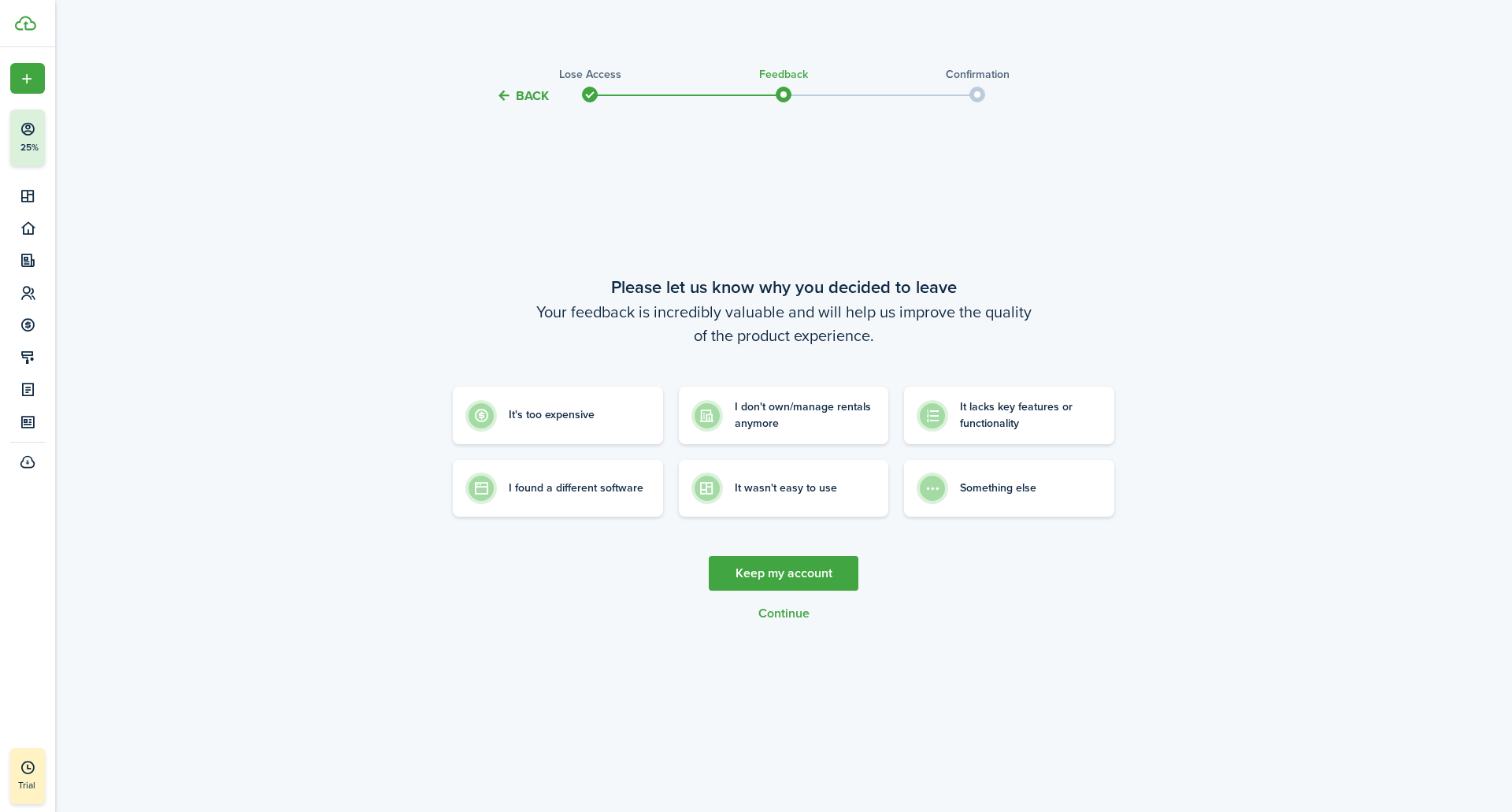
click at [783, 610] on button "Continue" at bounding box center [784, 614] width 51 height 14
click at [587, 426] on label "It's too expensive" at bounding box center [557, 412] width 210 height 58
radio input "true"
click at [783, 614] on button "Continue" at bounding box center [784, 614] width 51 height 14
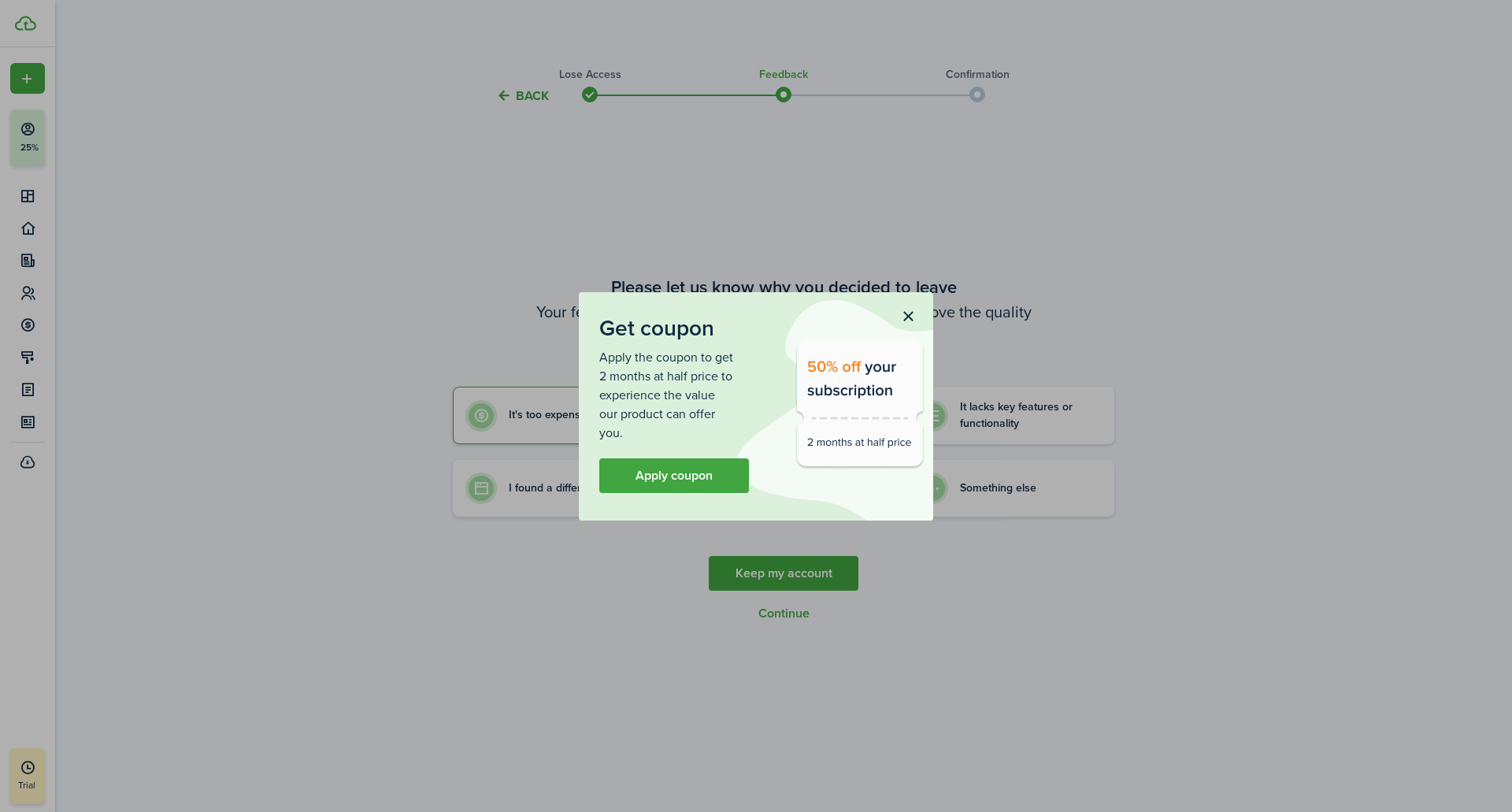
click at [897, 317] on button "button" at bounding box center [908, 317] width 26 height 26
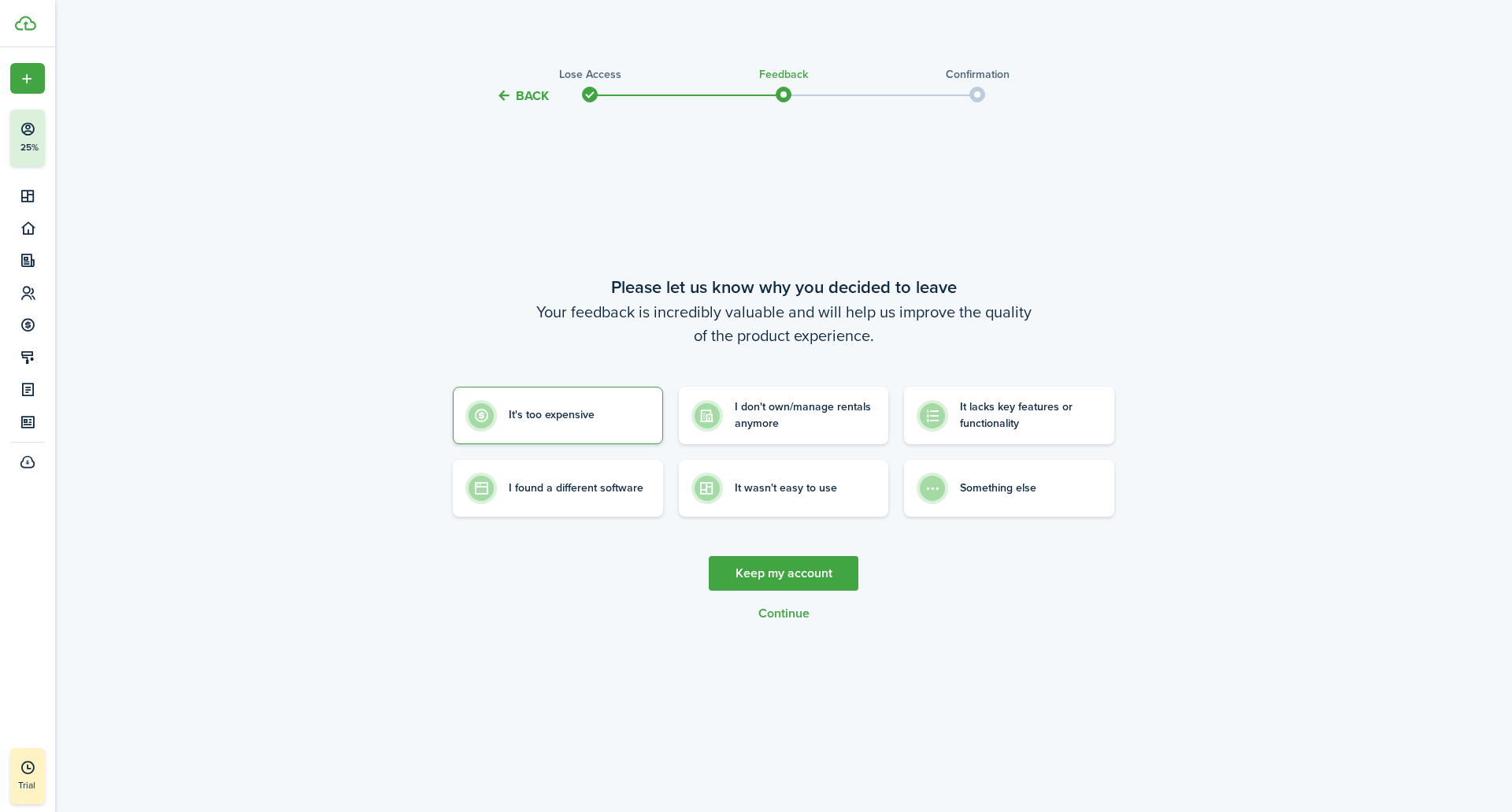
click at [780, 614] on button "Continue" at bounding box center [784, 614] width 51 height 14
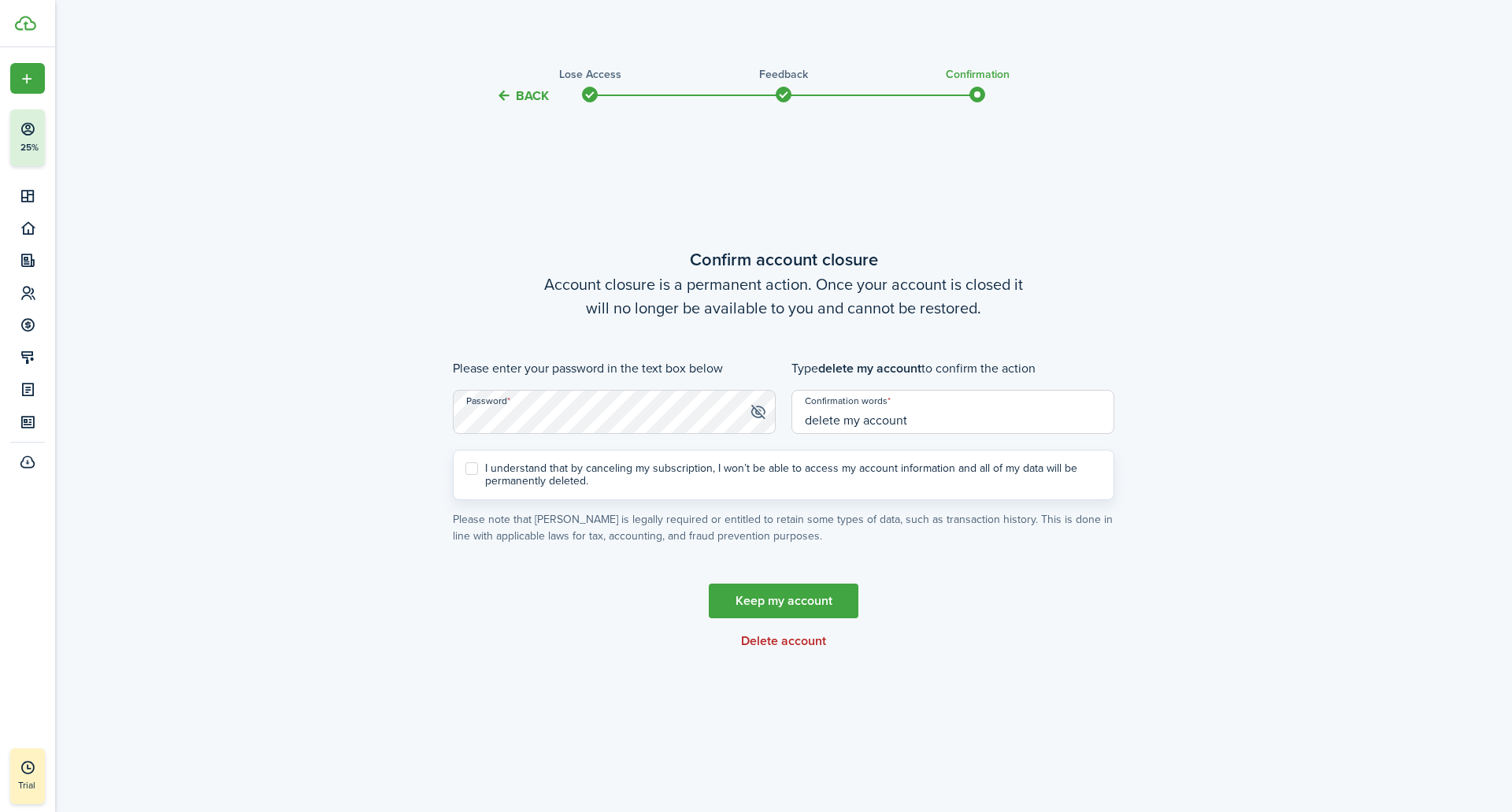
type input "delete my account"
click at [467, 481] on label "I understand that by canceling my subscription, I won’t be able to access my ac…" at bounding box center [784, 475] width 636 height 26
click at [465, 476] on input "I understand that by canceling my subscription, I won’t be able to access my ac…" at bounding box center [465, 475] width 1 height 1
checkbox input "true"
click at [794, 596] on link "Keep my account" at bounding box center [783, 601] width 150 height 34
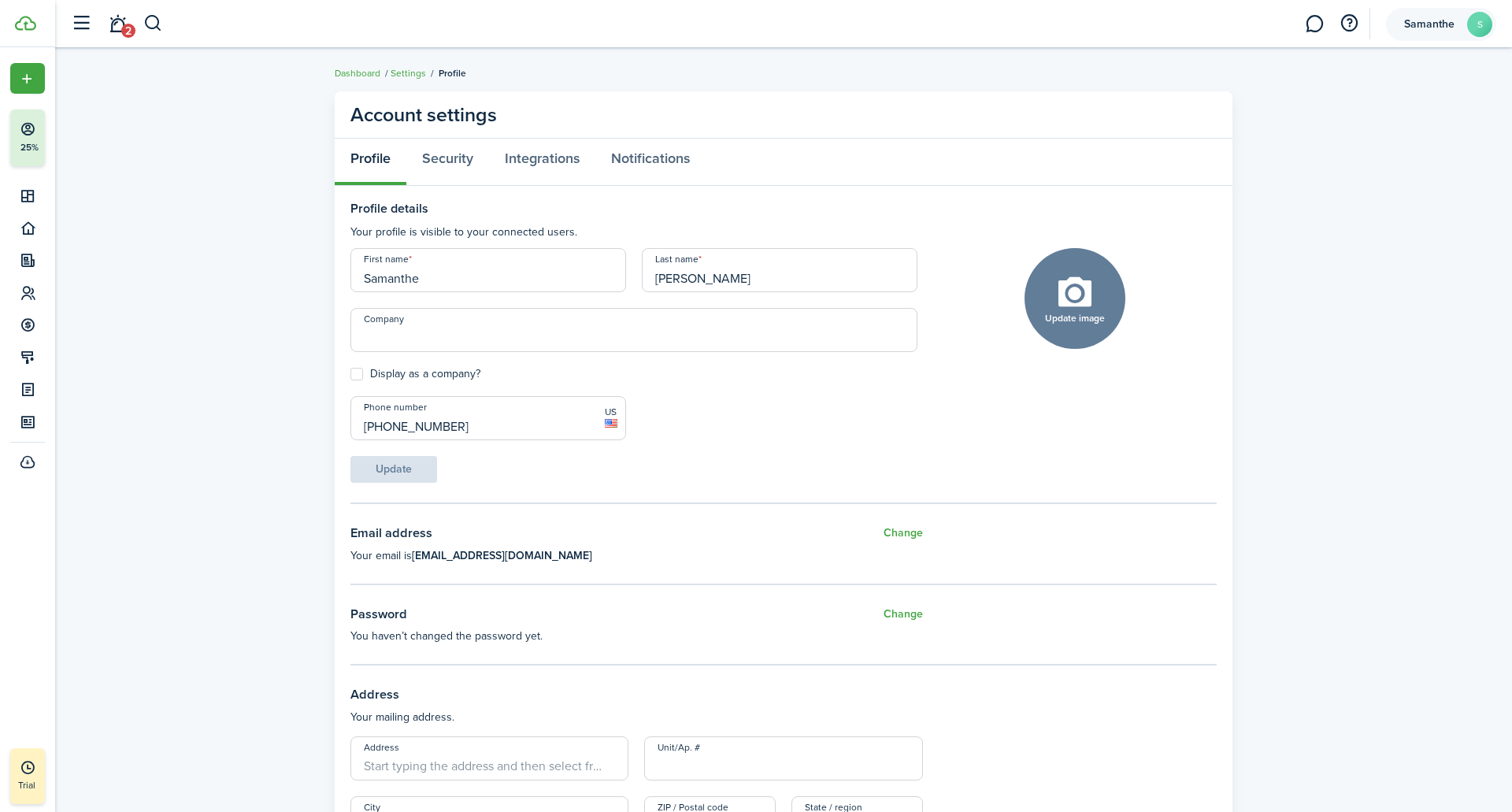
click at [1456, 10] on account-user-avatar "Samanthe S" at bounding box center [1441, 24] width 110 height 33
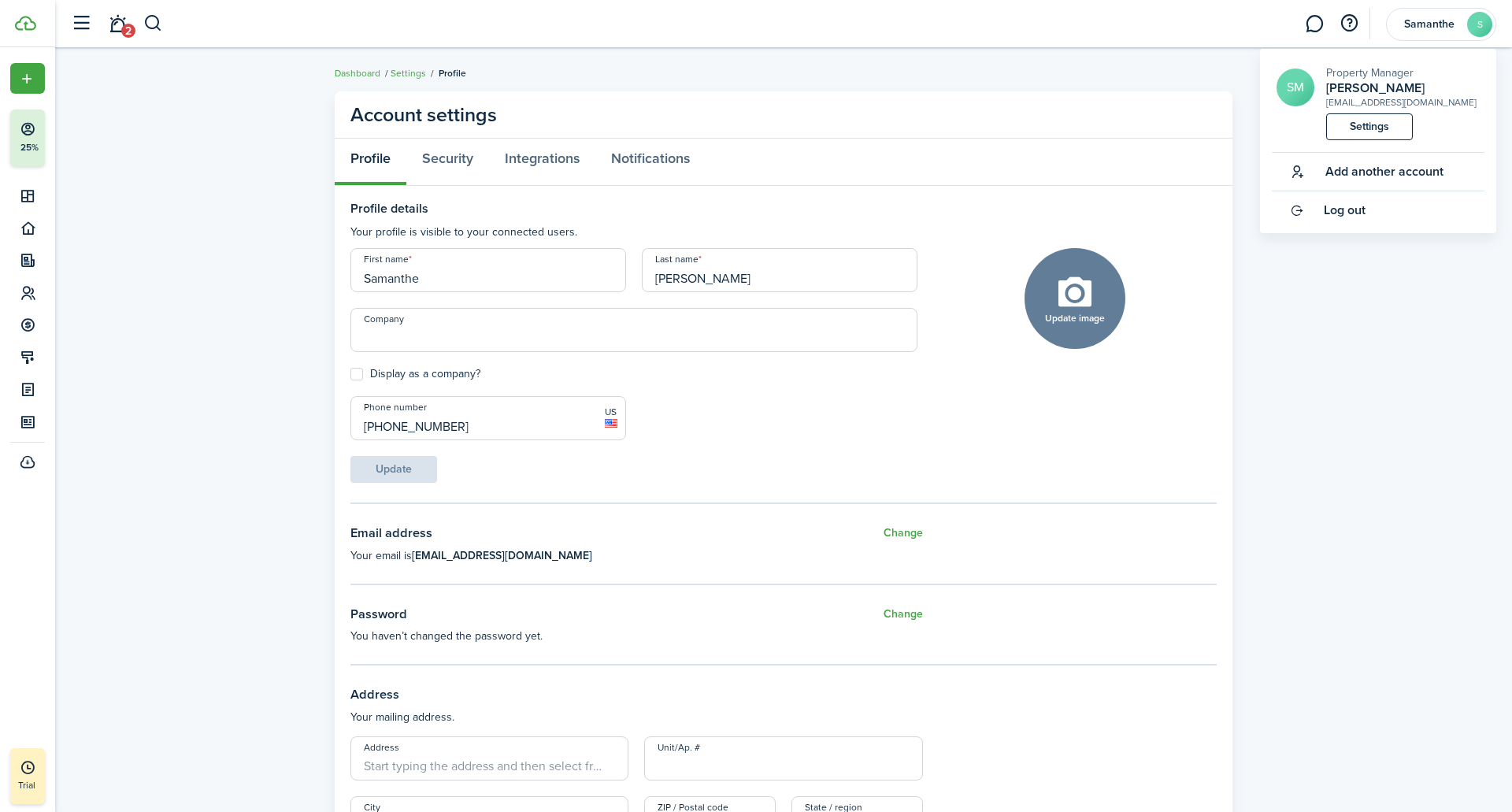
click at [1349, 129] on link "Settings" at bounding box center [1369, 126] width 86 height 26
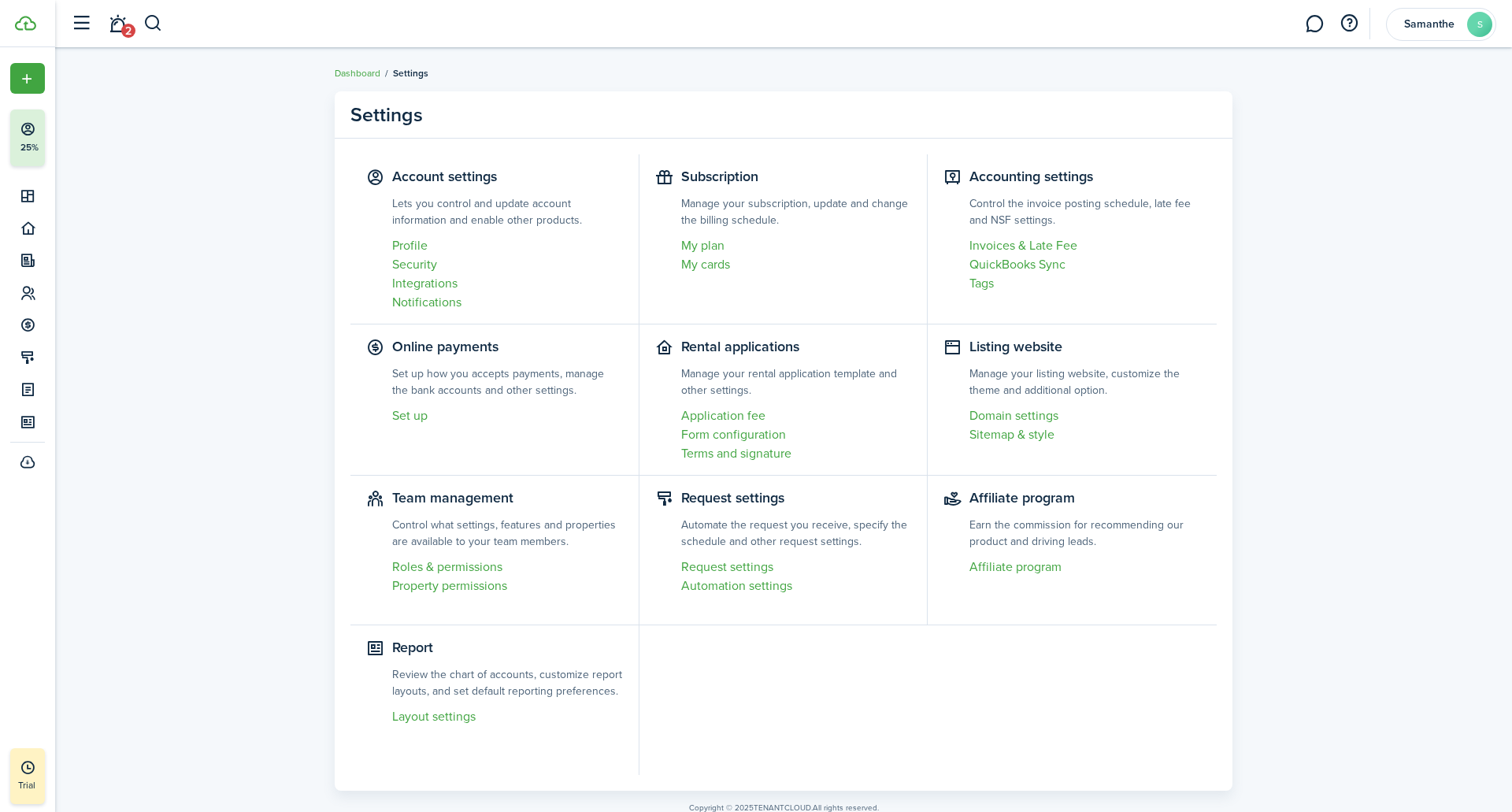
click at [410, 248] on link "Profile" at bounding box center [507, 246] width 231 height 19
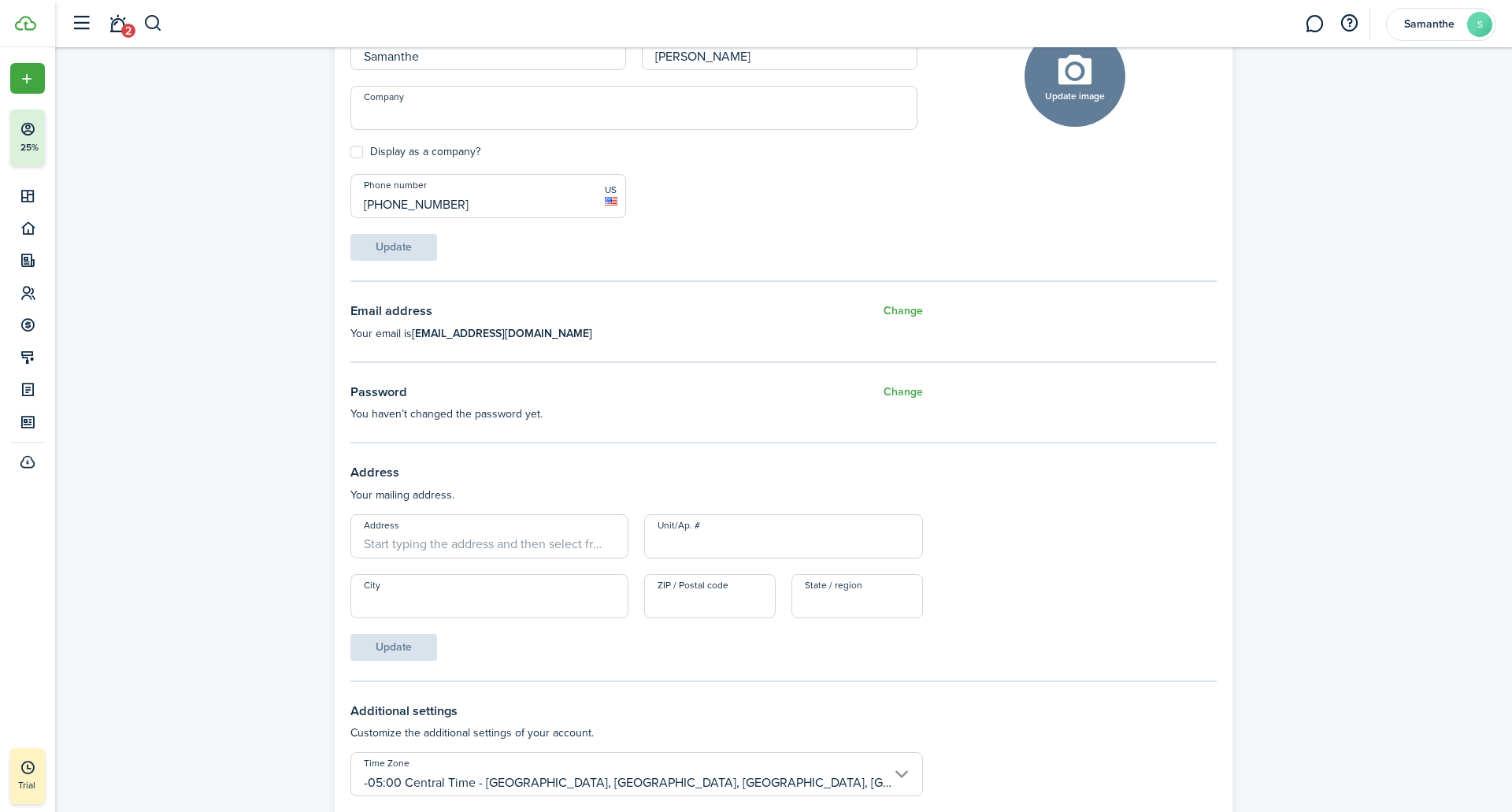
scroll to position [487, 0]
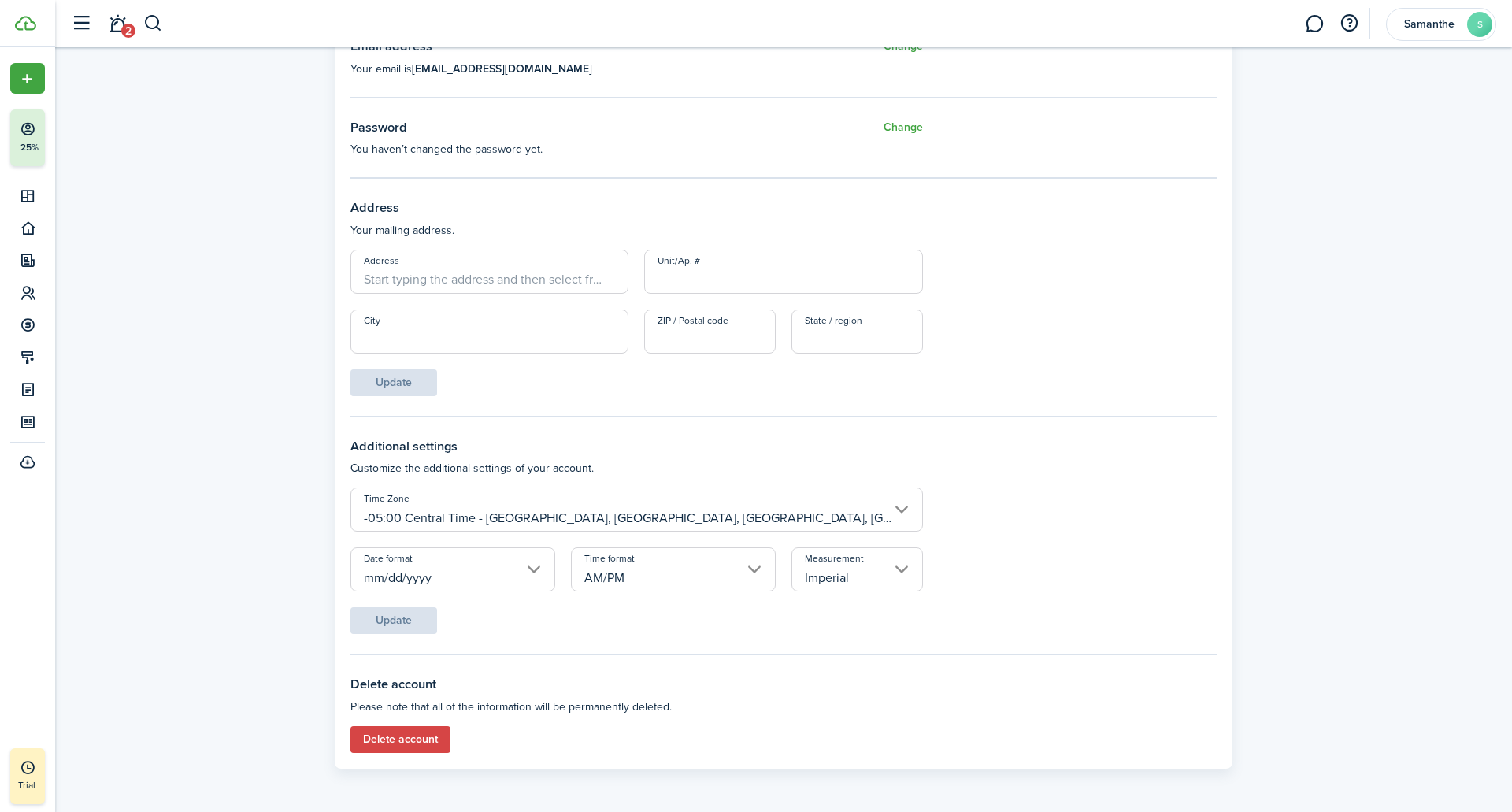
click at [403, 746] on button "Delete account" at bounding box center [400, 739] width 100 height 26
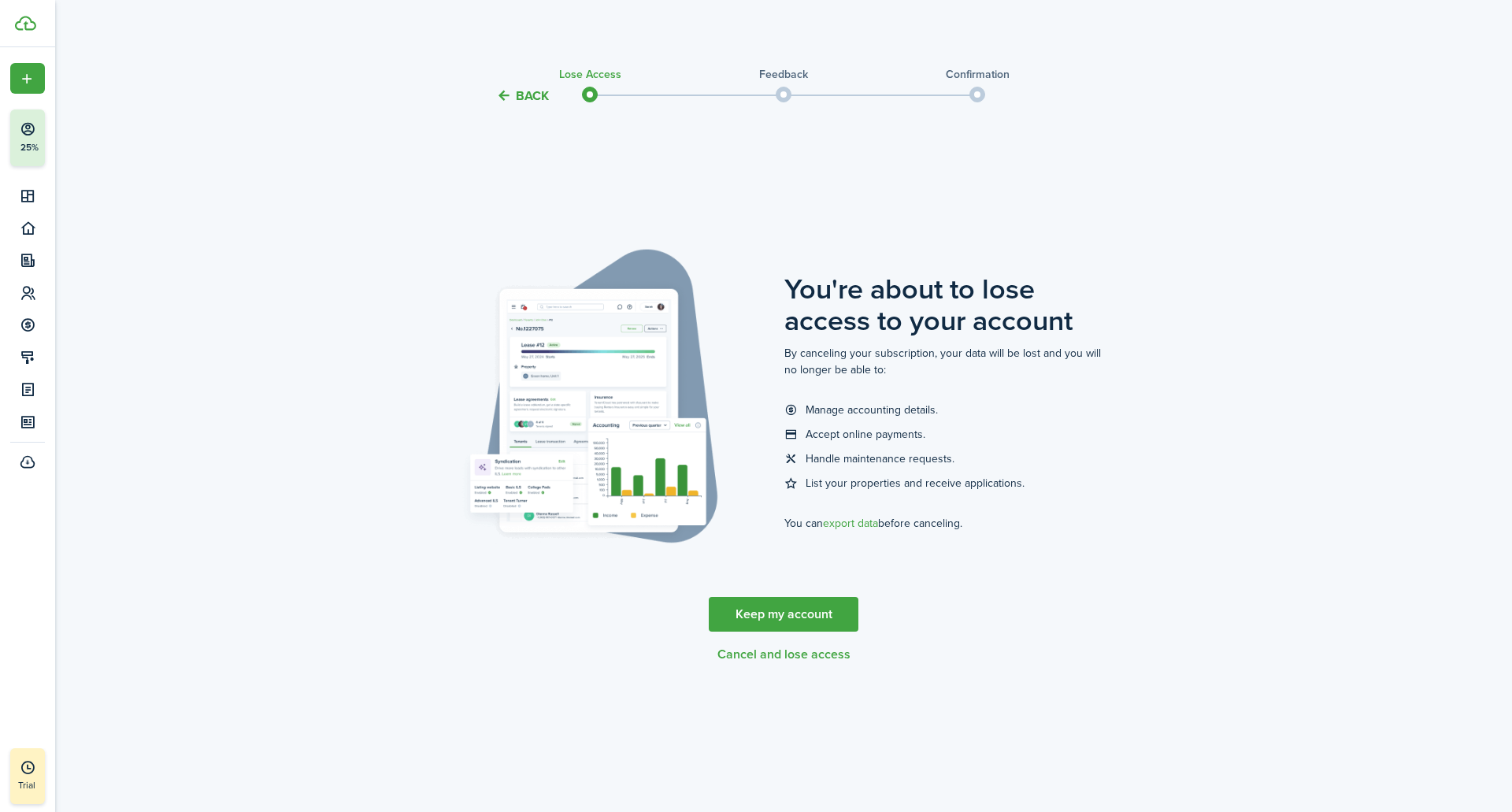
click at [772, 658] on button "Cancel and lose access" at bounding box center [784, 654] width 133 height 14
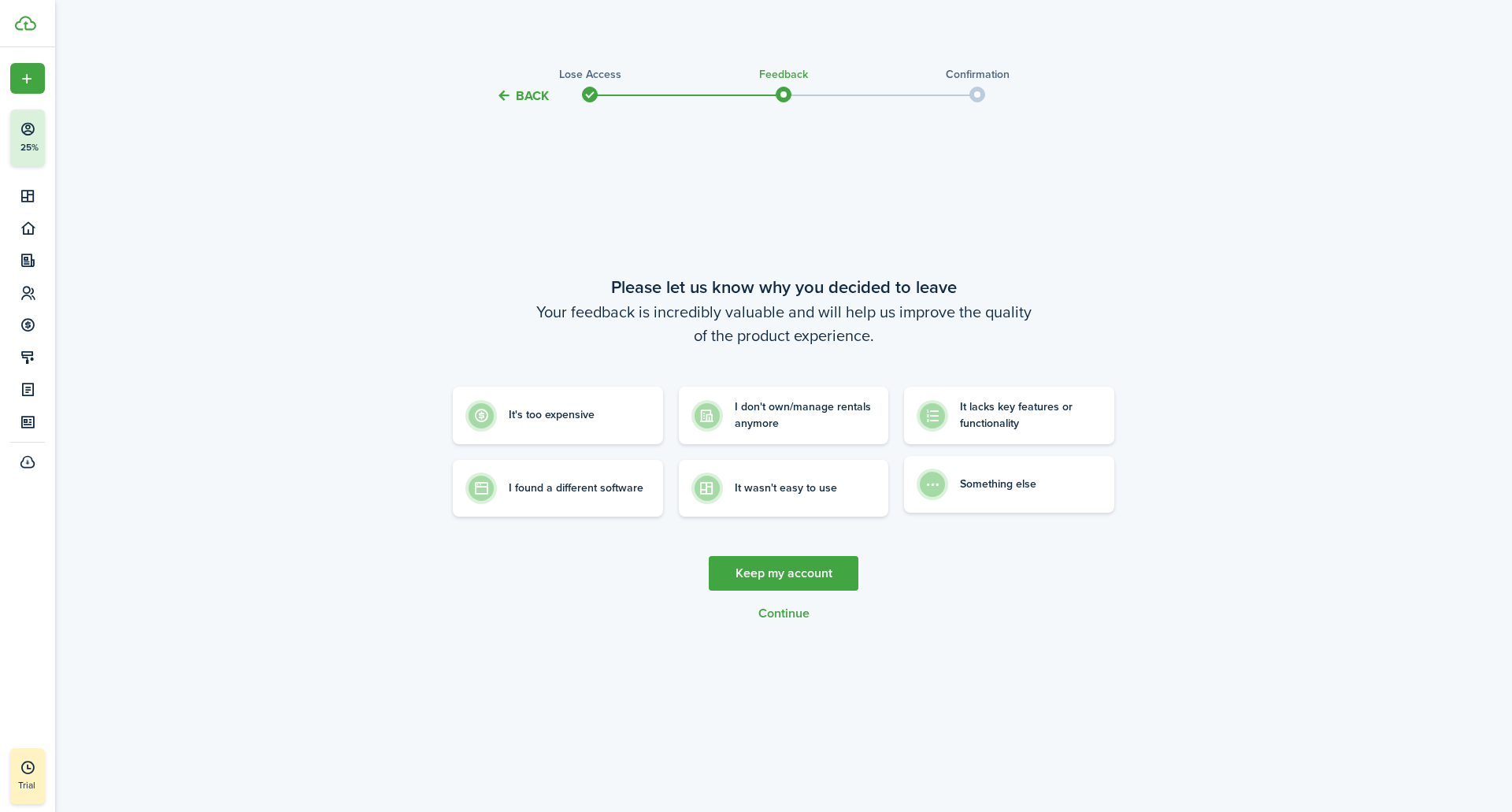
click at [956, 498] on label "Something else" at bounding box center [1008, 484] width 210 height 57
radio input "true"
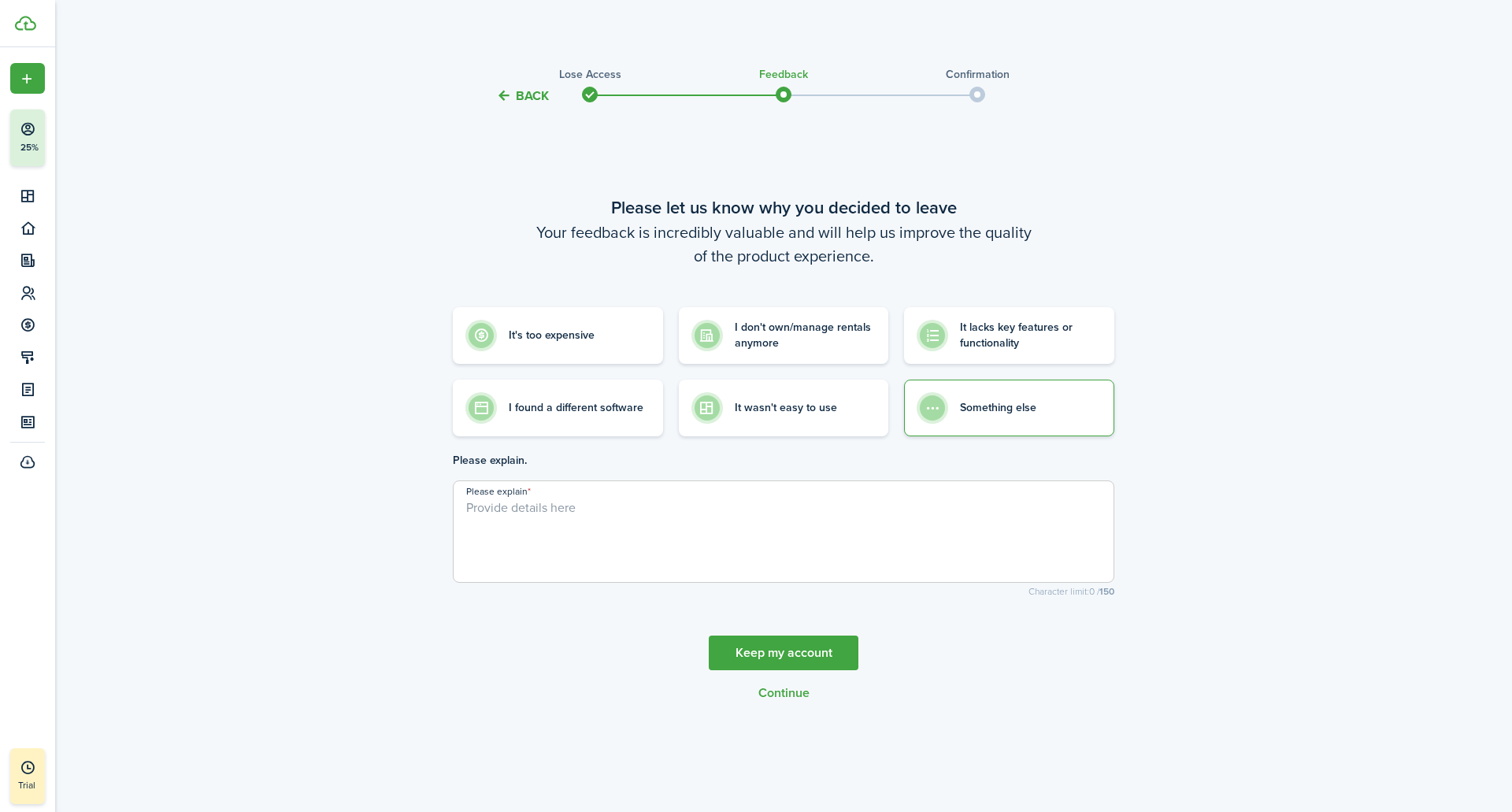
click at [571, 553] on textarea "Please explain" at bounding box center [783, 536] width 660 height 76
type textarea "doesnt"
type textarea "doesn't work"
click at [778, 688] on button "Continue" at bounding box center [784, 694] width 51 height 14
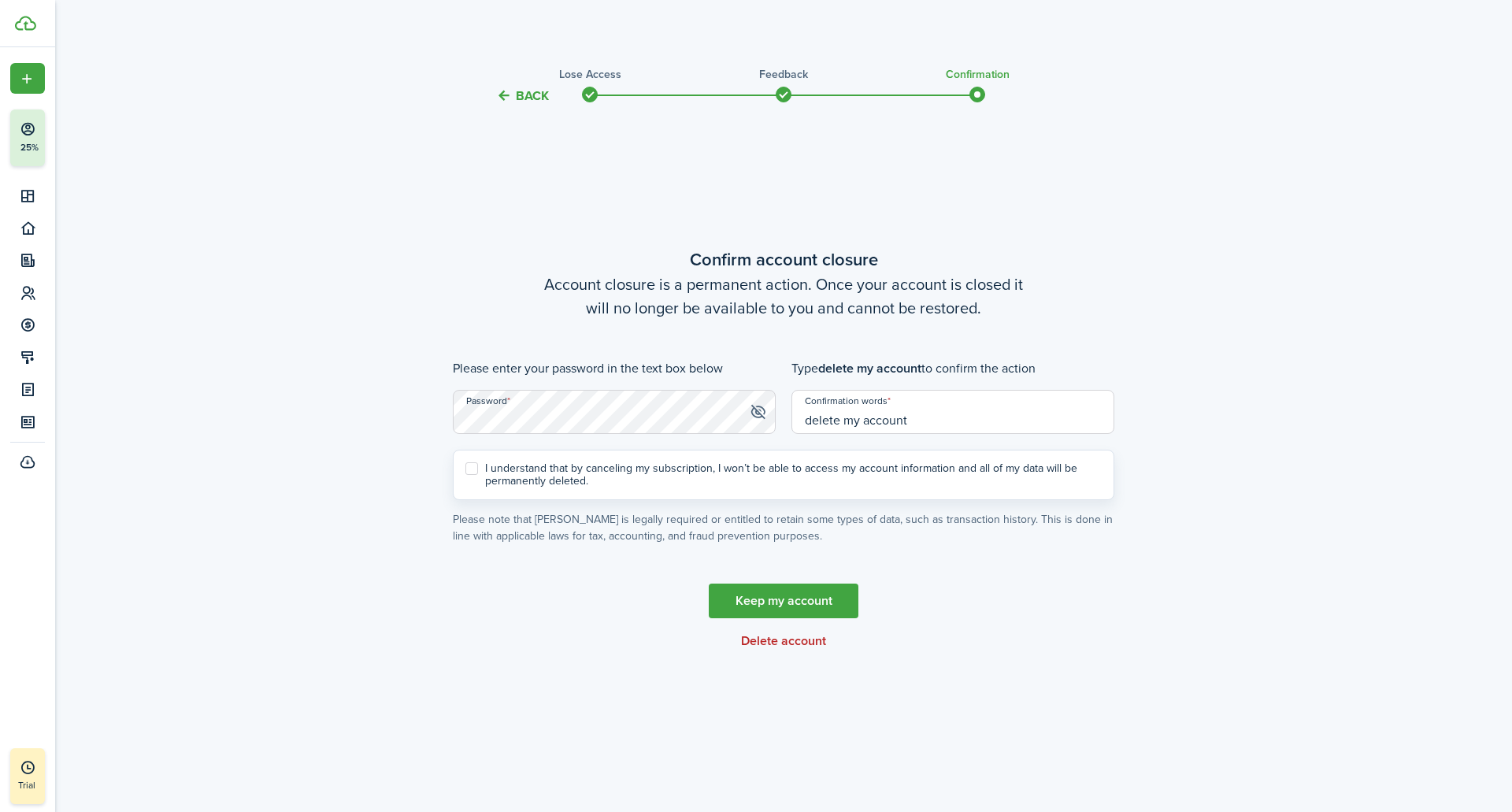
type input "delete my account"
click at [463, 476] on div "I understand that by canceling my subscription, I won’t be able to access my ac…" at bounding box center [783, 474] width 661 height 50
click at [471, 472] on label "I understand that by canceling my subscription, I won’t be able to access my ac…" at bounding box center [784, 475] width 636 height 26
click at [465, 475] on input "I understand that by canceling my subscription, I won’t be able to access my ac…" at bounding box center [465, 475] width 1 height 1
checkbox input "true"
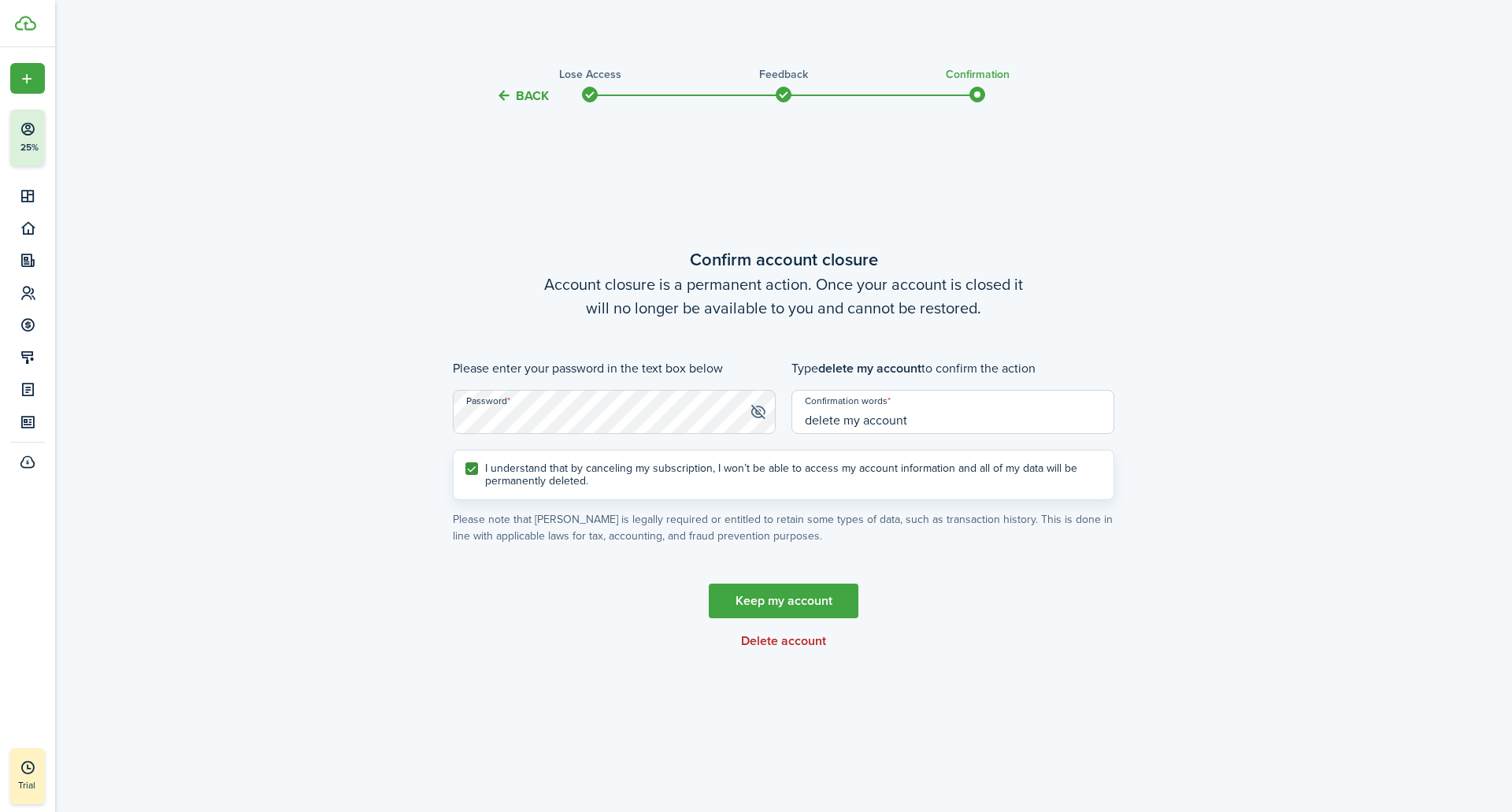
click at [776, 643] on button "Delete account" at bounding box center [784, 642] width 85 height 14
